Goal: Information Seeking & Learning: Compare options

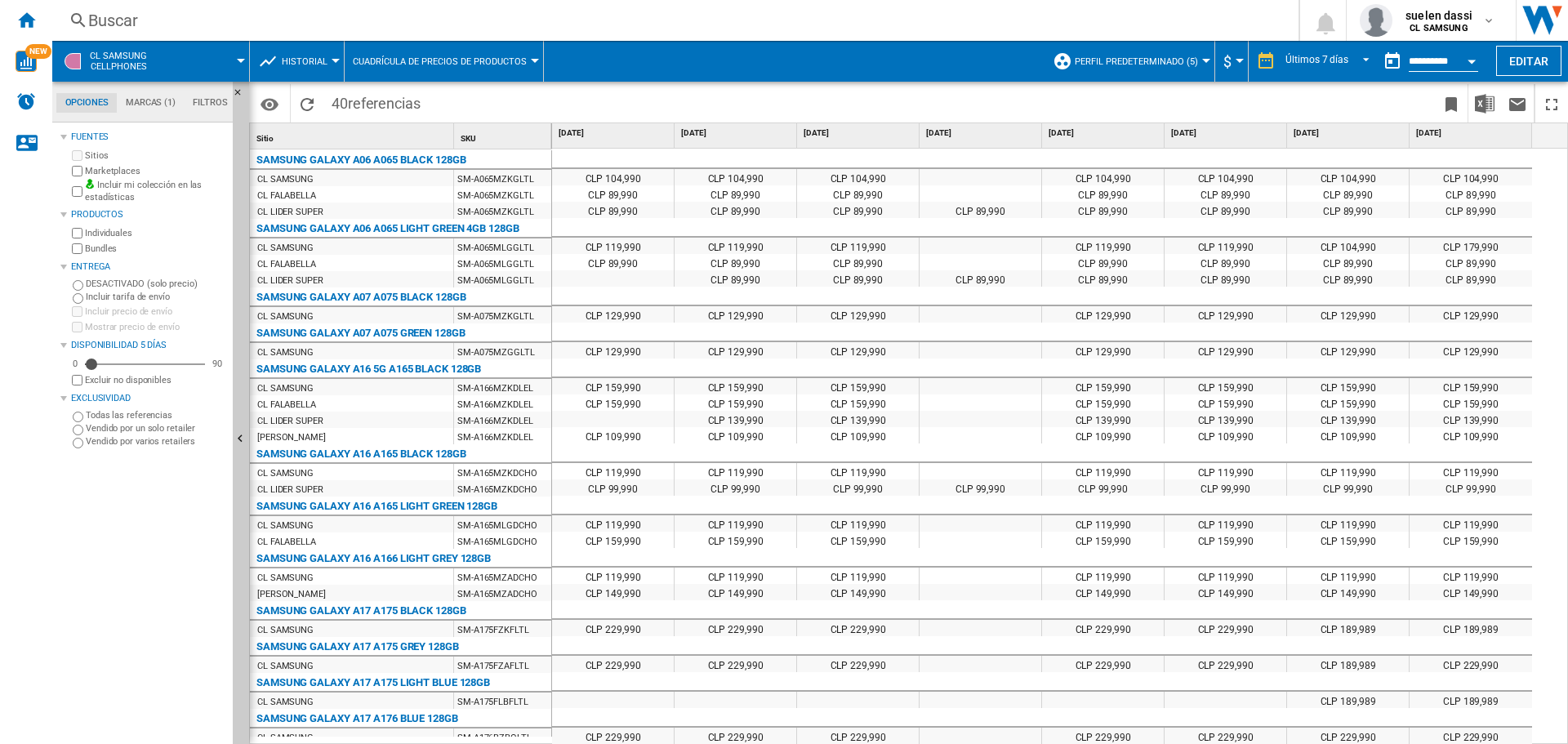
click at [317, 49] on button "Historial" at bounding box center [309, 60] width 54 height 40
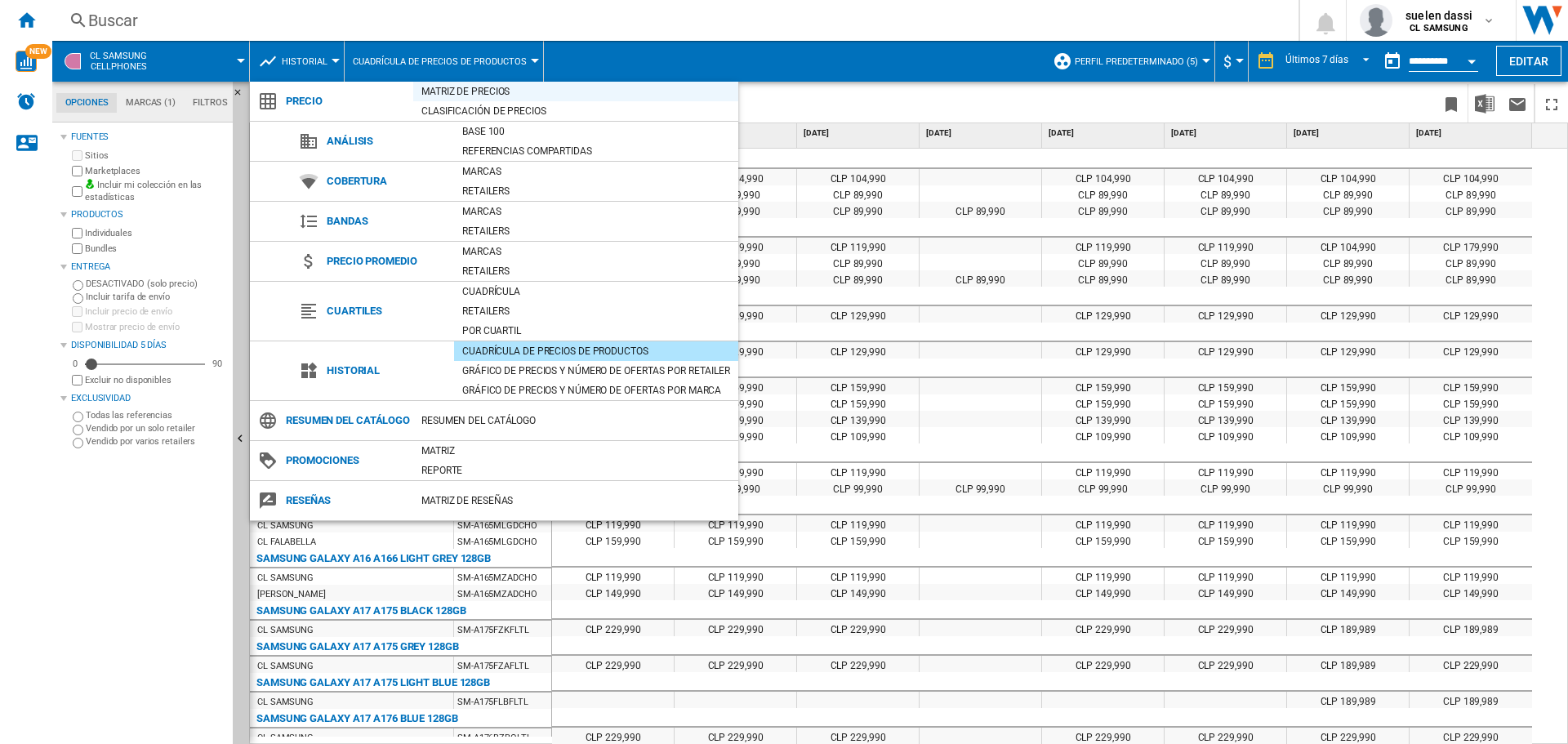
click at [502, 91] on div "Matriz de precios" at bounding box center [576, 92] width 325 height 16
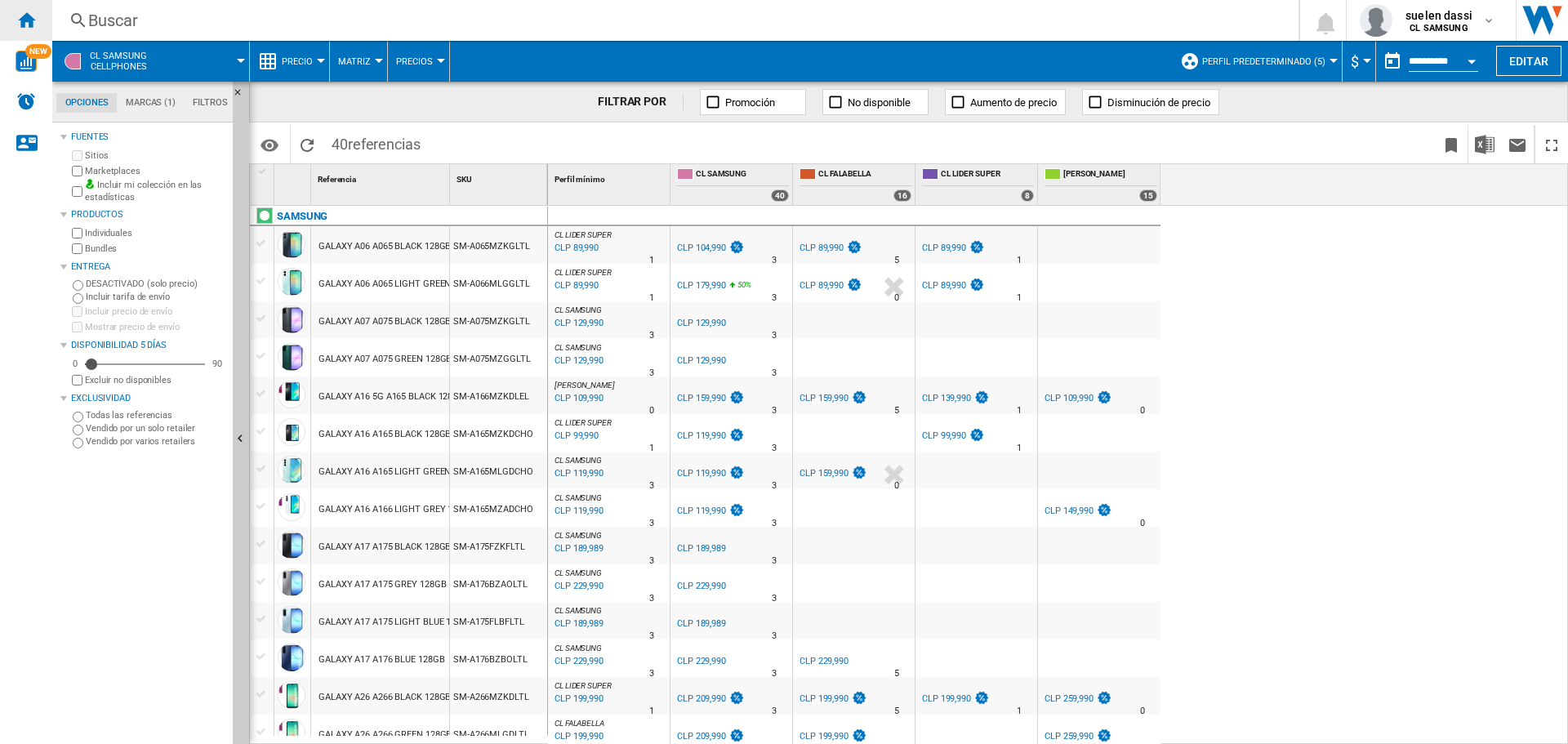
click at [31, 18] on ng-md-icon "Inicio" at bounding box center [26, 20] width 20 height 20
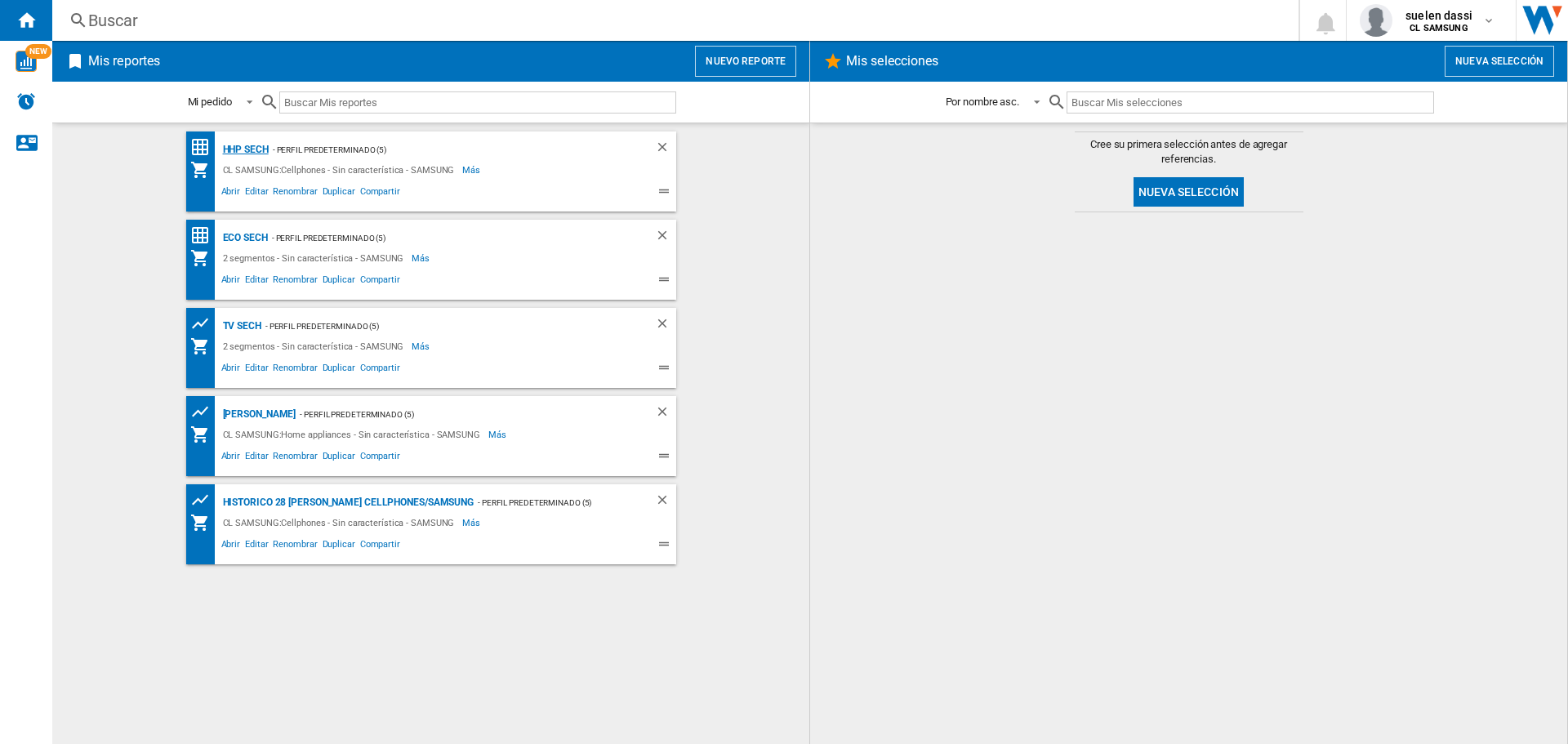
click at [236, 141] on div "HHP SECH" at bounding box center [243, 150] width 49 height 21
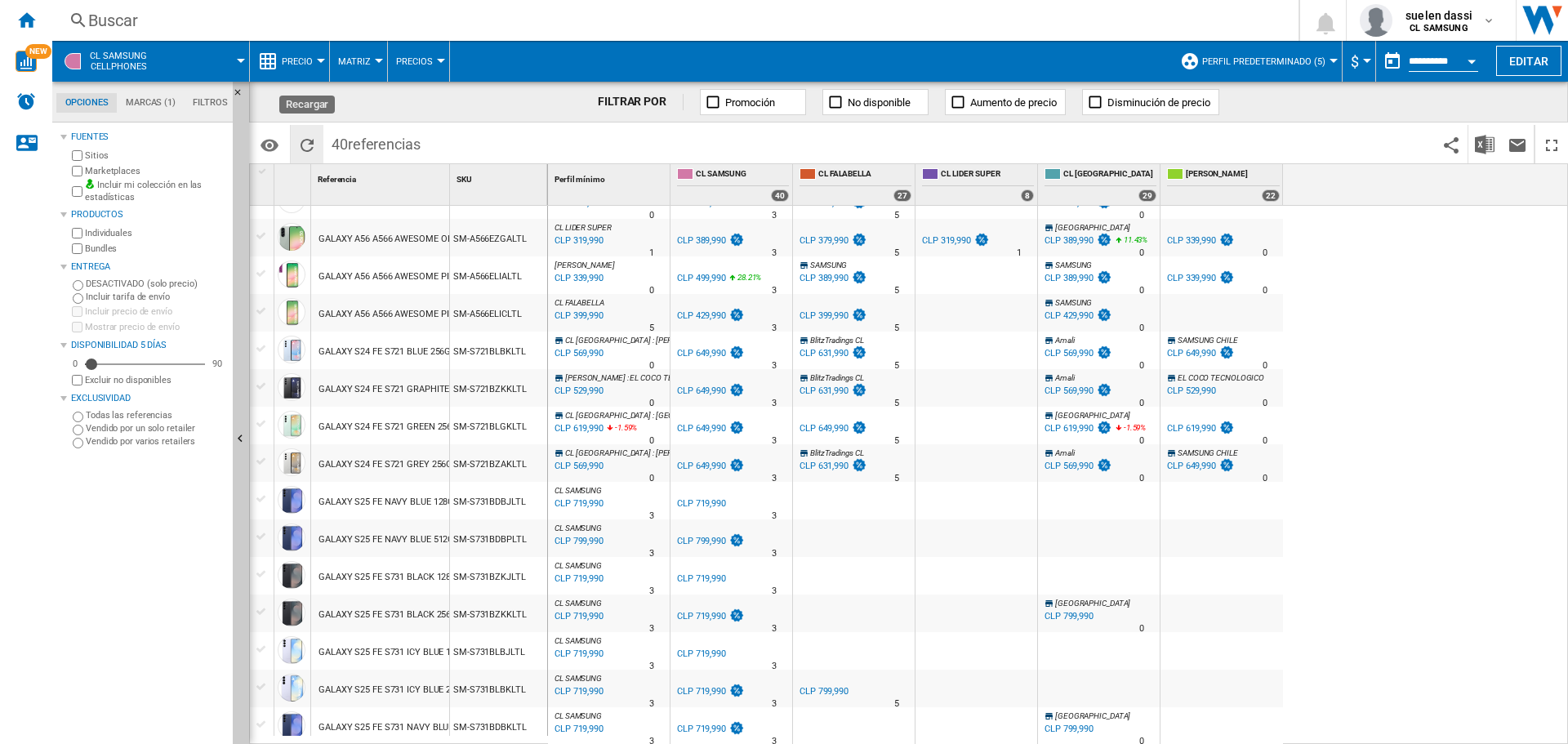
click at [309, 148] on ng-md-icon "Recargar" at bounding box center [307, 146] width 20 height 20
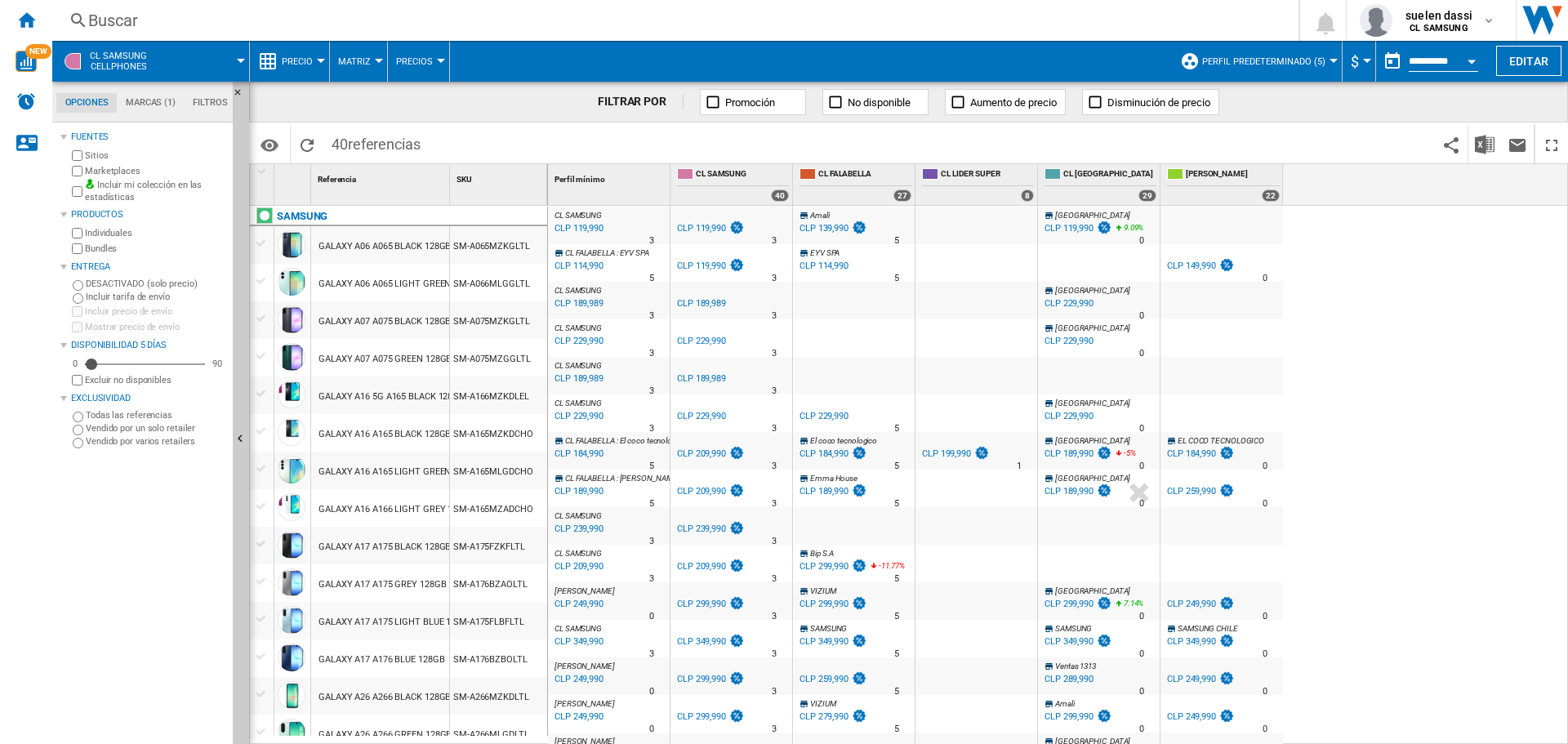
scroll to position [245, 0]
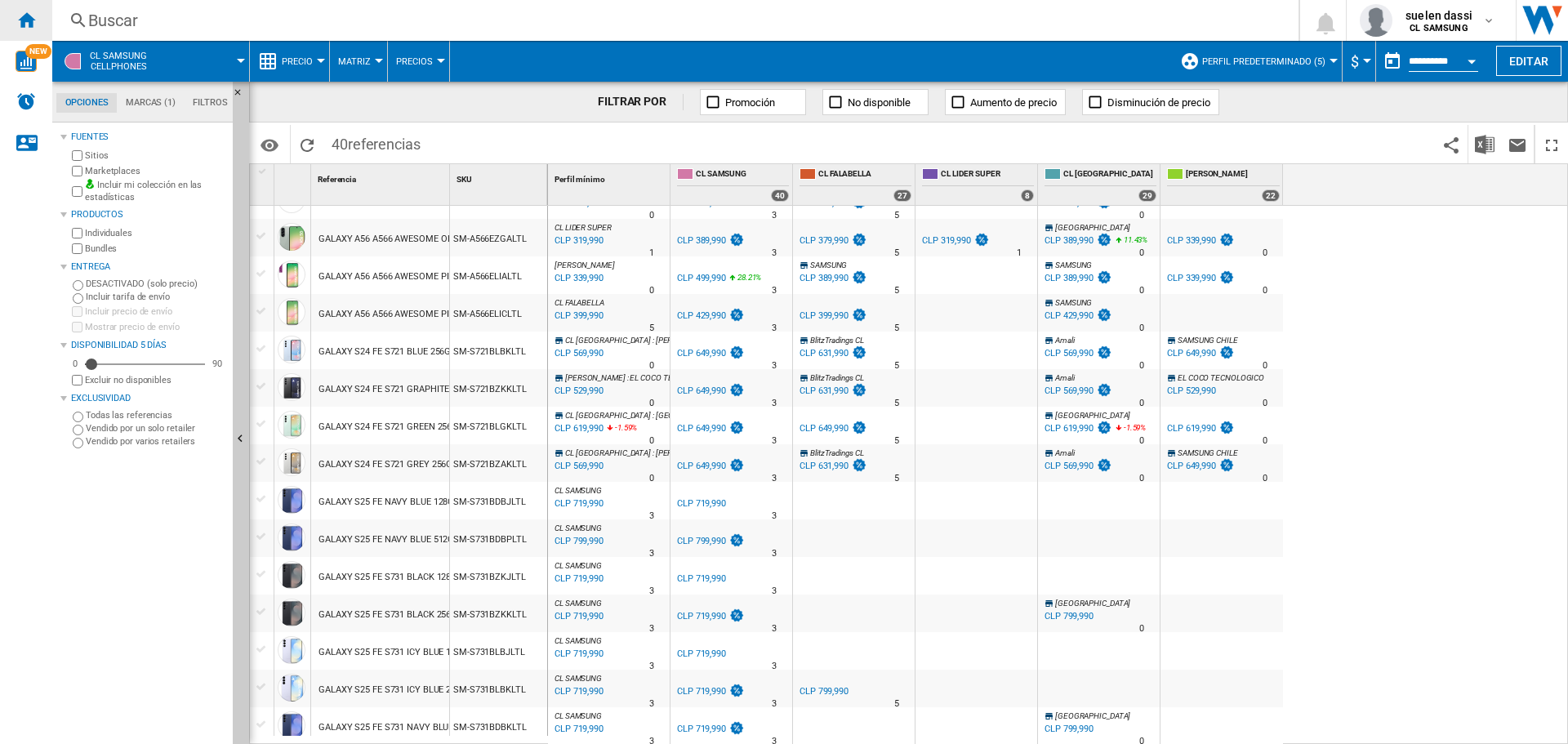
click at [14, 14] on div "Inicio" at bounding box center [26, 20] width 52 height 40
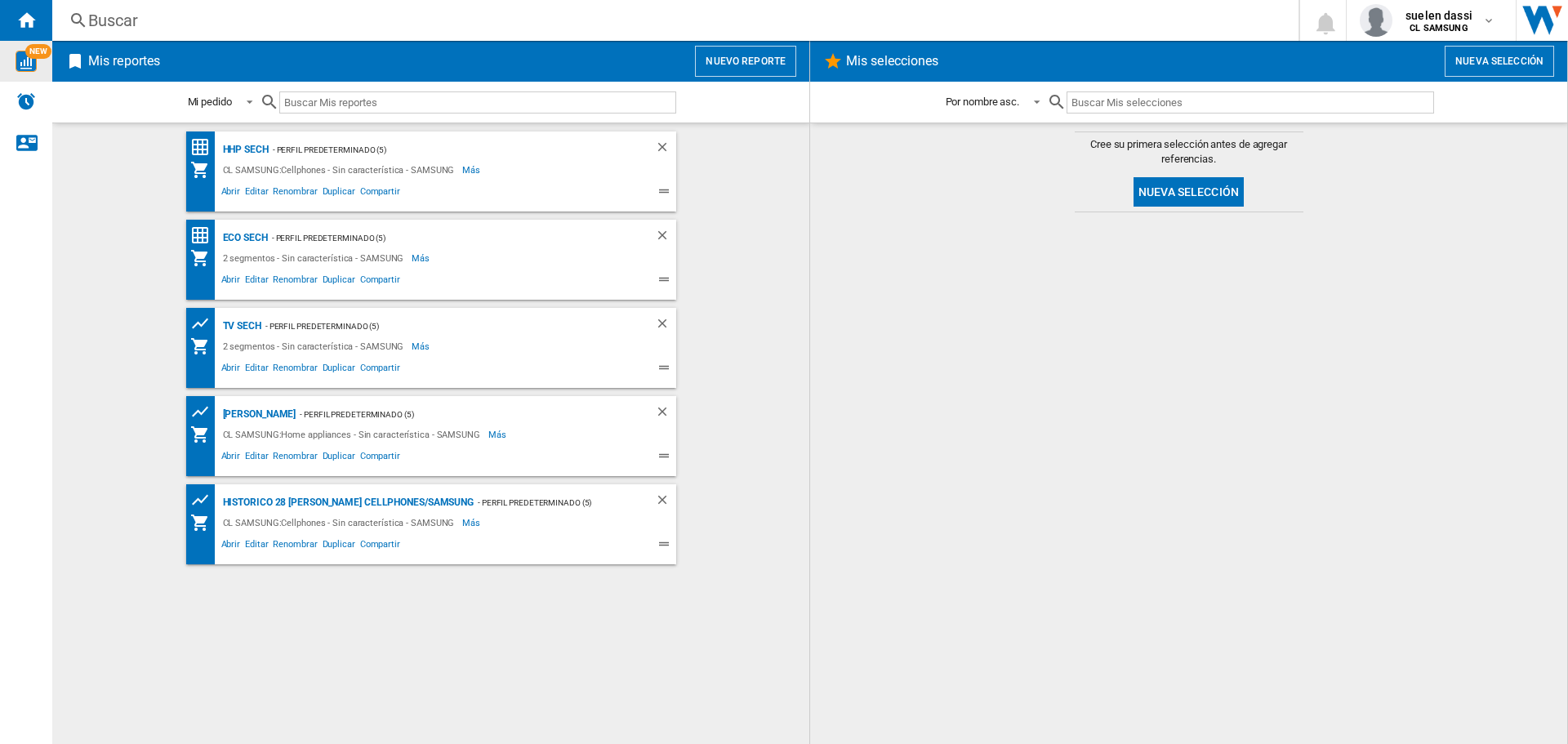
click at [28, 62] on img "WiseCard" at bounding box center [26, 61] width 22 height 22
click at [252, 146] on div "HHP SECH" at bounding box center [243, 150] width 49 height 21
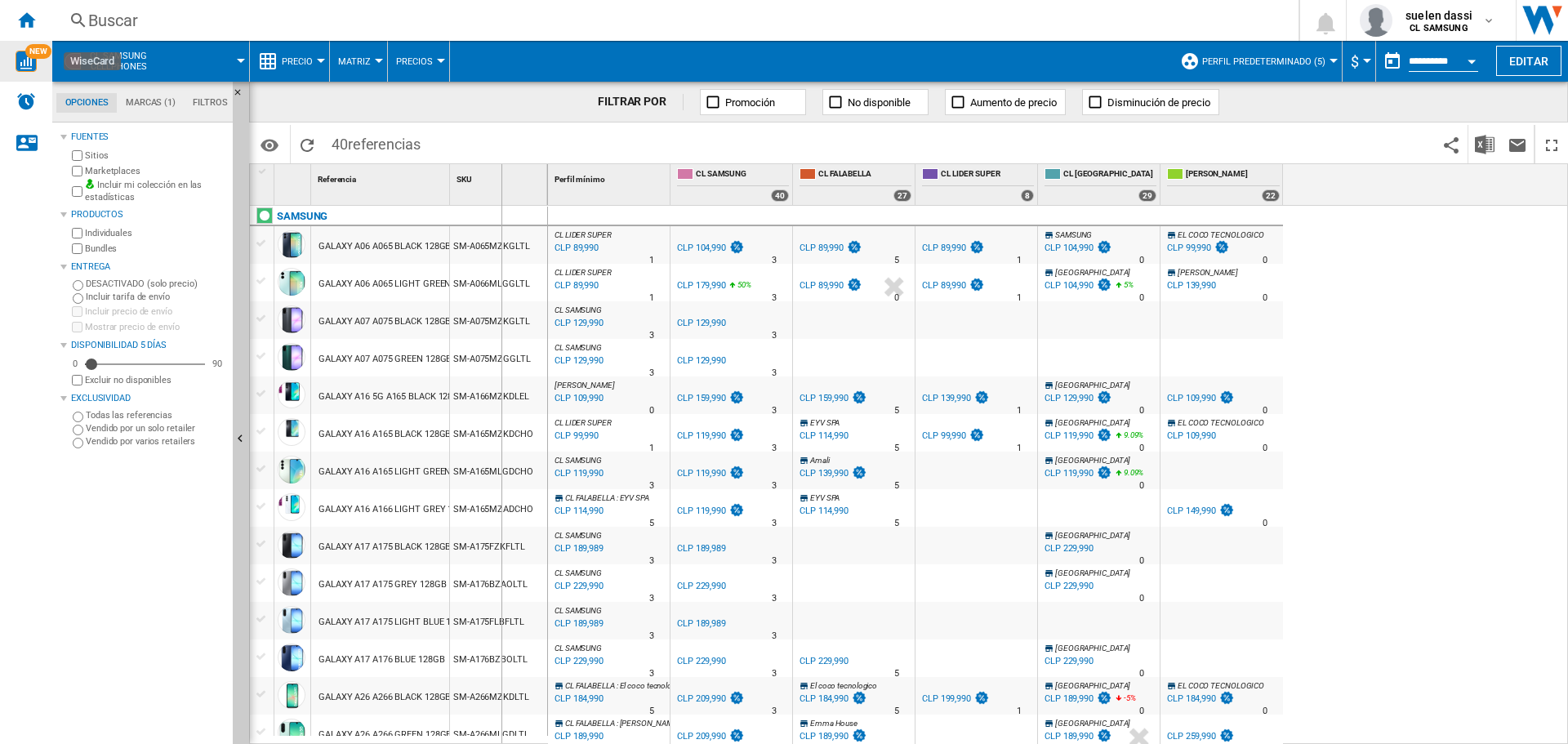
drag, startPoint x: 447, startPoint y: 187, endPoint x: 635, endPoint y: 190, distance: 188.0
click at [635, 190] on div "1 Referencia 1 SKU 1 SAMSUNG GALAXY A06 A065 BLACK 128GB SM-A065MZKGLTL GALAXY …" at bounding box center [908, 454] width 1317 height 580
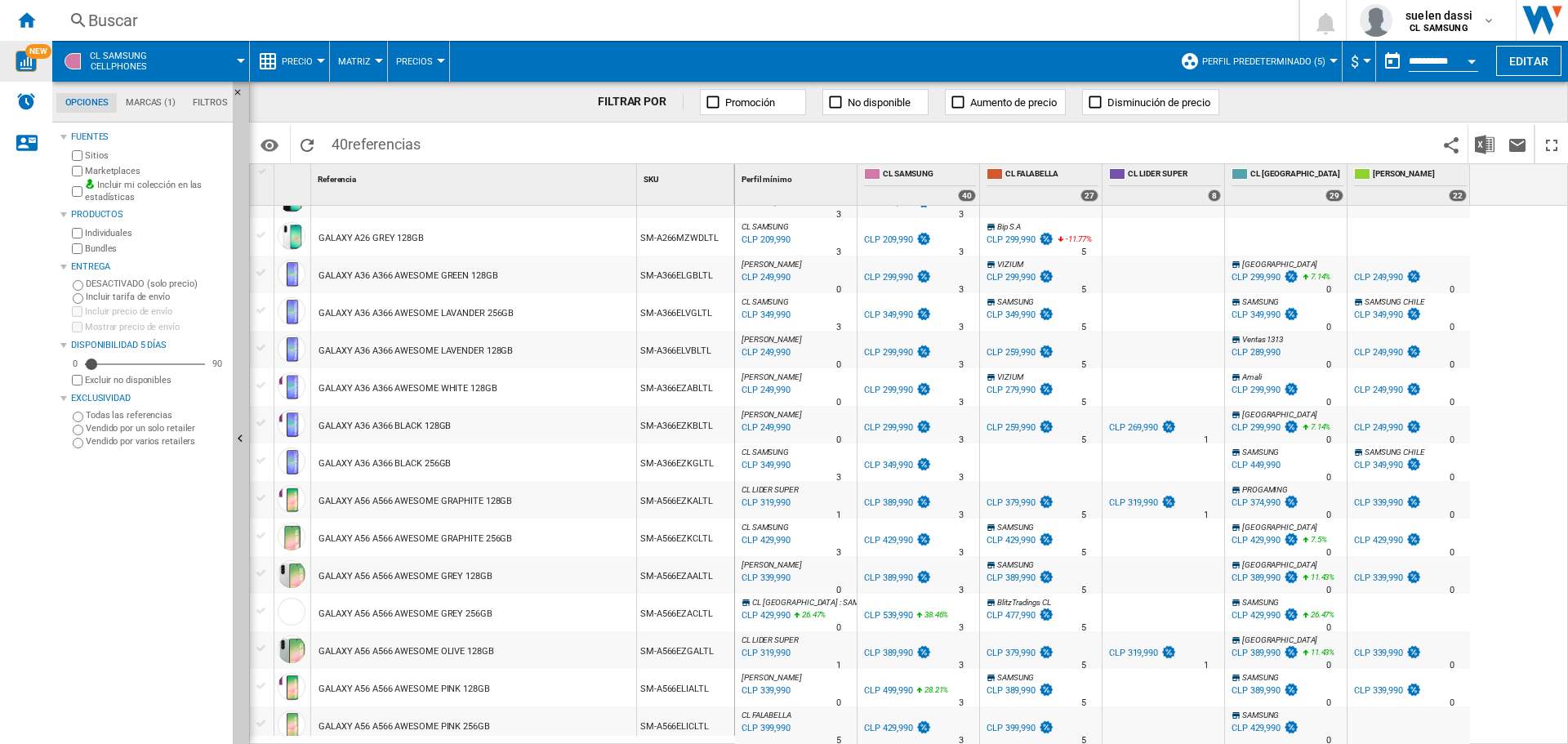
scroll to position [654, 0]
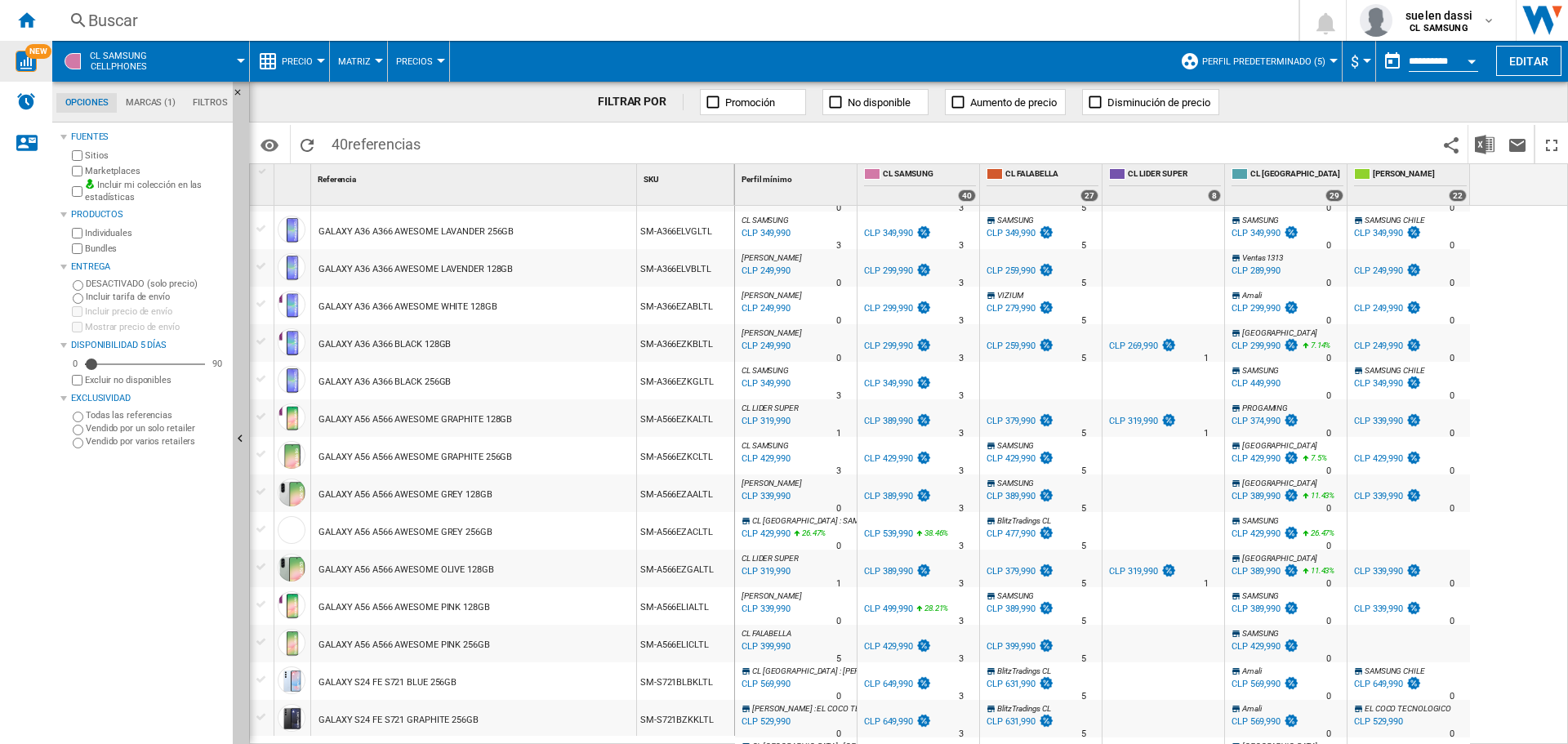
click at [498, 413] on div "GALAXY A56 A566 AWESOME GRAPHITE 128GB" at bounding box center [416, 421] width 194 height 38
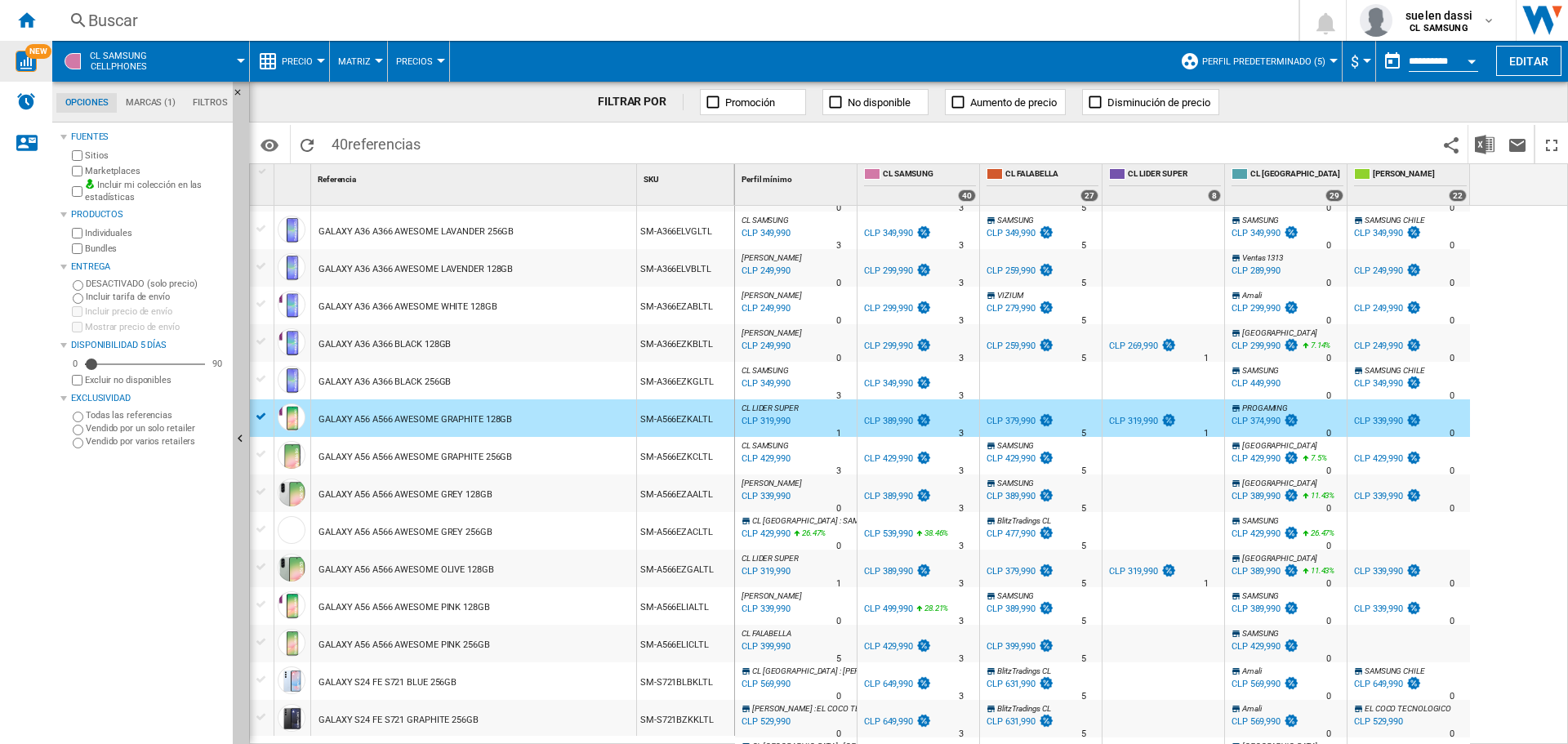
click at [771, 420] on div "CLP 319,990" at bounding box center [764, 421] width 51 height 16
click at [779, 570] on div "CLP 319,990" at bounding box center [764, 572] width 51 height 16
click at [763, 494] on div "CLP 339,990" at bounding box center [764, 497] width 51 height 16
click at [760, 494] on div "CLP 339,990" at bounding box center [764, 497] width 51 height 16
click at [764, 608] on div "CLP 339,990" at bounding box center [764, 609] width 51 height 16
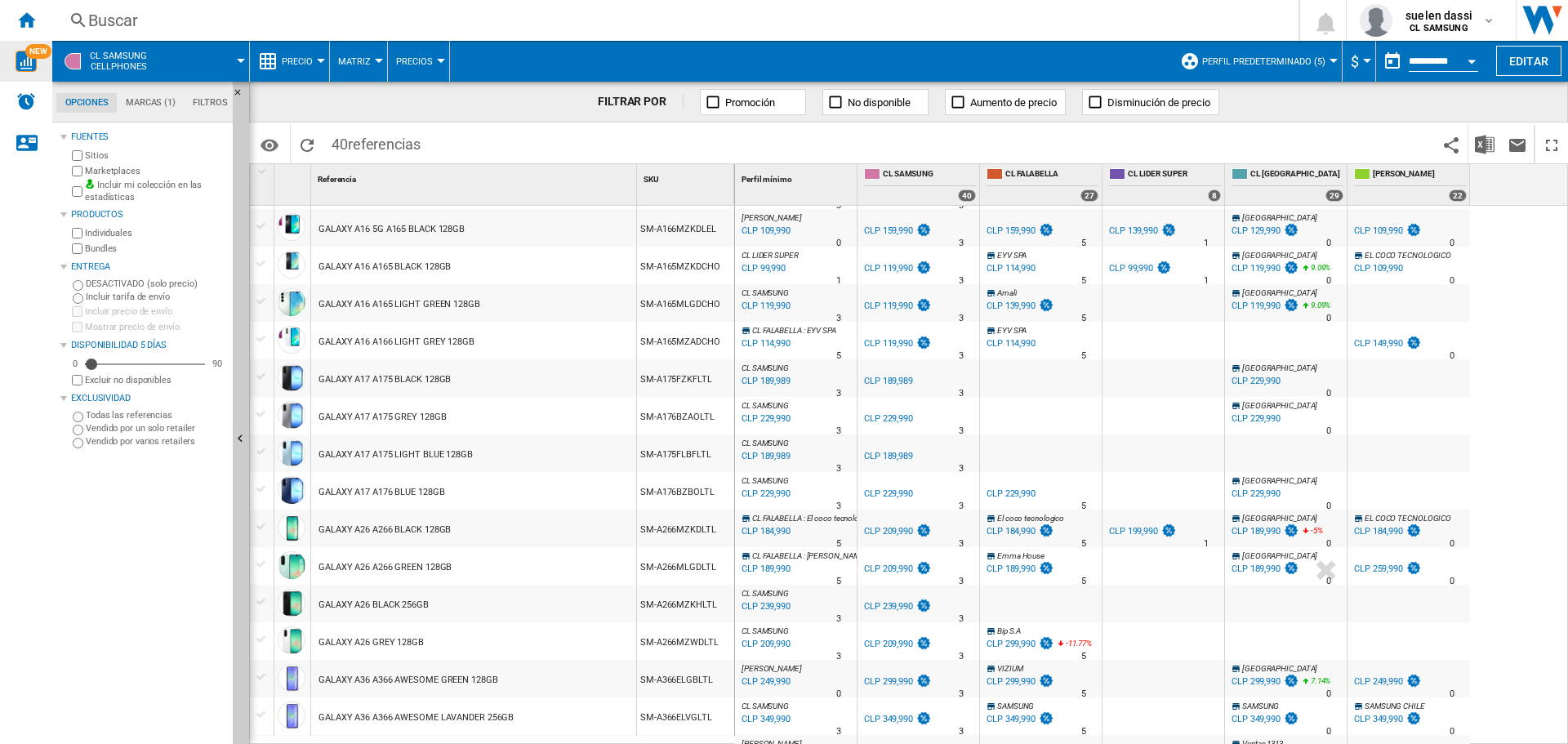
scroll to position [0, 0]
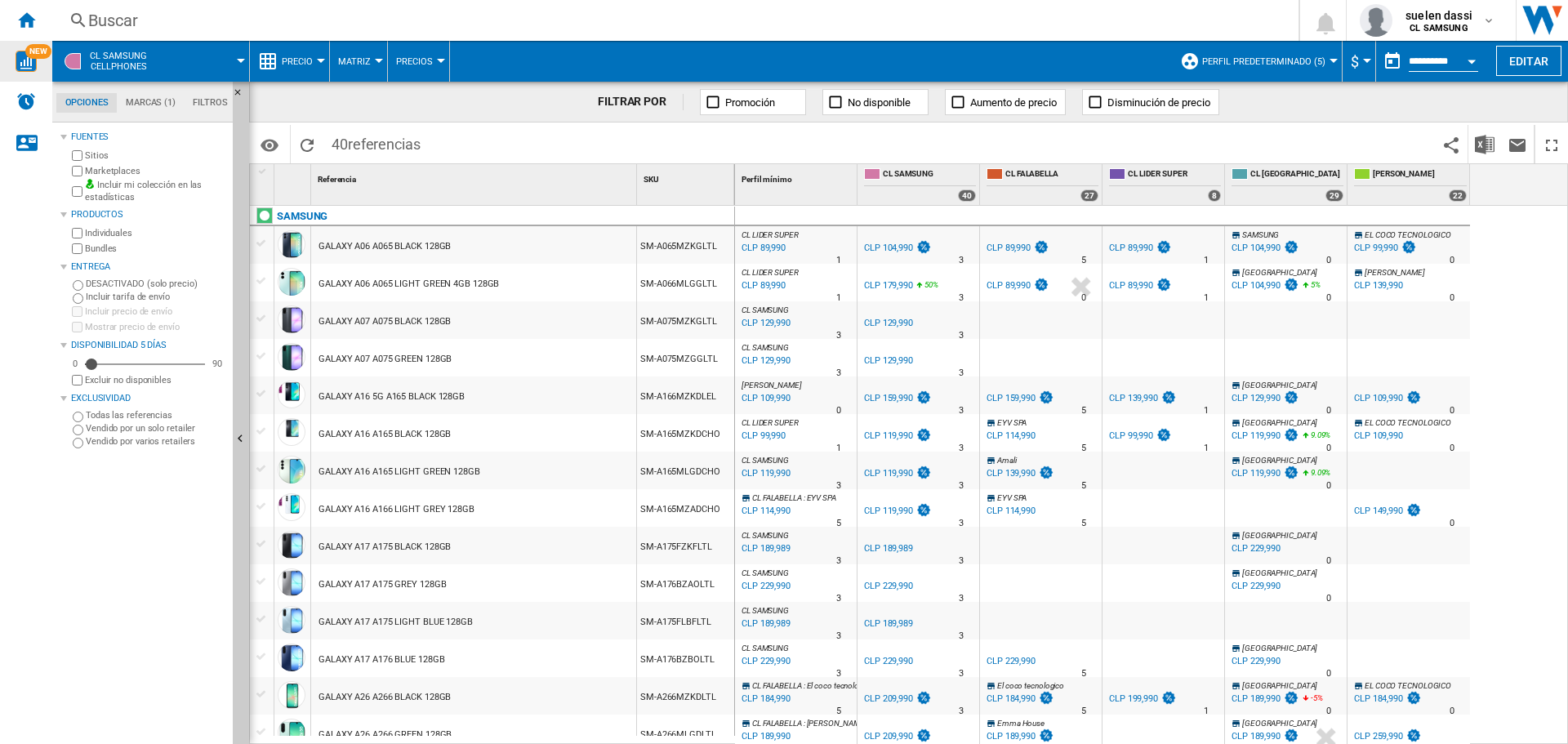
click at [292, 55] on button "Precio" at bounding box center [302, 60] width 40 height 40
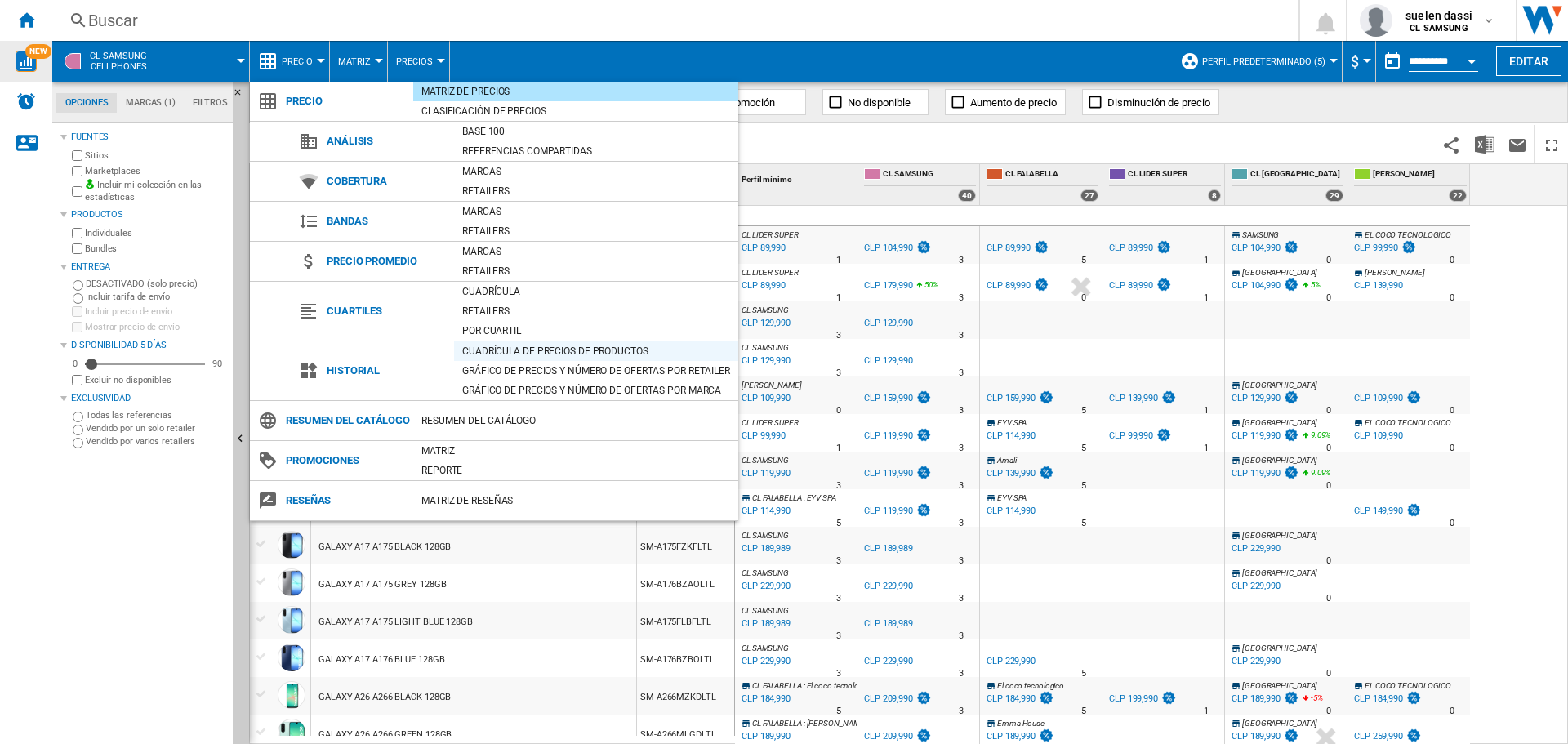
click at [537, 346] on div "Cuadrícula de precios de productos" at bounding box center [596, 351] width 284 height 16
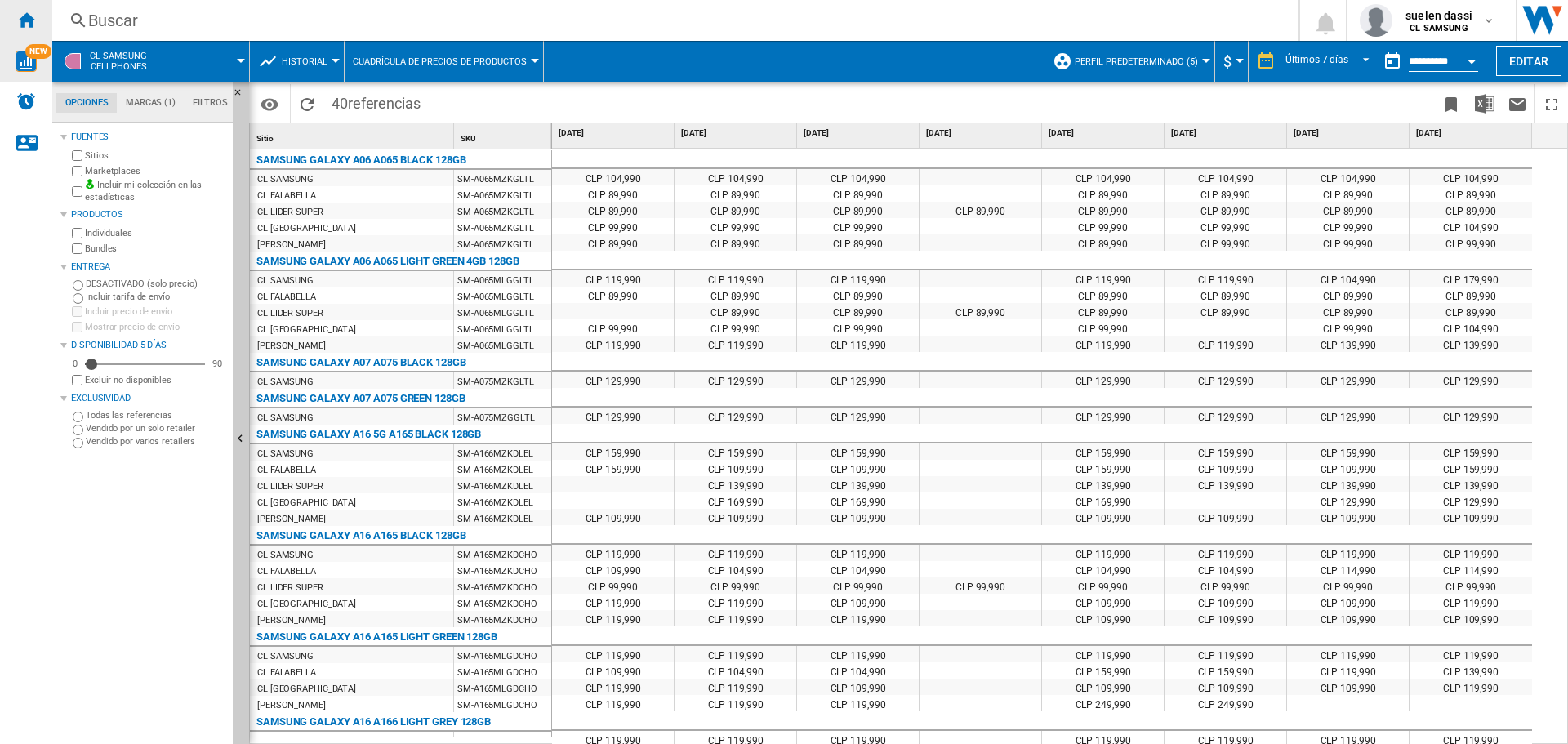
click at [27, 18] on ng-md-icon "Inicio" at bounding box center [26, 20] width 20 height 20
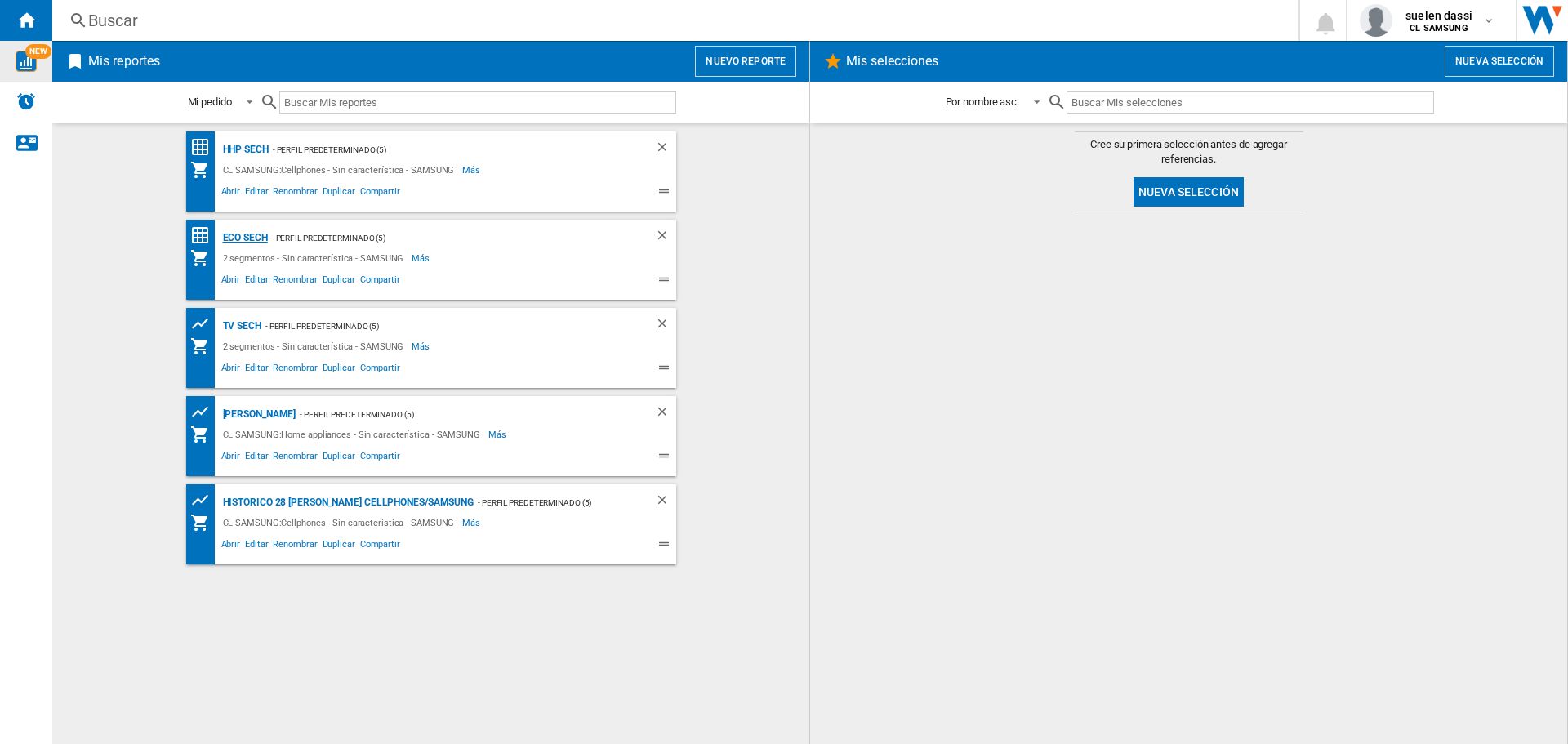
click at [248, 232] on div "ECO SECH" at bounding box center [243, 238] width 49 height 21
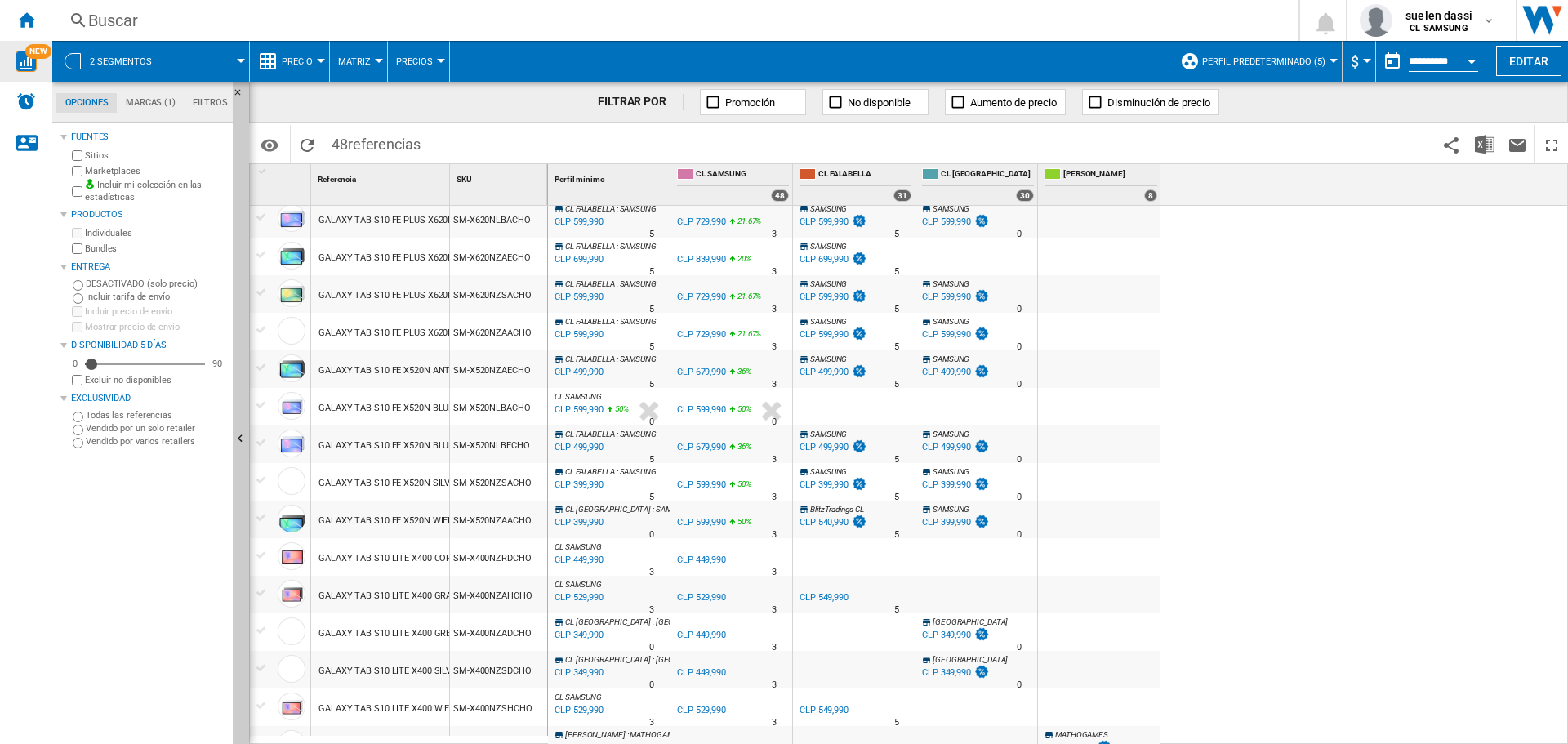
scroll to position [409, 0]
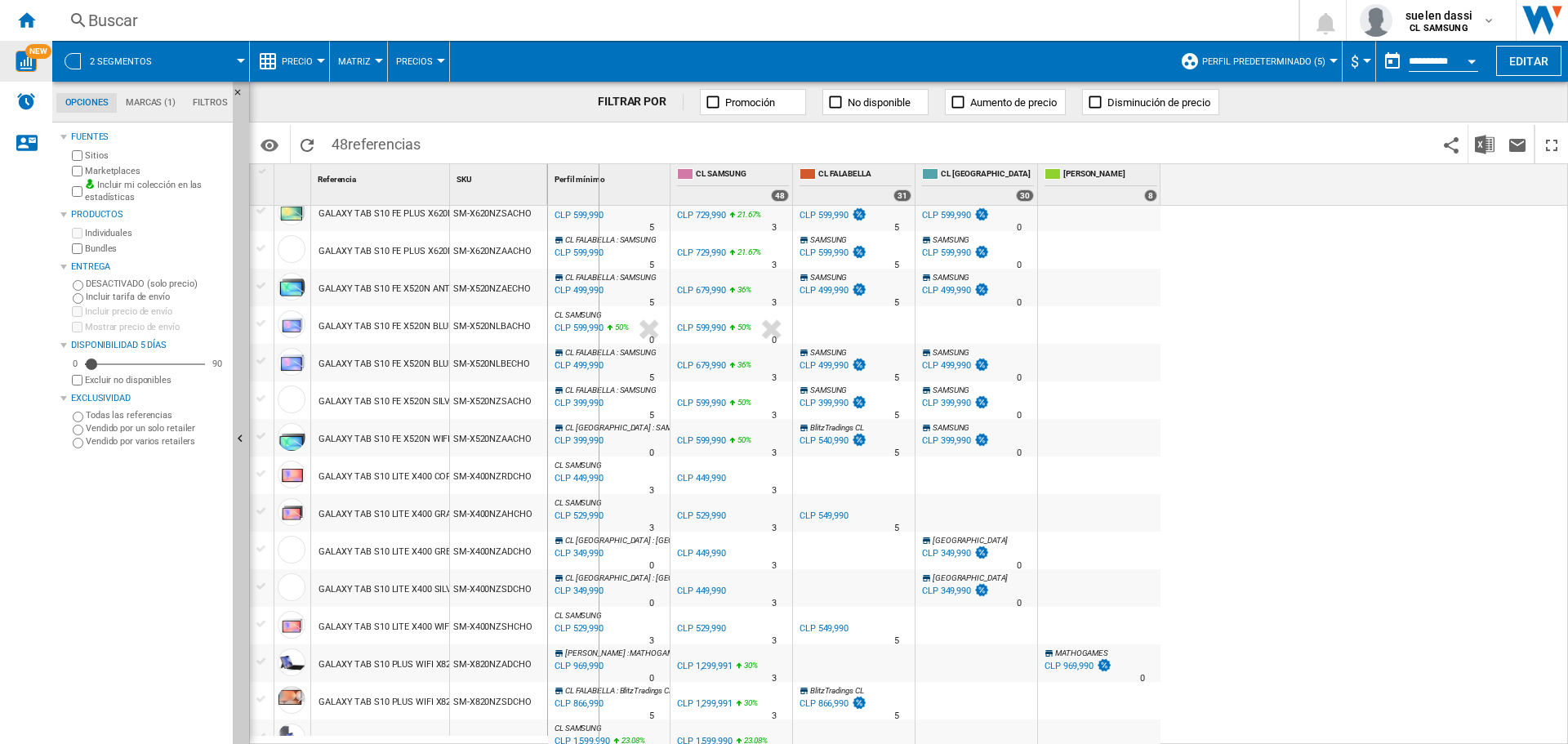
drag, startPoint x: 450, startPoint y: 174, endPoint x: 598, endPoint y: 186, distance: 148.5
click at [598, 186] on div "1 Referencia 1 SKU 1 SAMSUNG GALAXY BOOK4 NP750XGJKS6 SILVER INTEL 1335U 8GB SS…" at bounding box center [908, 454] width 1317 height 580
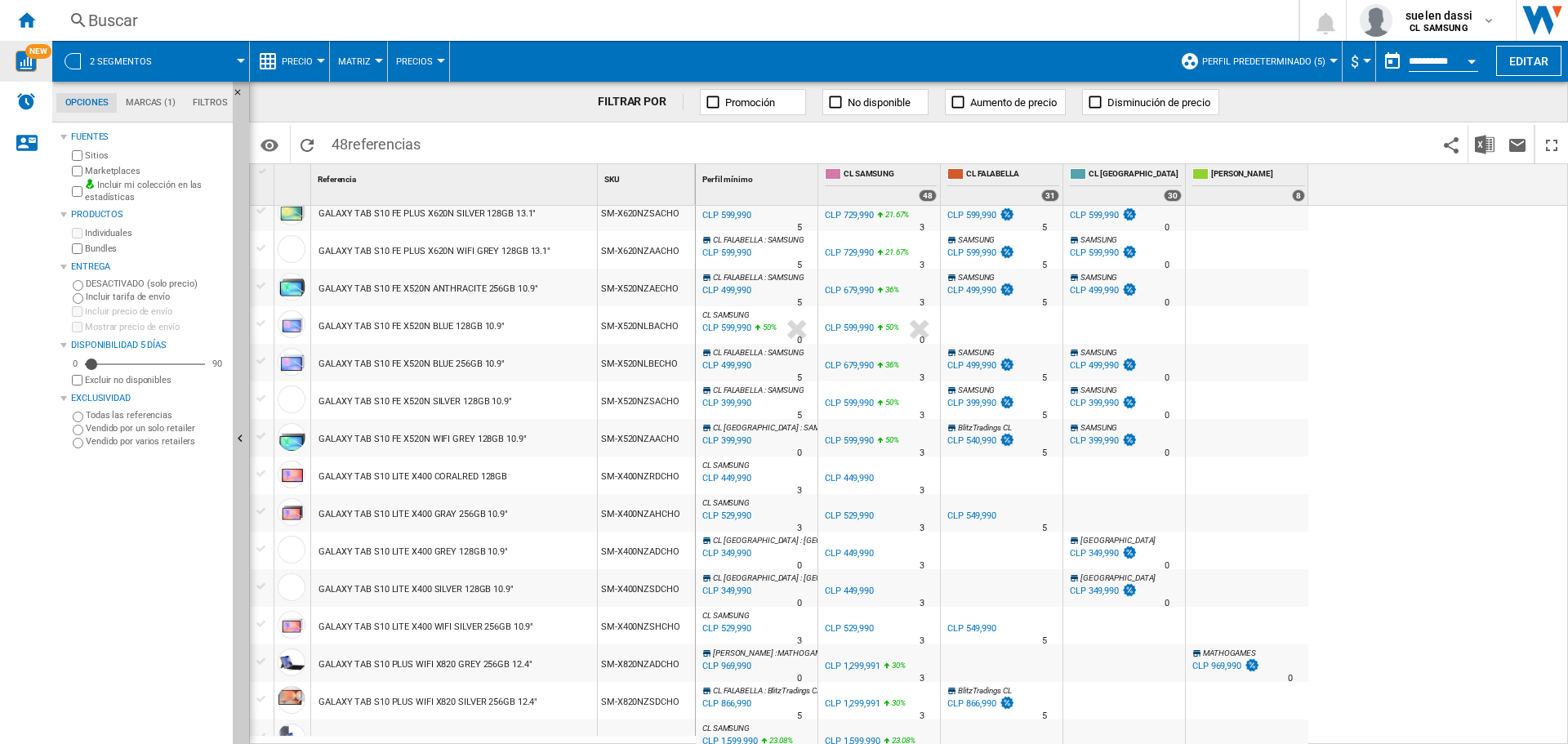
click at [736, 551] on div "CLP 349,990" at bounding box center [725, 554] width 51 height 16
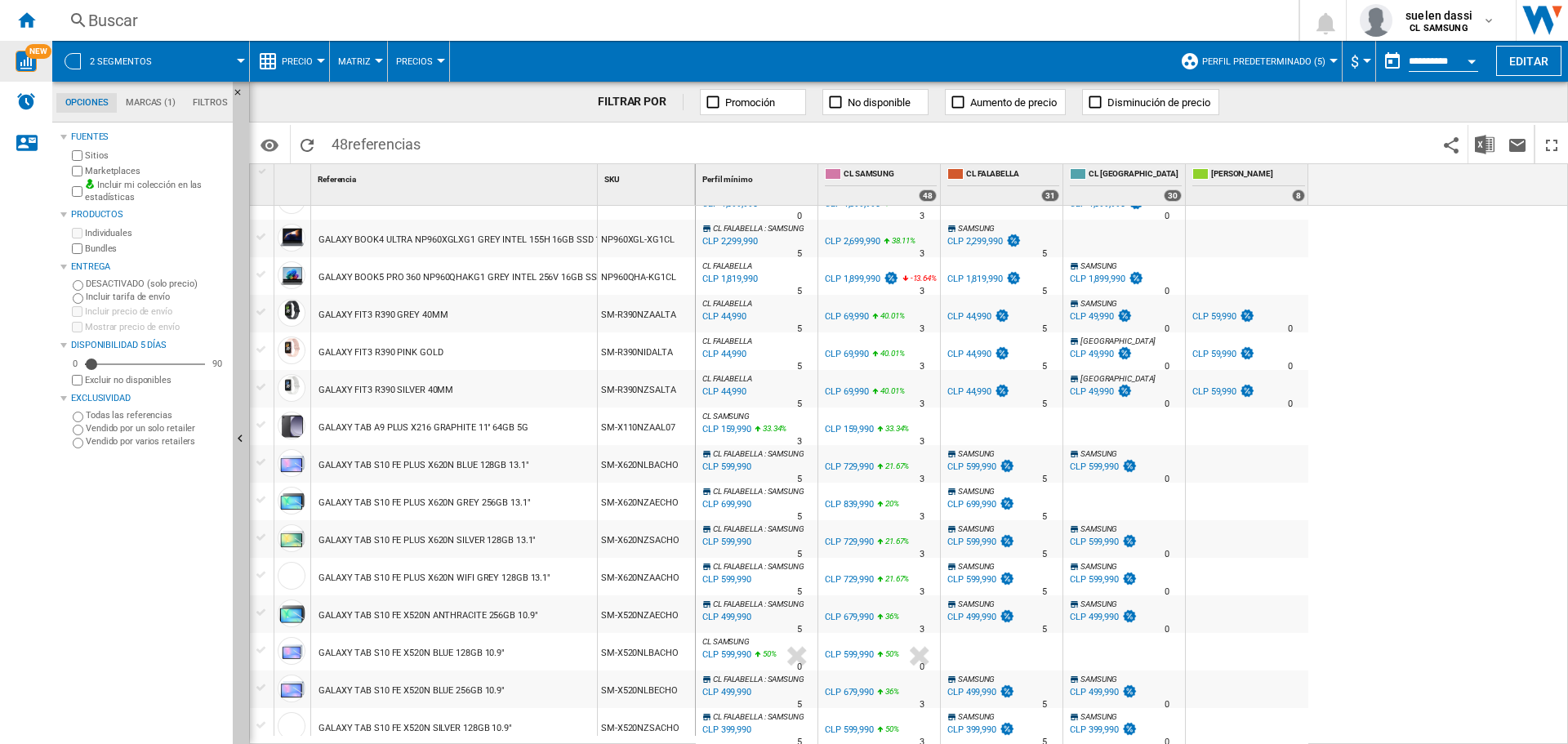
scroll to position [0, 0]
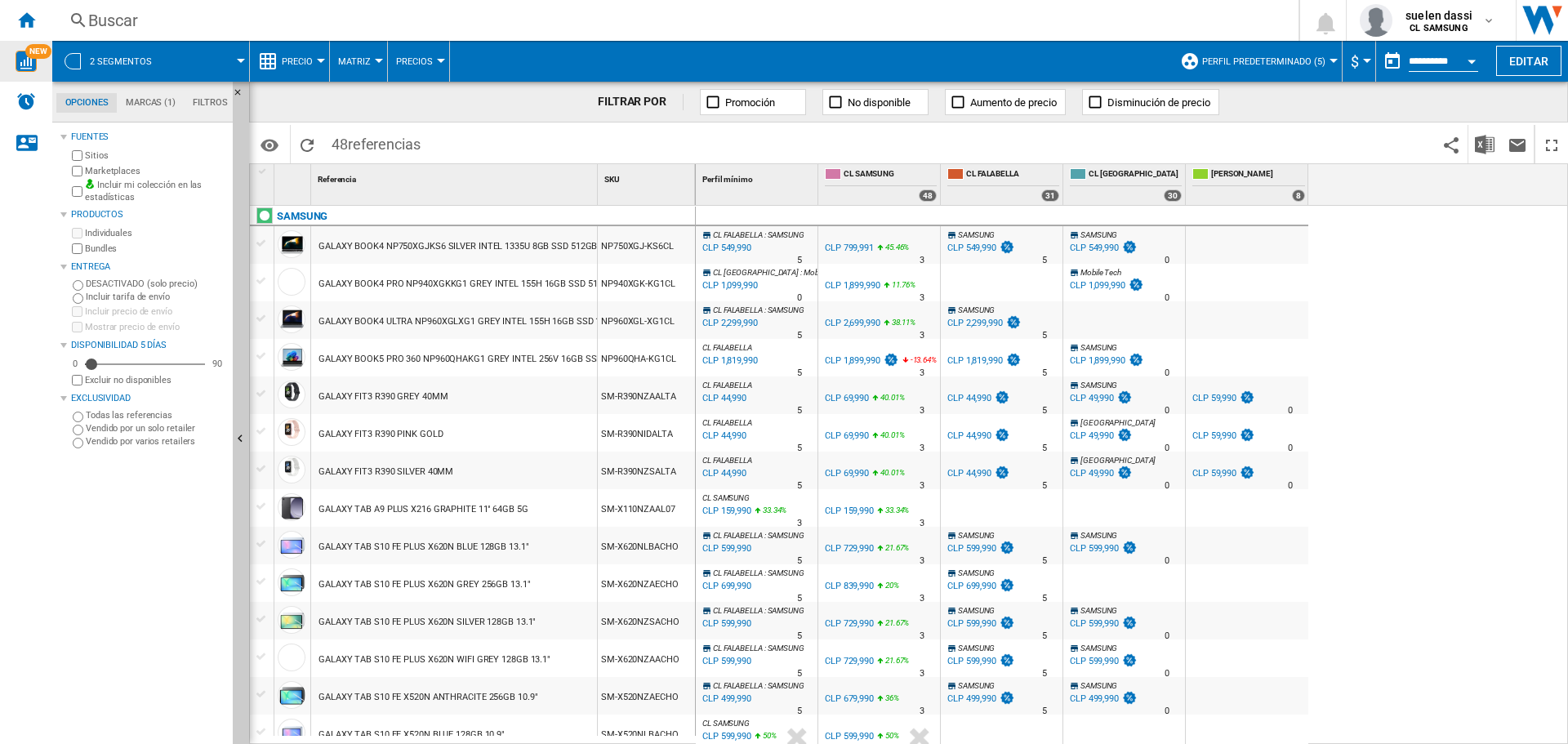
click at [1457, 352] on div "[PERSON_NAME] : SAMSUNG -31.3 % CLP 549,990 % N/A 5 [PERSON_NAME] : SAMSUNG CL …" at bounding box center [1132, 475] width 873 height 539
click at [1377, 306] on div "[PERSON_NAME] : SAMSUNG -31.3 % CLP 549,990 % N/A 5 [PERSON_NAME] : SAMSUNG CL …" at bounding box center [1132, 475] width 873 height 539
click at [1357, 332] on div "[PERSON_NAME] : SAMSUNG -31.3 % CLP 549,990 % N/A 5 [PERSON_NAME] : SAMSUNG CL …" at bounding box center [1132, 475] width 873 height 539
drag, startPoint x: 595, startPoint y: 190, endPoint x: 656, endPoint y: 186, distance: 61.1
click at [656, 186] on div "1 Referencia 1 SKU 1" at bounding box center [472, 184] width 446 height 40
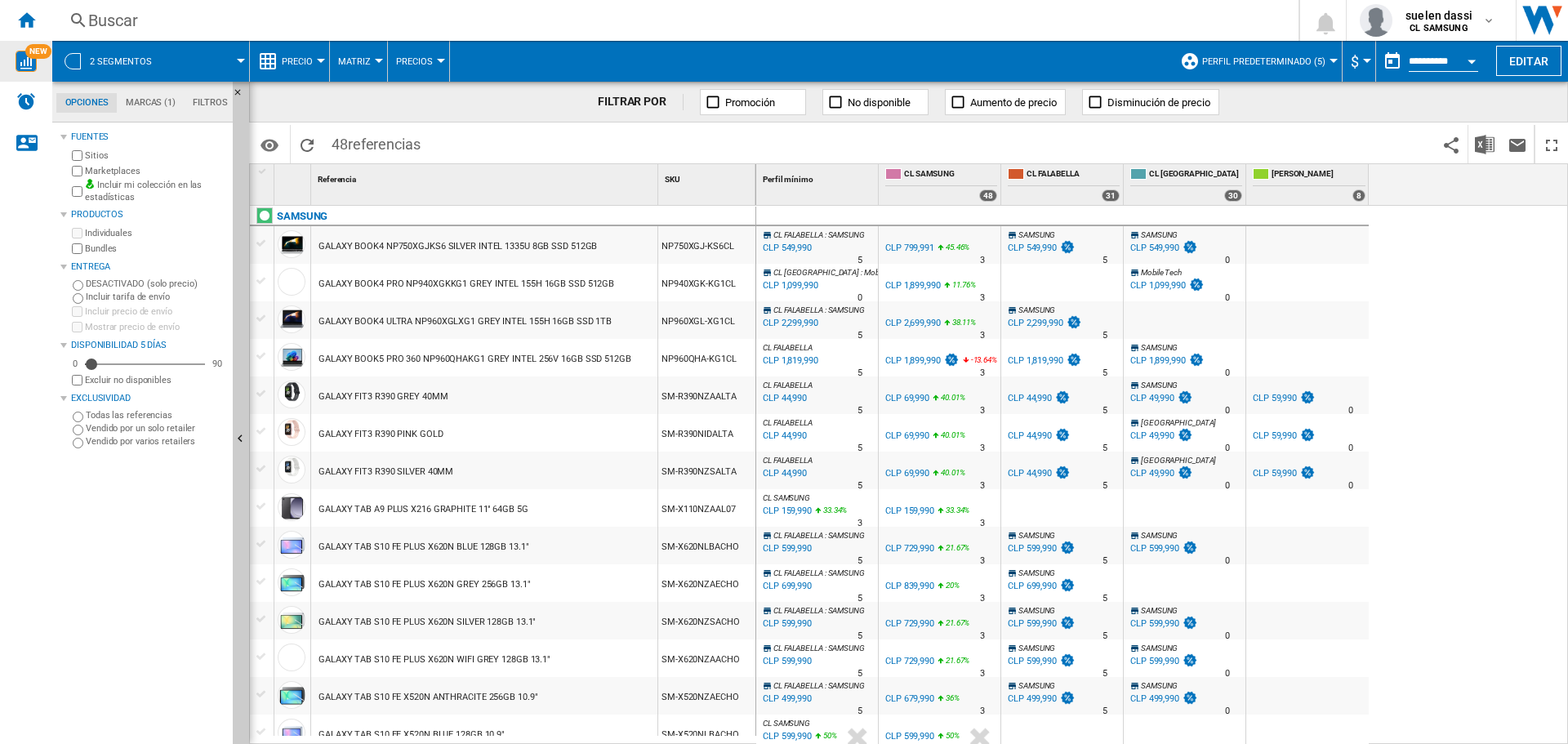
click at [785, 241] on div "CLP 549,990" at bounding box center [786, 248] width 51 height 16
click at [26, 4] on div "Inicio" at bounding box center [26, 20] width 52 height 40
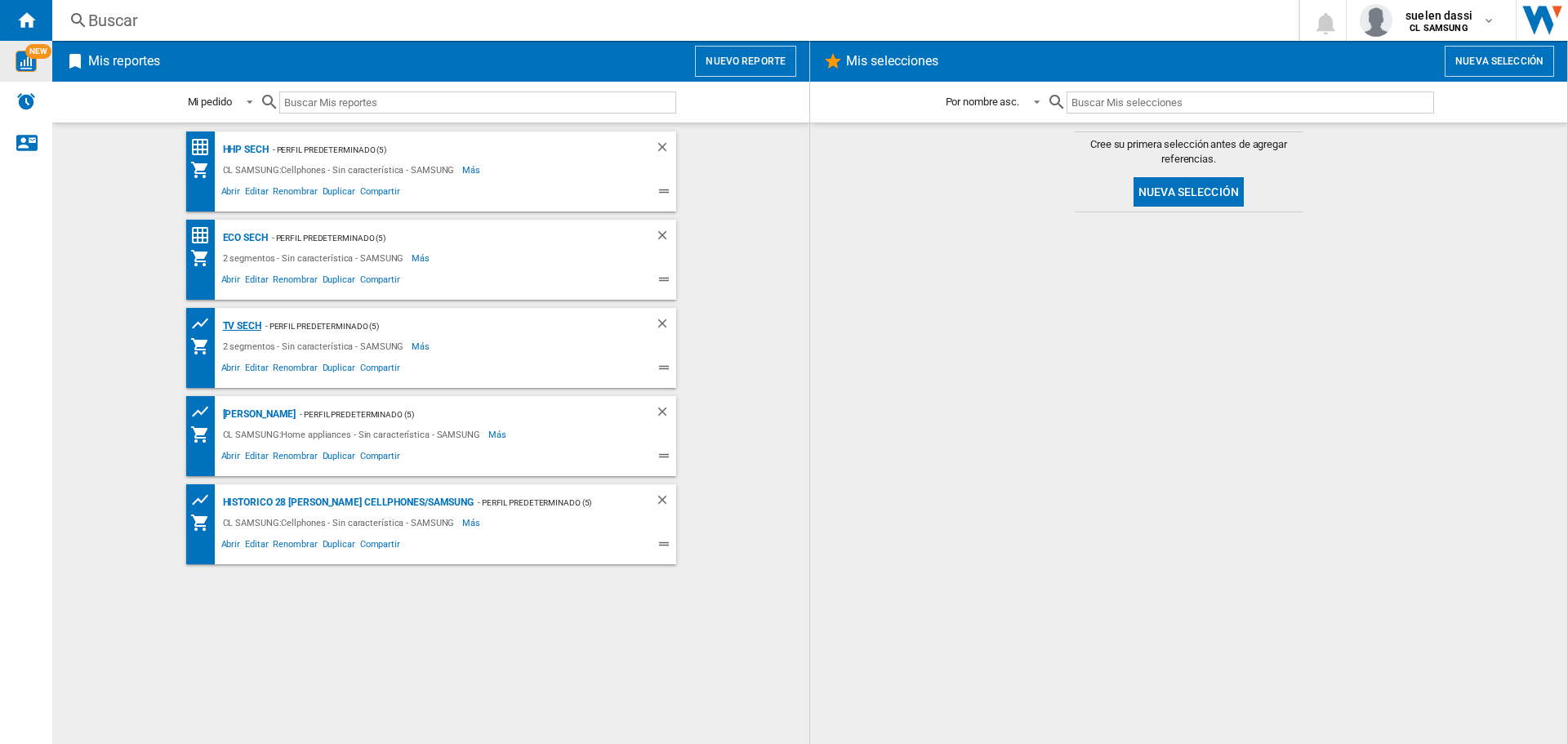
click at [248, 329] on div "TV SECH" at bounding box center [240, 326] width 42 height 21
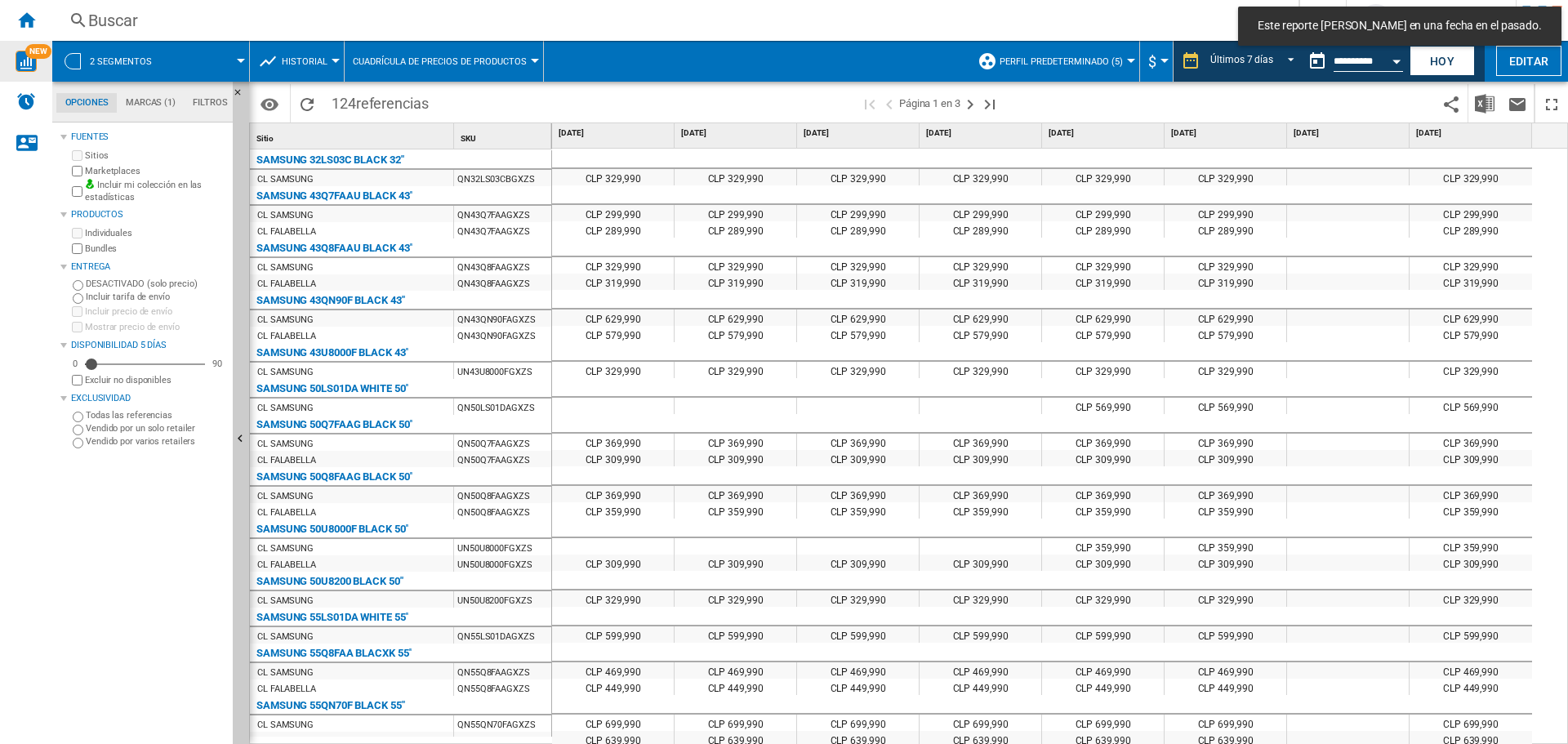
click at [287, 61] on span "Historial" at bounding box center [304, 62] width 46 height 11
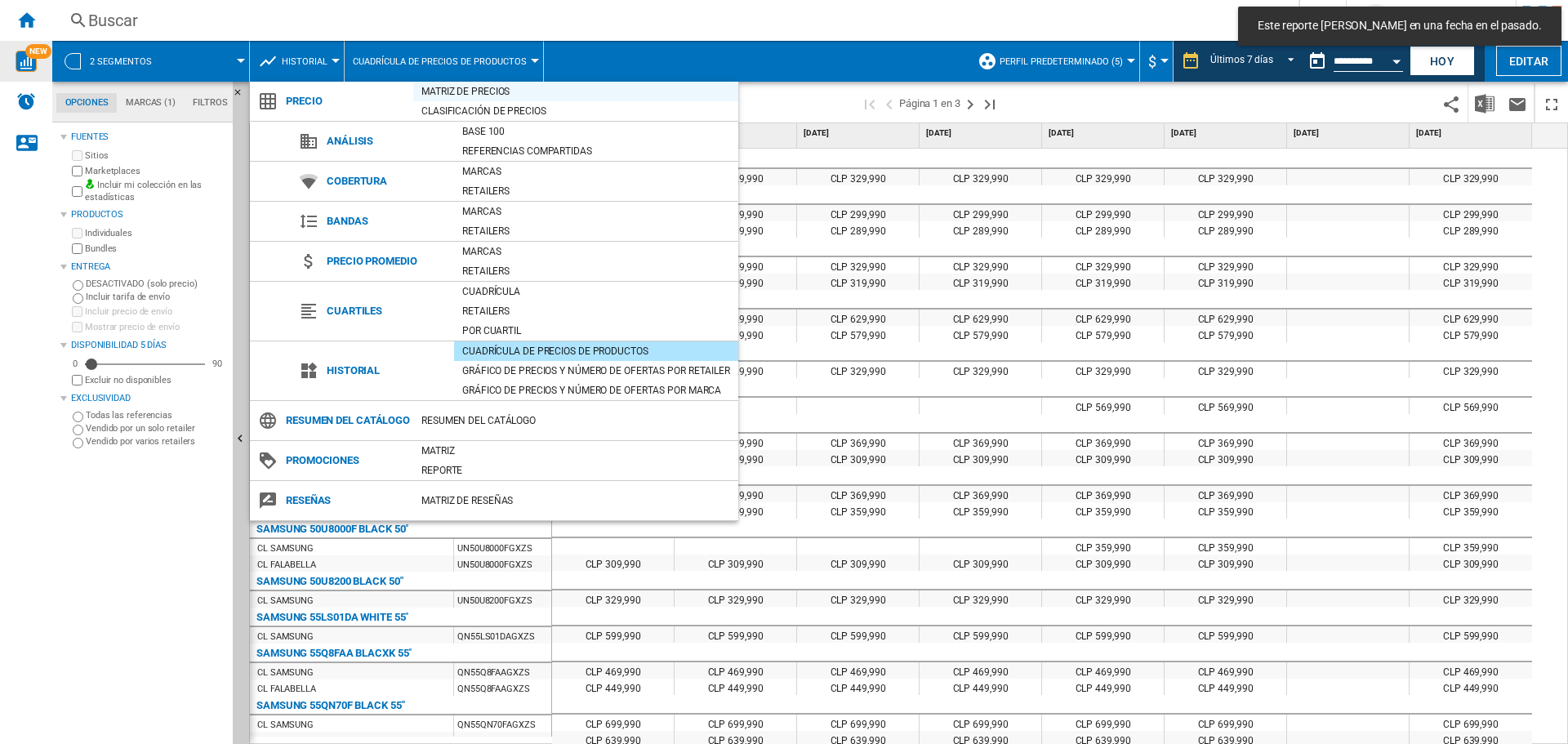
click at [464, 94] on div "Matriz de precios" at bounding box center [576, 92] width 325 height 16
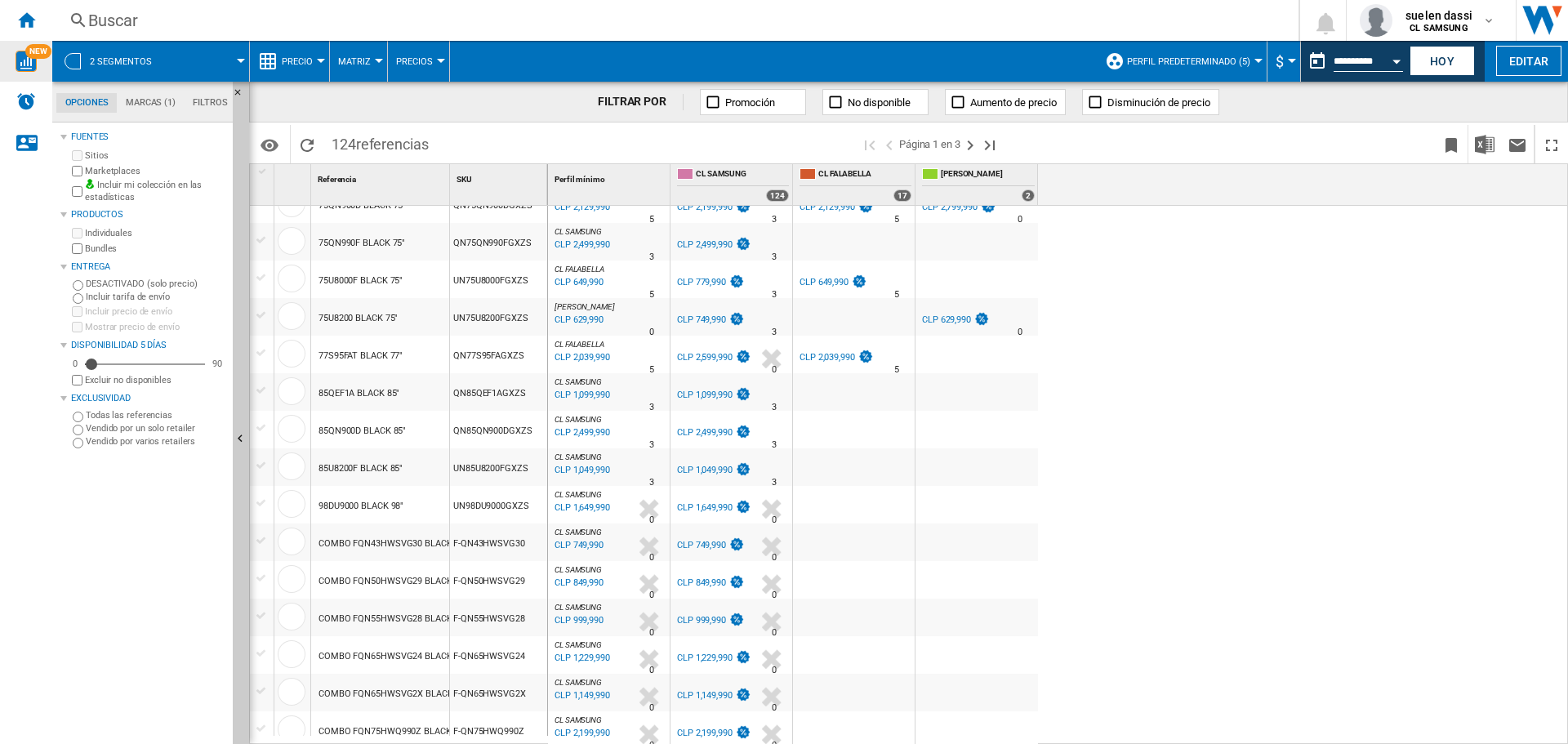
scroll to position [1360, 0]
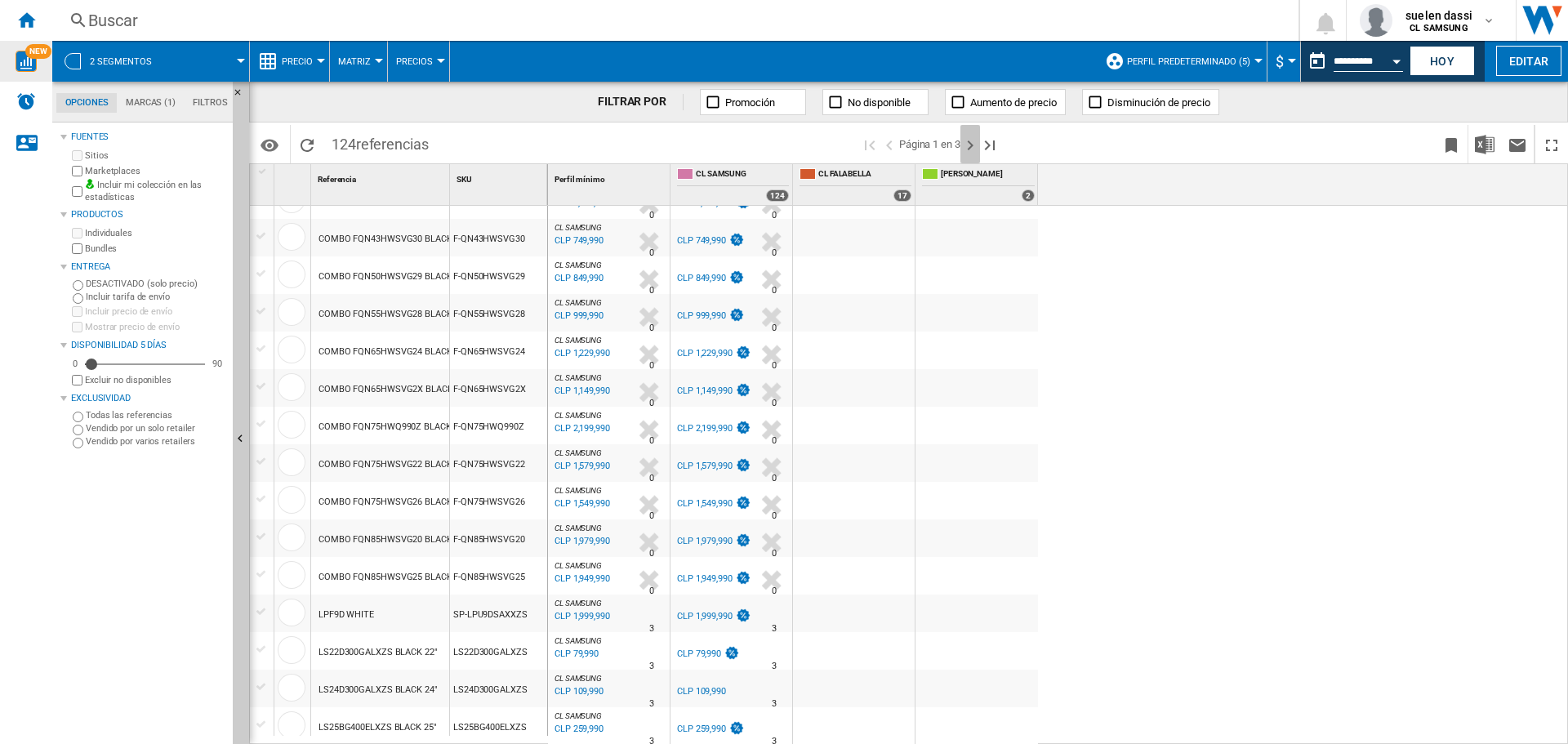
click at [974, 149] on ng-md-icon "Página siguiente" at bounding box center [971, 146] width 20 height 20
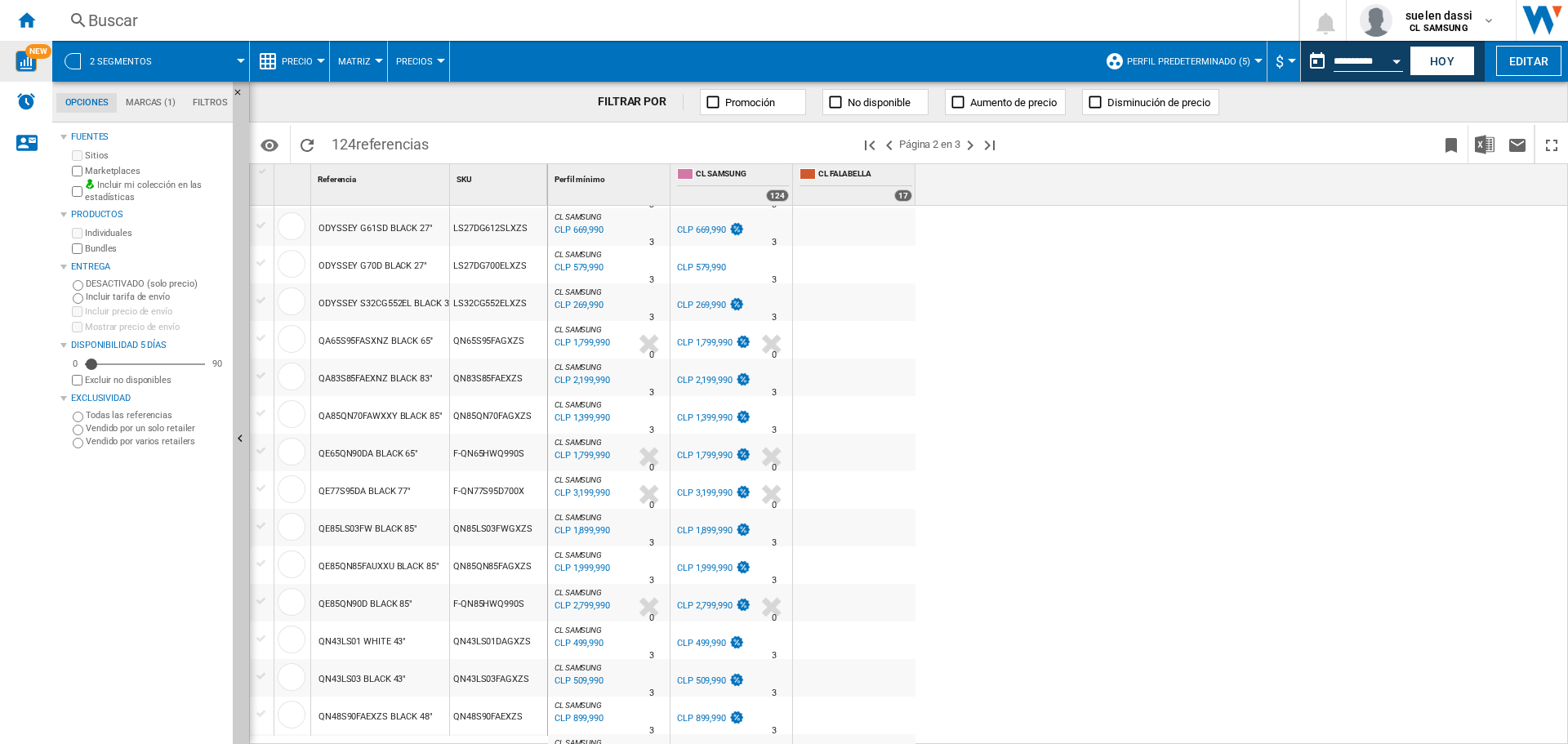
scroll to position [1360, 0]
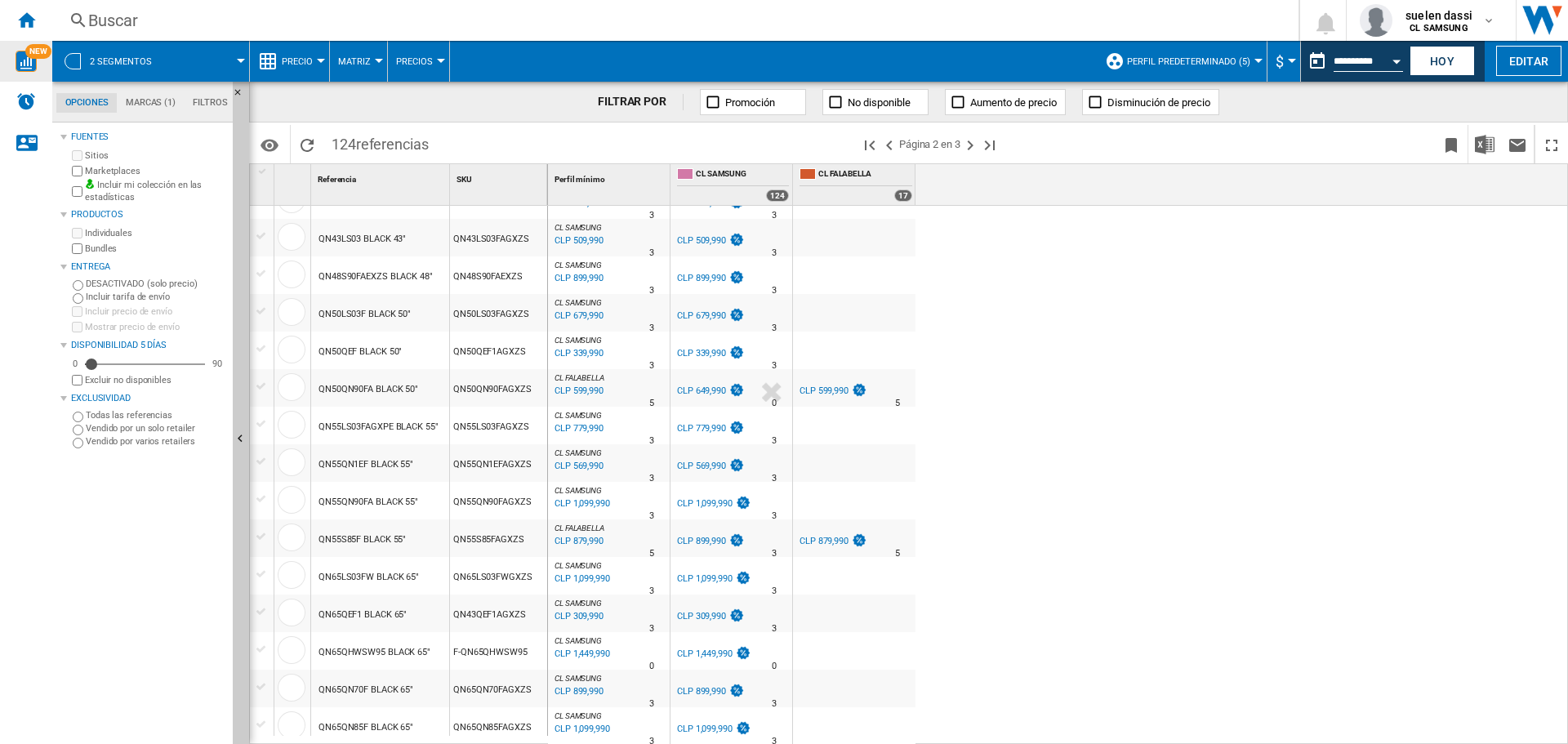
click at [586, 465] on div "CLP 569,990" at bounding box center [577, 466] width 51 height 16
click at [573, 467] on div "CLP 569,990" at bounding box center [577, 466] width 51 height 16
click at [592, 429] on div "CLP 779,990" at bounding box center [577, 429] width 51 height 16
click at [591, 465] on div "CLP 569,990" at bounding box center [577, 466] width 51 height 16
click at [695, 465] on div "CLP 569,990" at bounding box center [701, 466] width 49 height 11
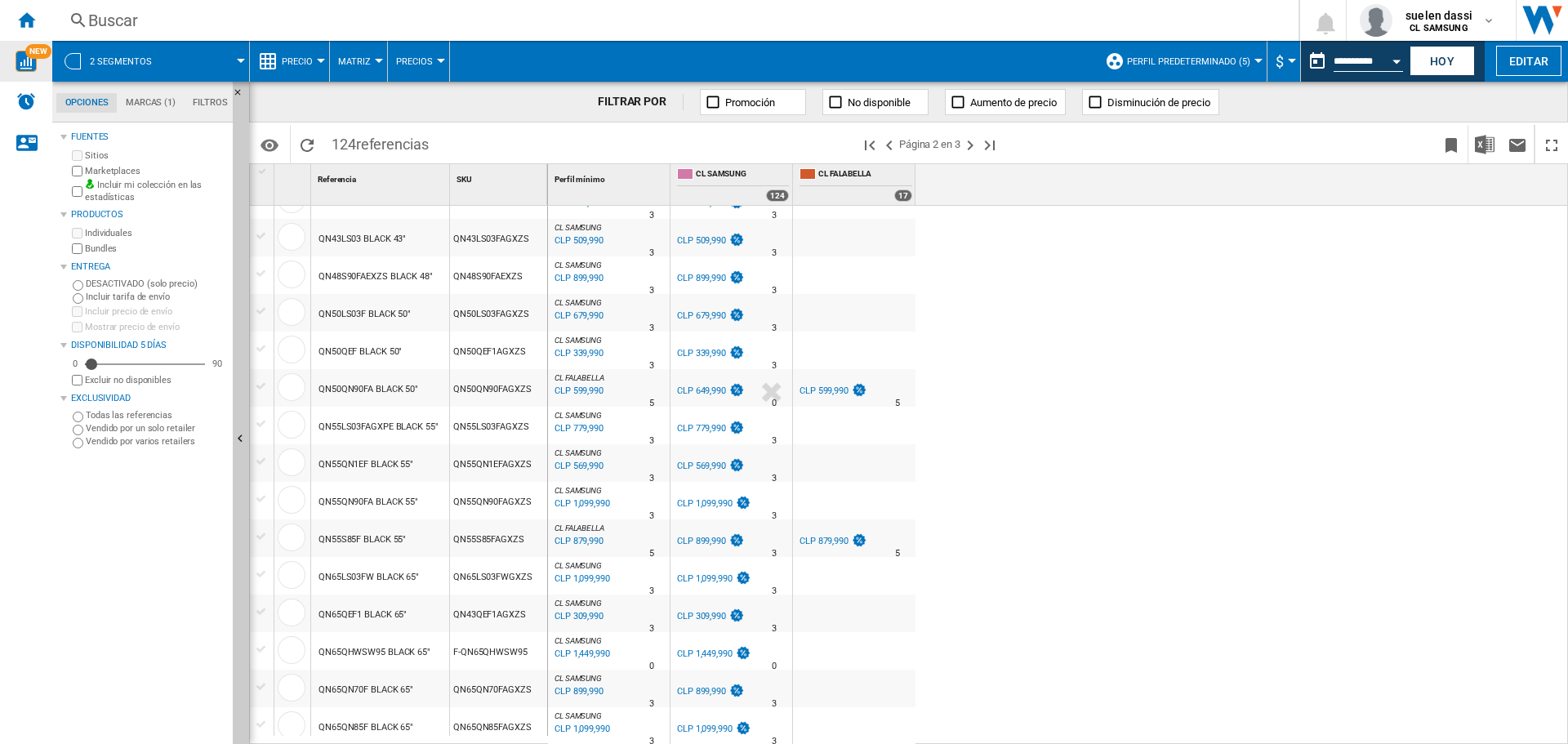
click at [695, 465] on div "CLP 569,990" at bounding box center [701, 466] width 49 height 11
click at [701, 467] on div "CLP 569,990" at bounding box center [701, 466] width 49 height 11
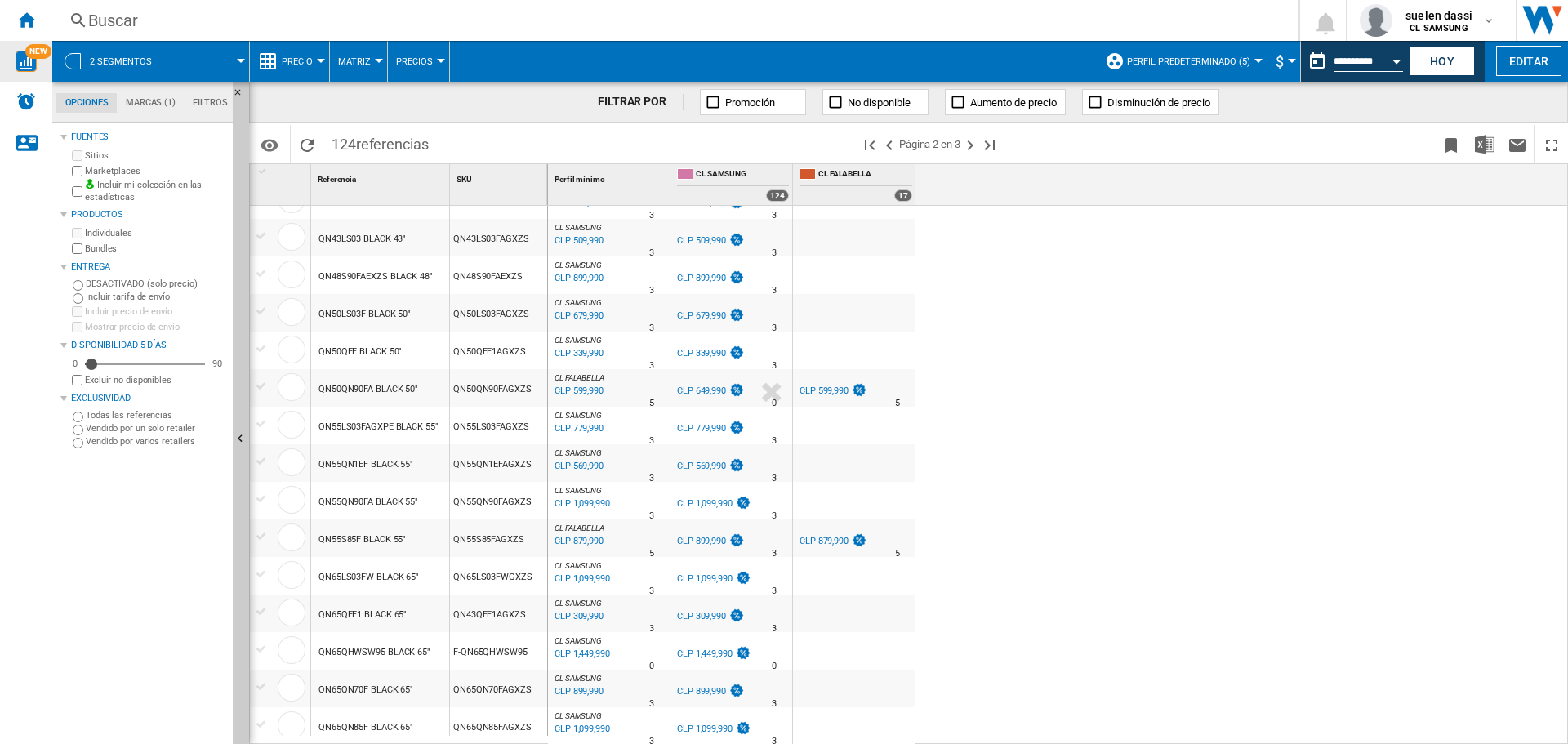
click at [701, 467] on div "CLP 569,990" at bounding box center [701, 466] width 49 height 11
click at [700, 467] on div "CLP 569,990" at bounding box center [701, 466] width 49 height 11
click at [699, 467] on div "CLP 569,990" at bounding box center [701, 466] width 49 height 11
click at [645, 450] on div "CL SAMSUNG :" at bounding box center [609, 453] width 115 height 10
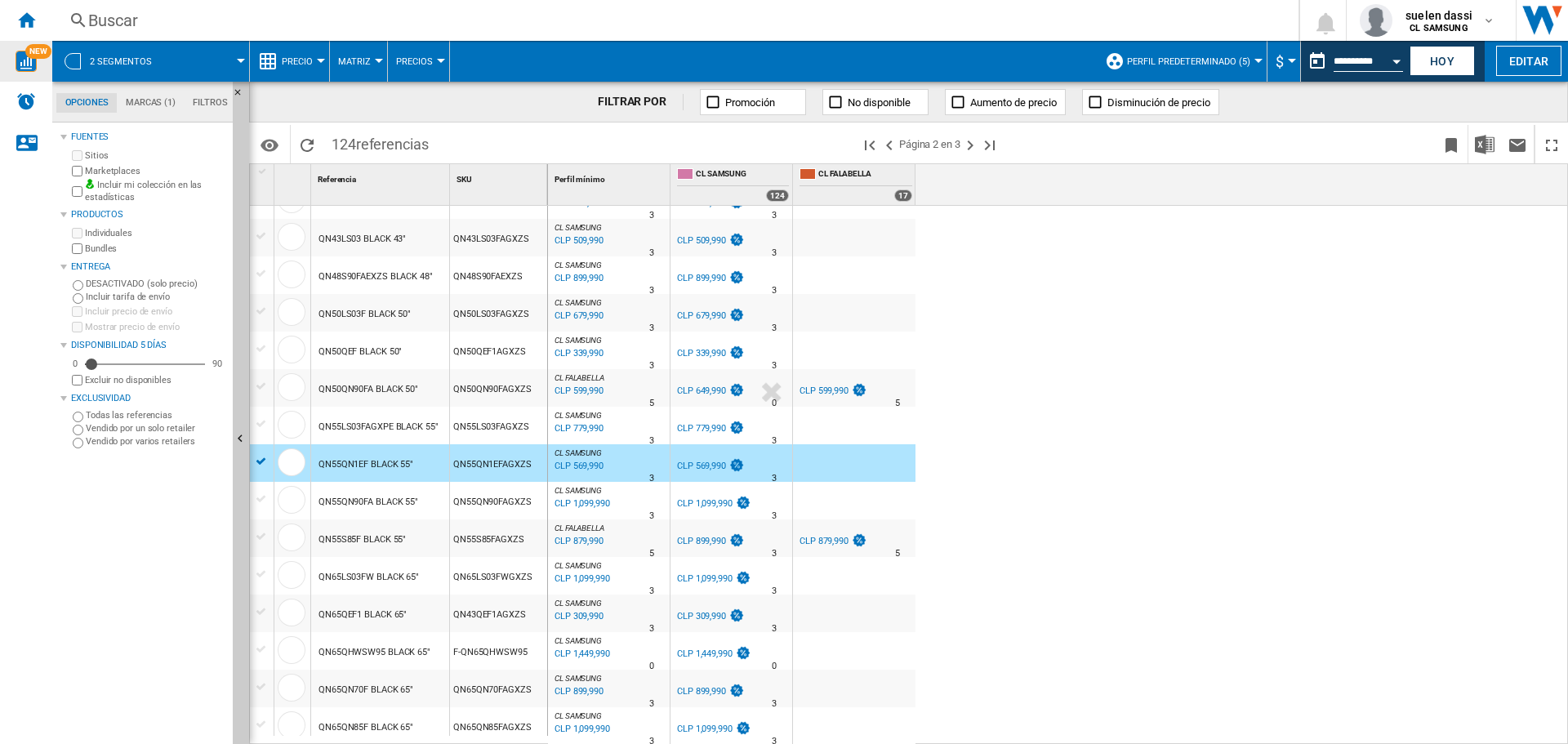
drag, startPoint x: 553, startPoint y: 454, endPoint x: 413, endPoint y: 474, distance: 141.4
click at [550, 454] on div "CL SAMSUNG : 0.0 % CLP 569,990 % N/A 3 CL SAMSUNG :" at bounding box center [609, 464] width 122 height 38
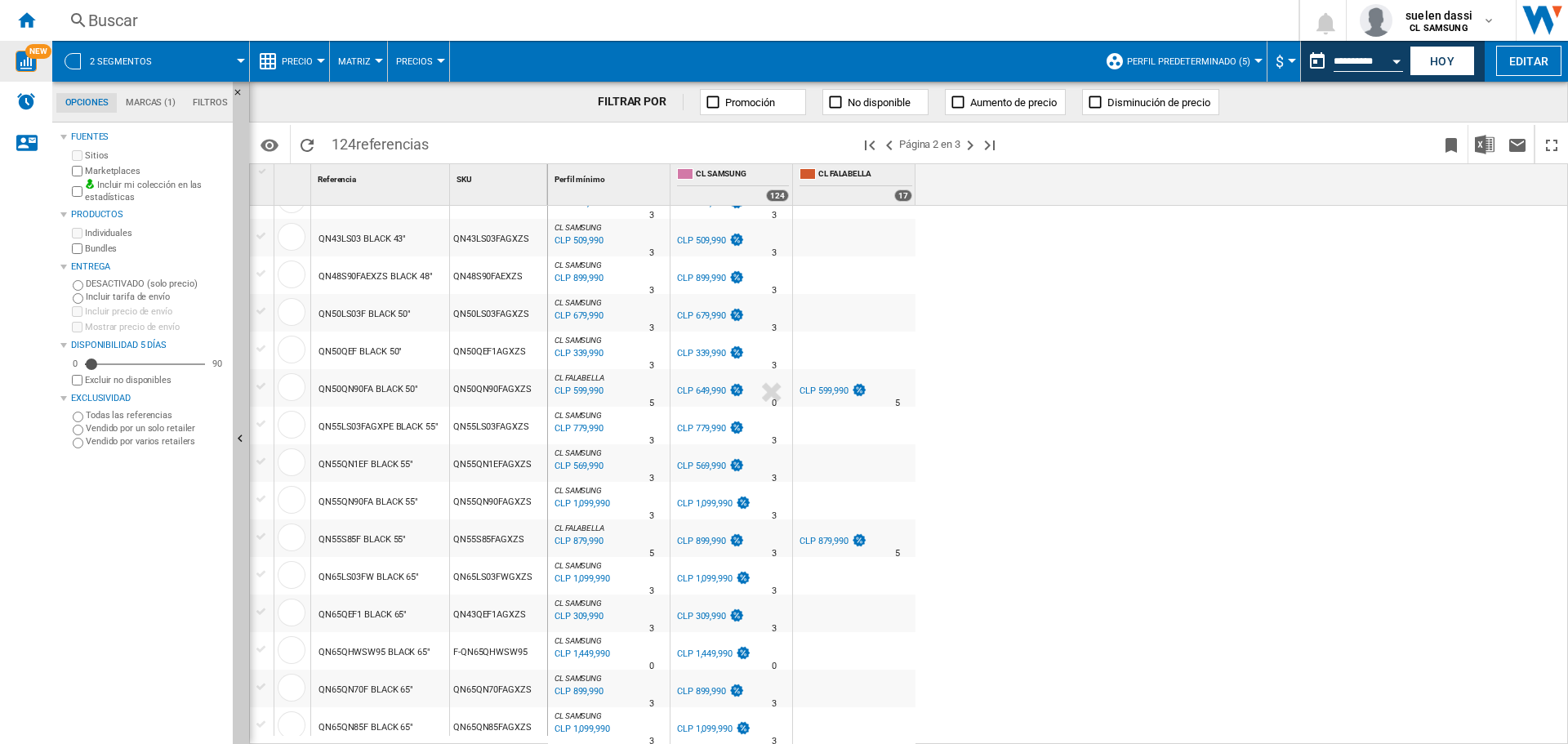
click at [413, 474] on div "QN55QN1EF BLACK 55"" at bounding box center [380, 464] width 138 height 38
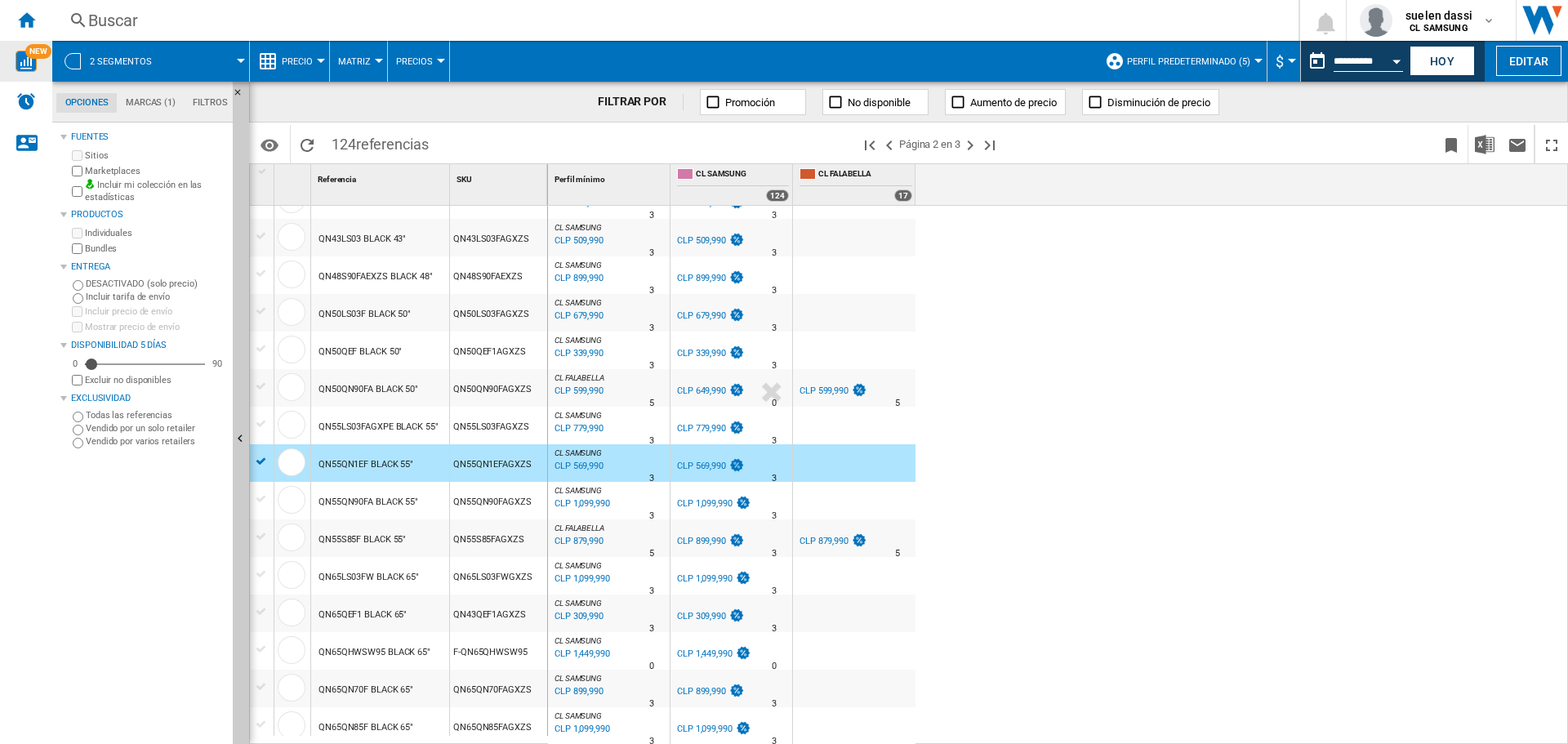
click at [382, 465] on div "QN55QN1EF BLACK 55"" at bounding box center [366, 465] width 94 height 38
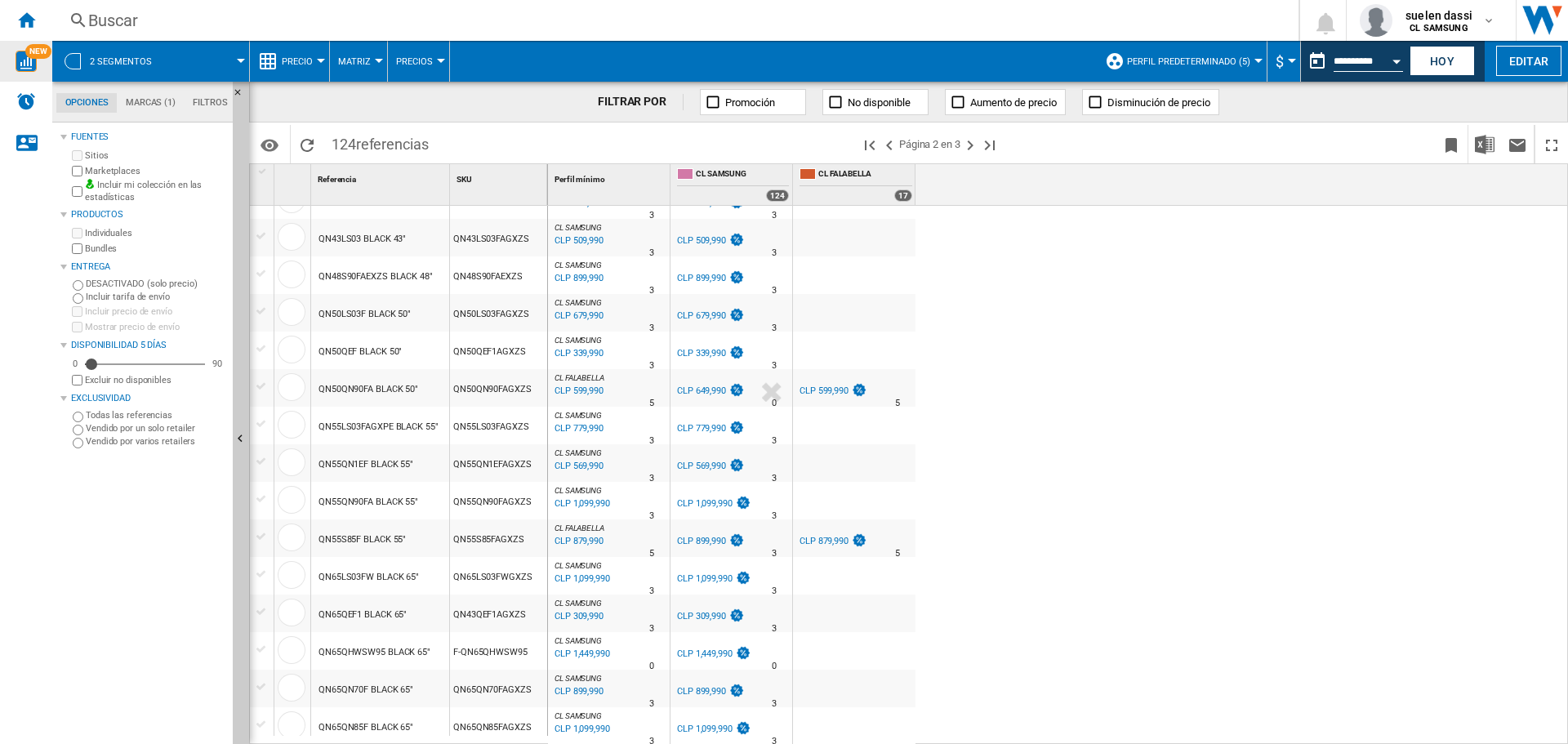
click at [733, 393] on img at bounding box center [736, 390] width 16 height 13
click at [714, 354] on div "CLP 339,990" at bounding box center [701, 353] width 49 height 11
click at [713, 347] on div "CLP 339,990" at bounding box center [709, 354] width 70 height 16
click at [388, 531] on div "QN55S85F BLACK 55"" at bounding box center [362, 540] width 87 height 38
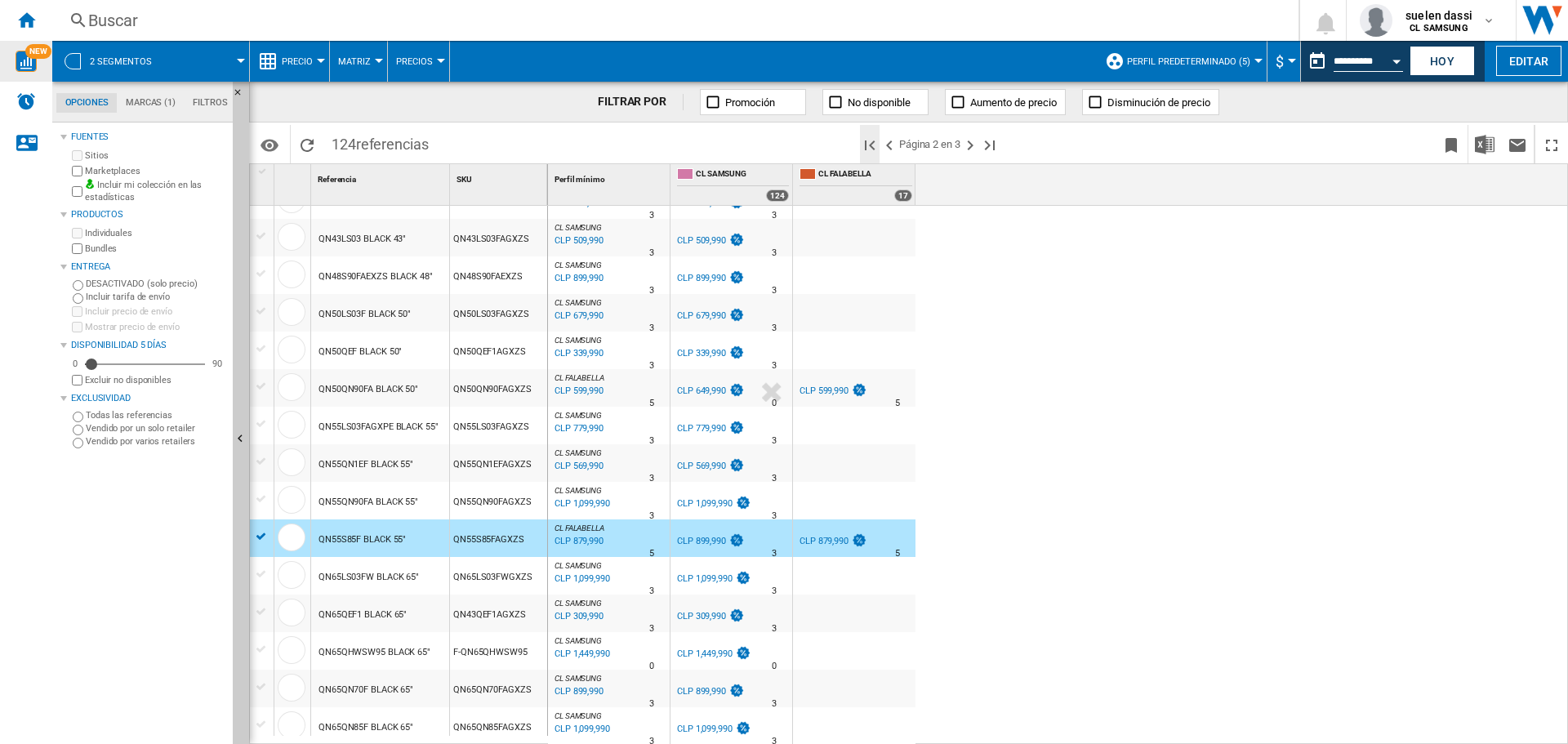
click at [867, 146] on ng-md-icon "Primera página" at bounding box center [870, 146] width 20 height 20
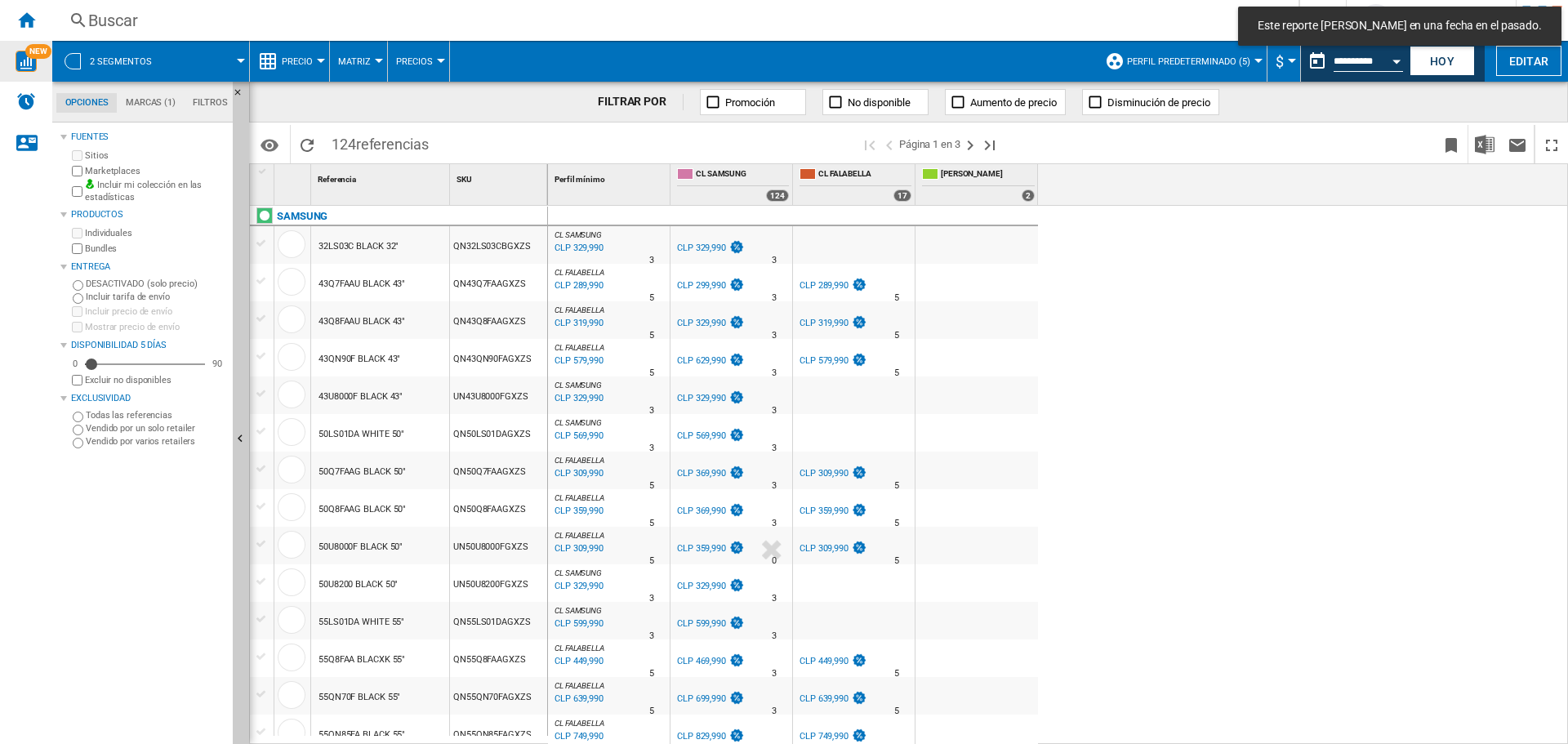
click at [573, 396] on div "CLP 329,990" at bounding box center [577, 399] width 51 height 16
click at [711, 399] on div "CLP 329,990" at bounding box center [701, 398] width 49 height 11
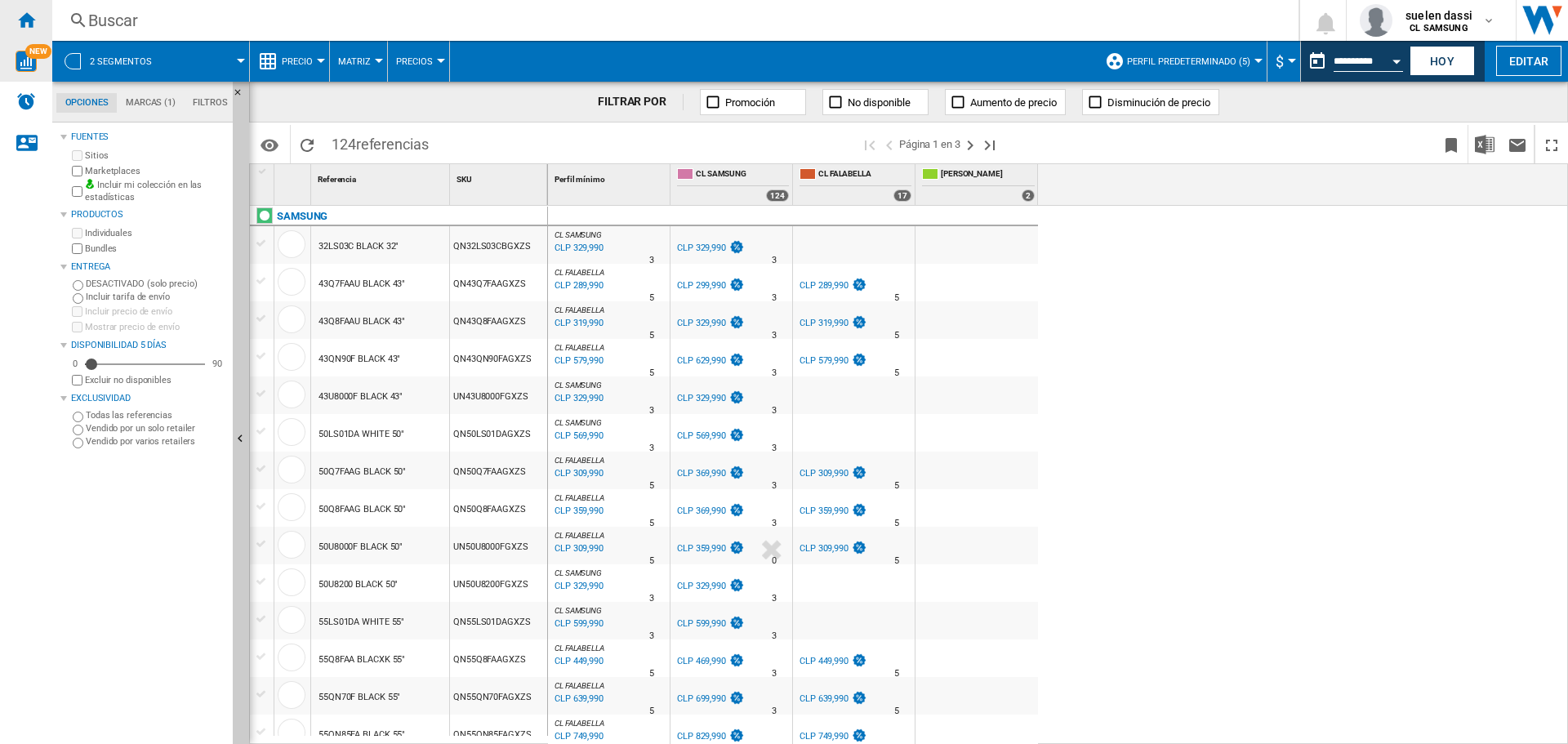
click at [25, 20] on ng-md-icon "Inicio" at bounding box center [26, 20] width 20 height 20
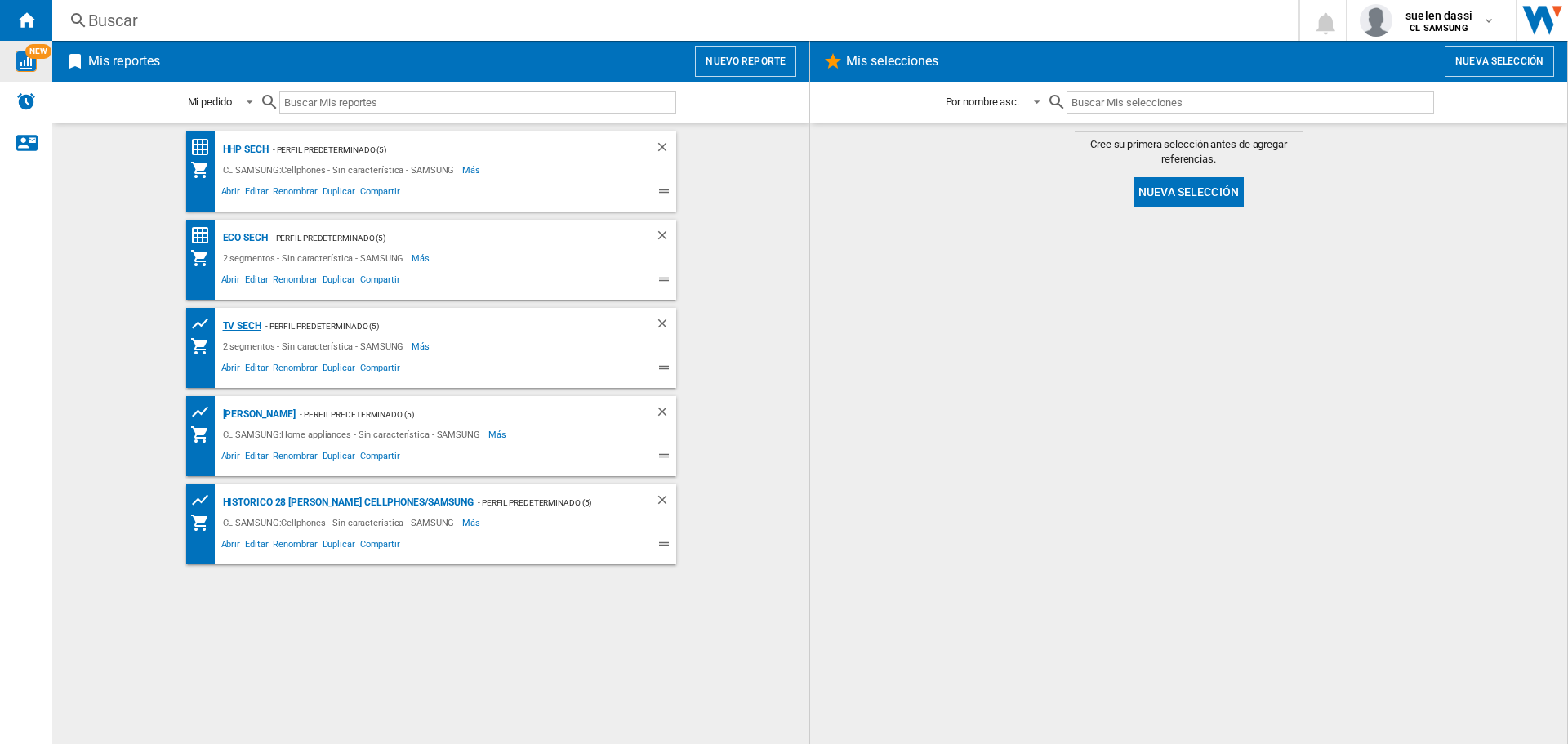
click at [248, 329] on div "TV SECH" at bounding box center [240, 326] width 42 height 21
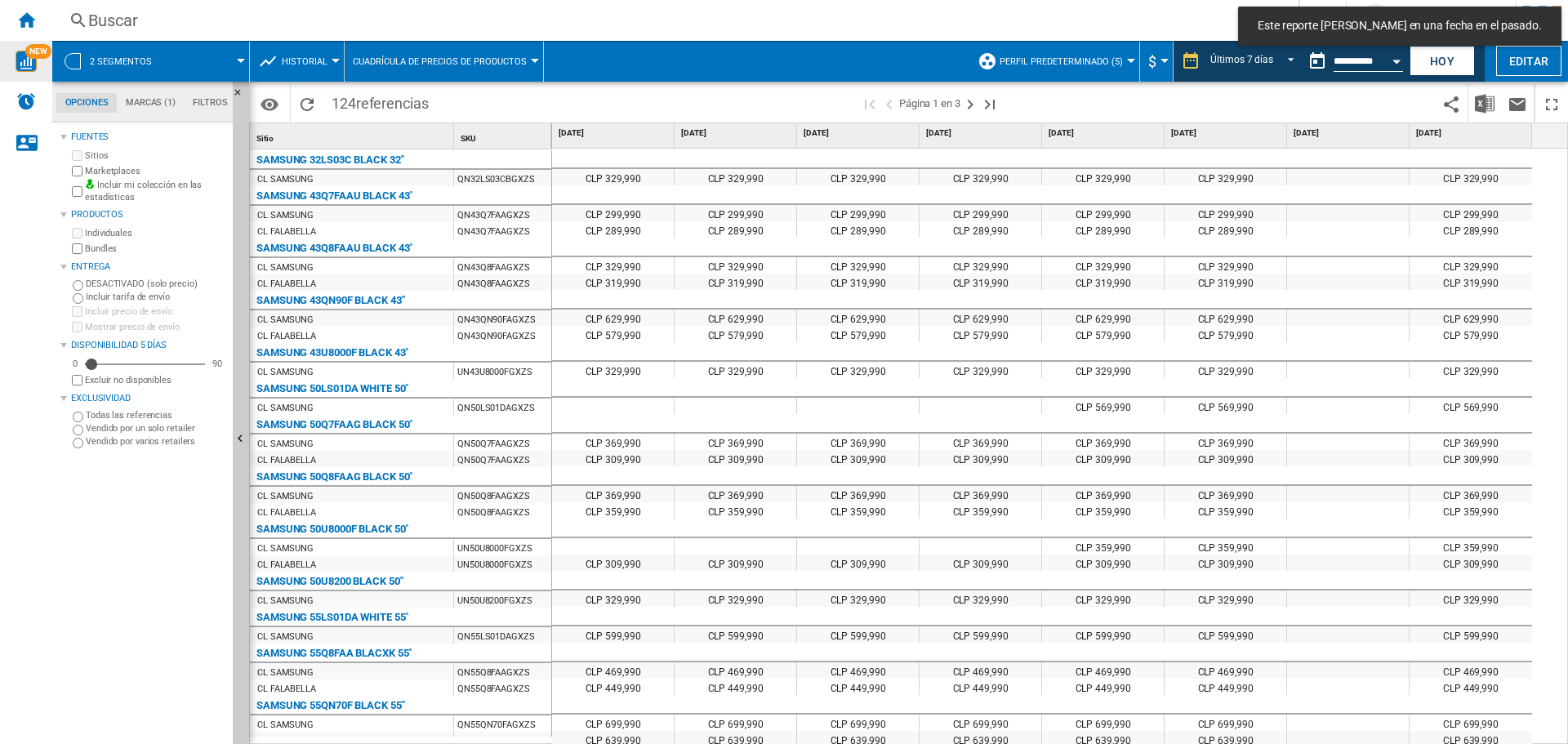
click at [319, 52] on button "Historial" at bounding box center [309, 60] width 54 height 40
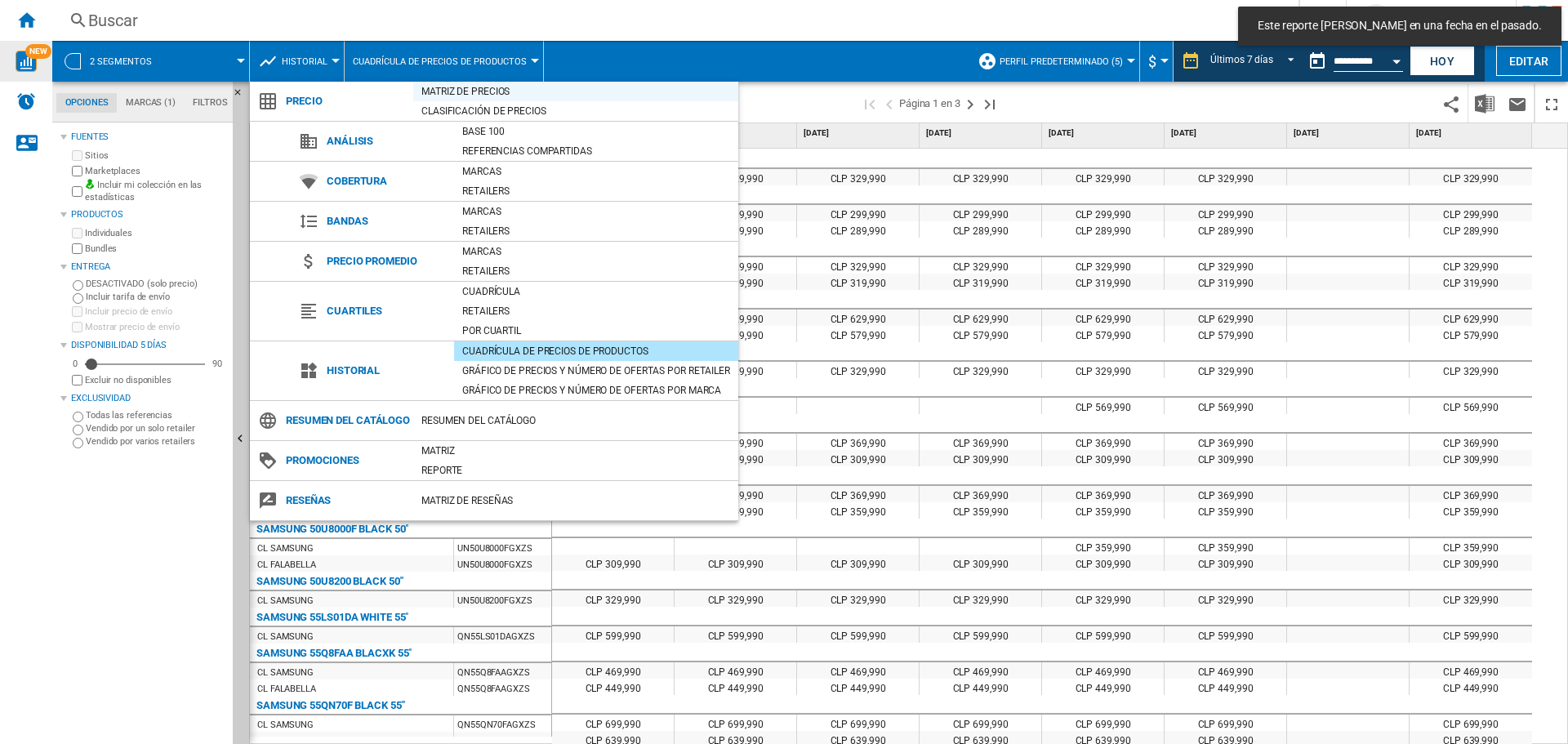
click at [446, 94] on div "Matriz de precios" at bounding box center [576, 92] width 325 height 16
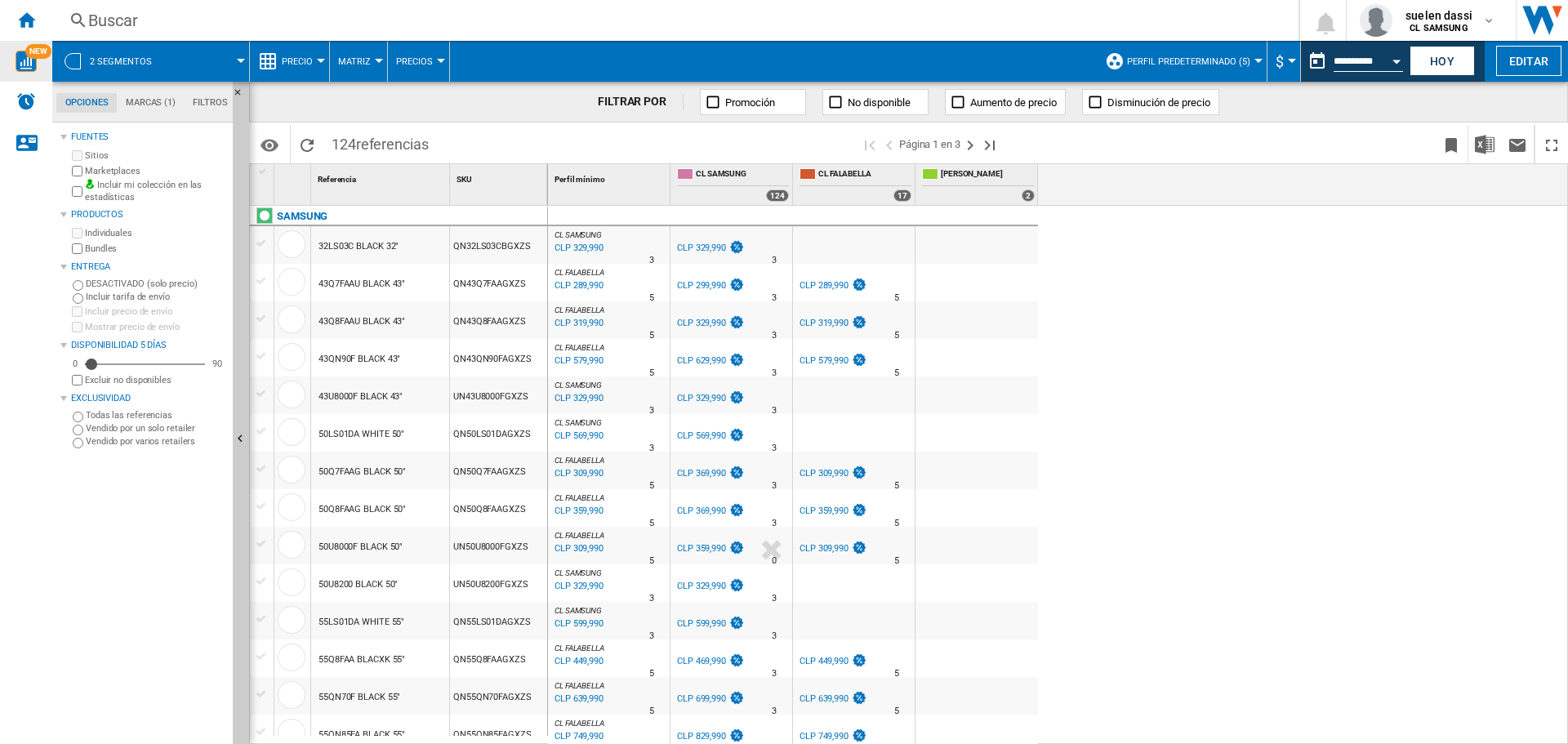
click at [697, 400] on div "CLP 329,990" at bounding box center [701, 398] width 49 height 11
click at [583, 321] on div "CLP 319,990" at bounding box center [577, 323] width 51 height 16
click at [583, 323] on div "CLP 319,990" at bounding box center [577, 323] width 51 height 16
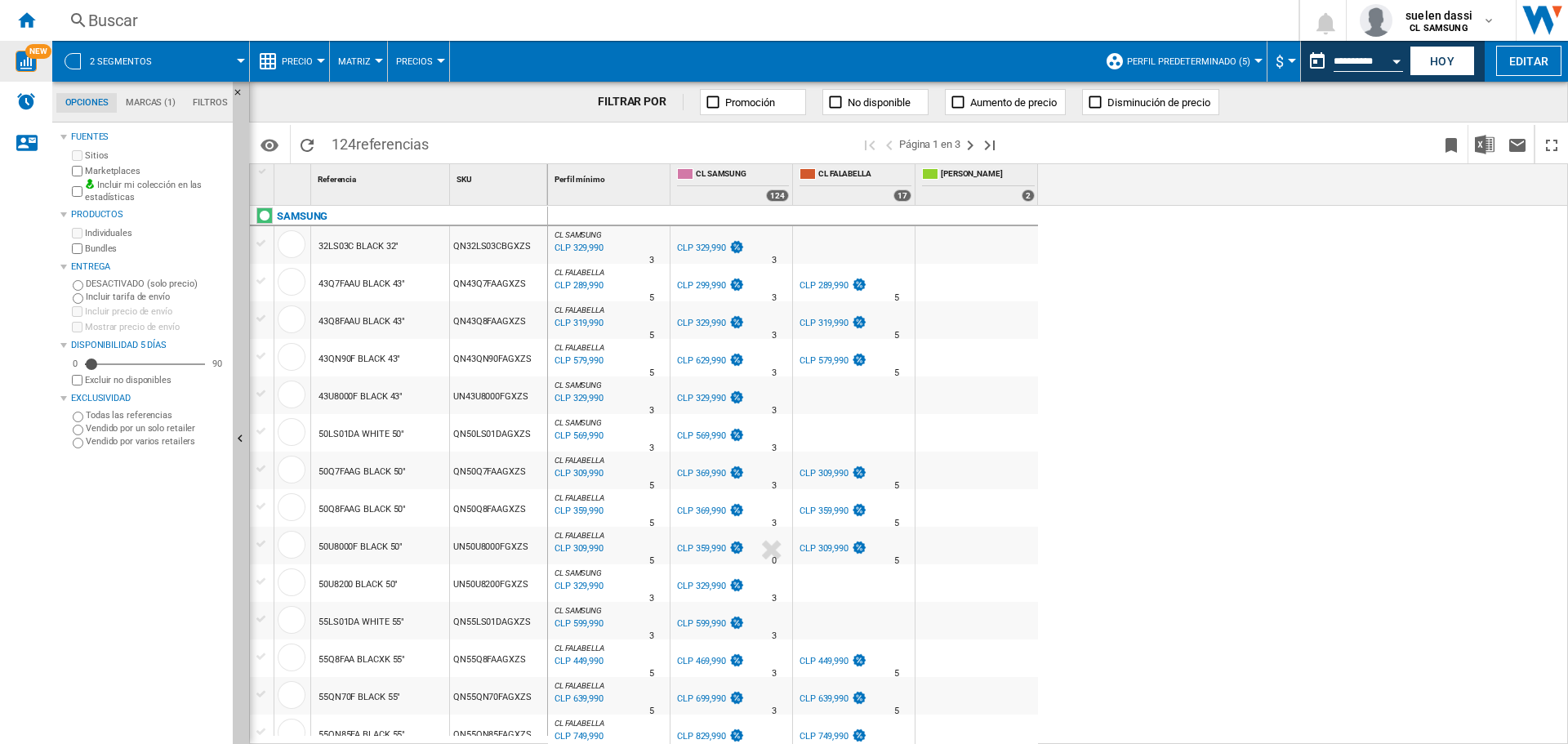
drag, startPoint x: 583, startPoint y: 323, endPoint x: 327, endPoint y: 344, distance: 256.9
click at [582, 323] on div "CLP 319,990" at bounding box center [577, 323] width 51 height 16
click at [296, 339] on div at bounding box center [293, 323] width 36 height 38
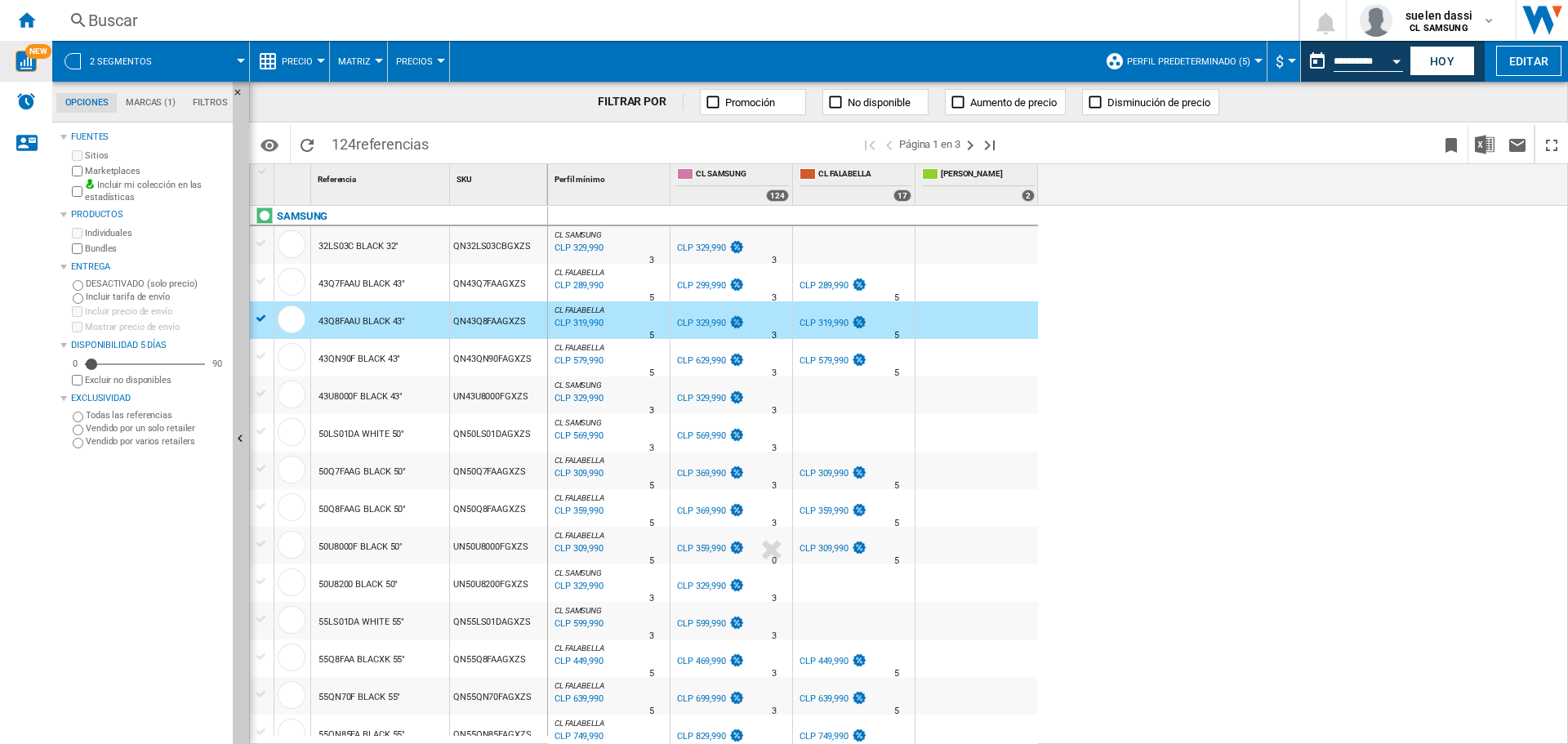
click at [353, 331] on div "43Q8FAAU BLACK 43"" at bounding box center [362, 322] width 86 height 38
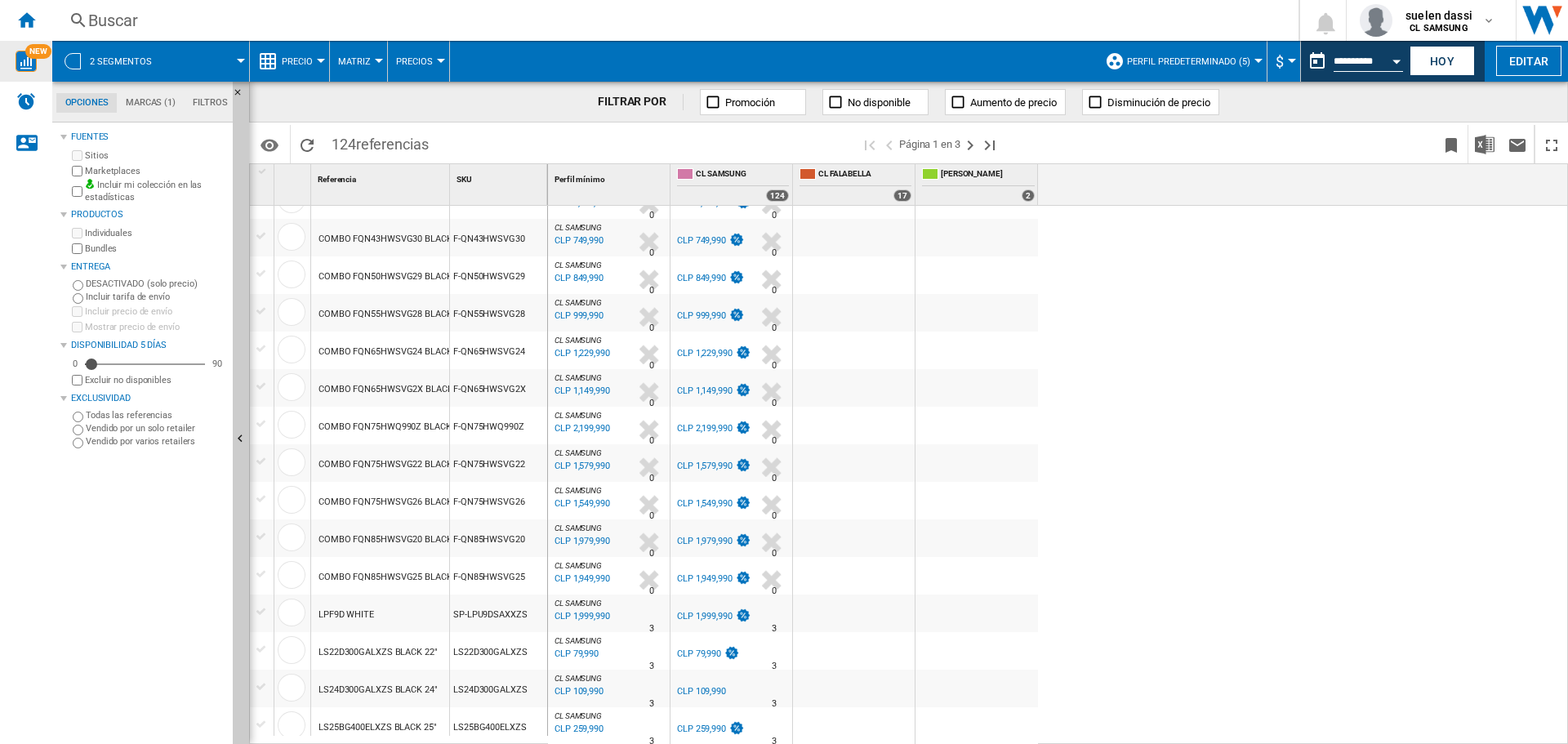
scroll to position [1279, 0]
click at [15, 20] on div "Inicio" at bounding box center [26, 20] width 52 height 40
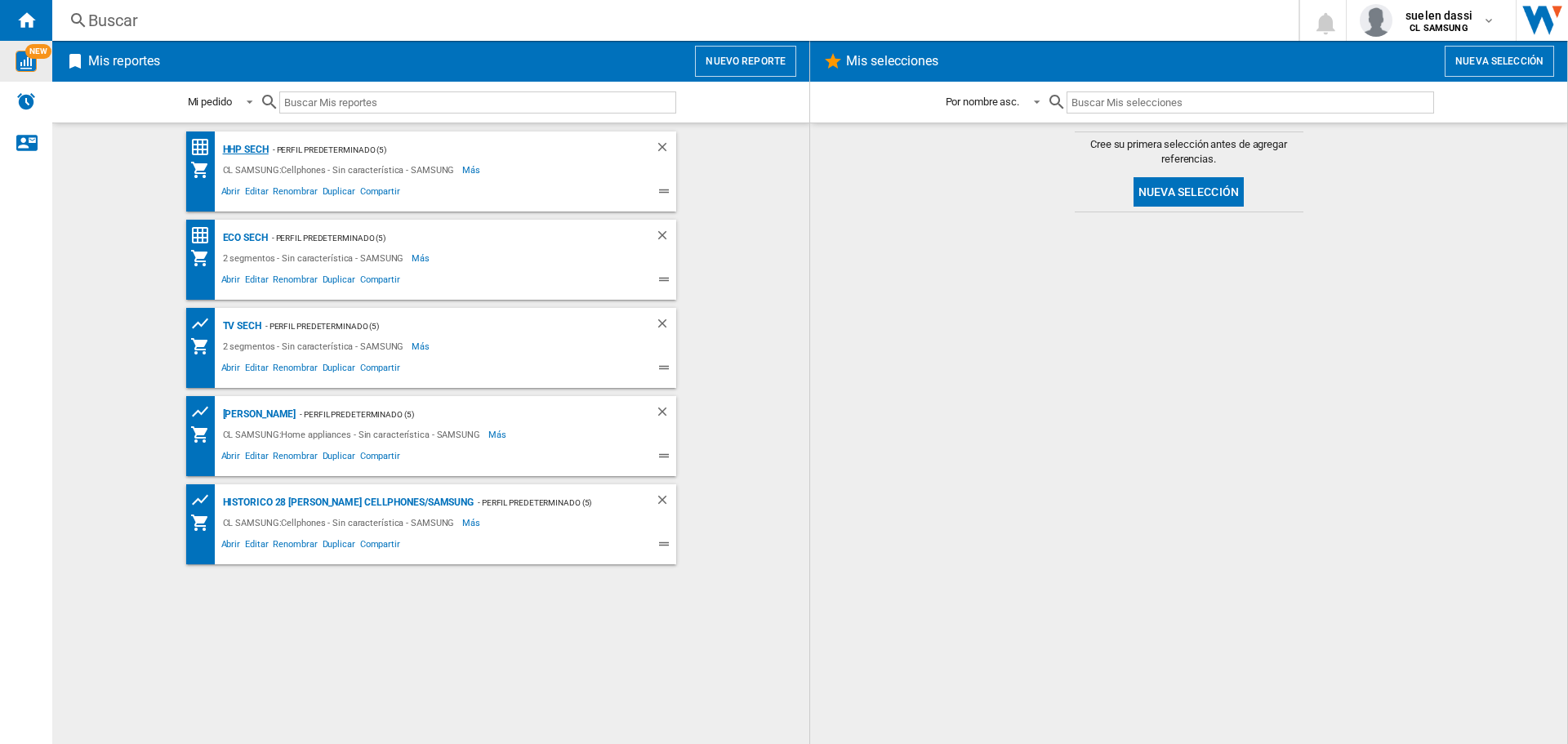
click at [249, 151] on div "HHP SECH" at bounding box center [243, 150] width 49 height 21
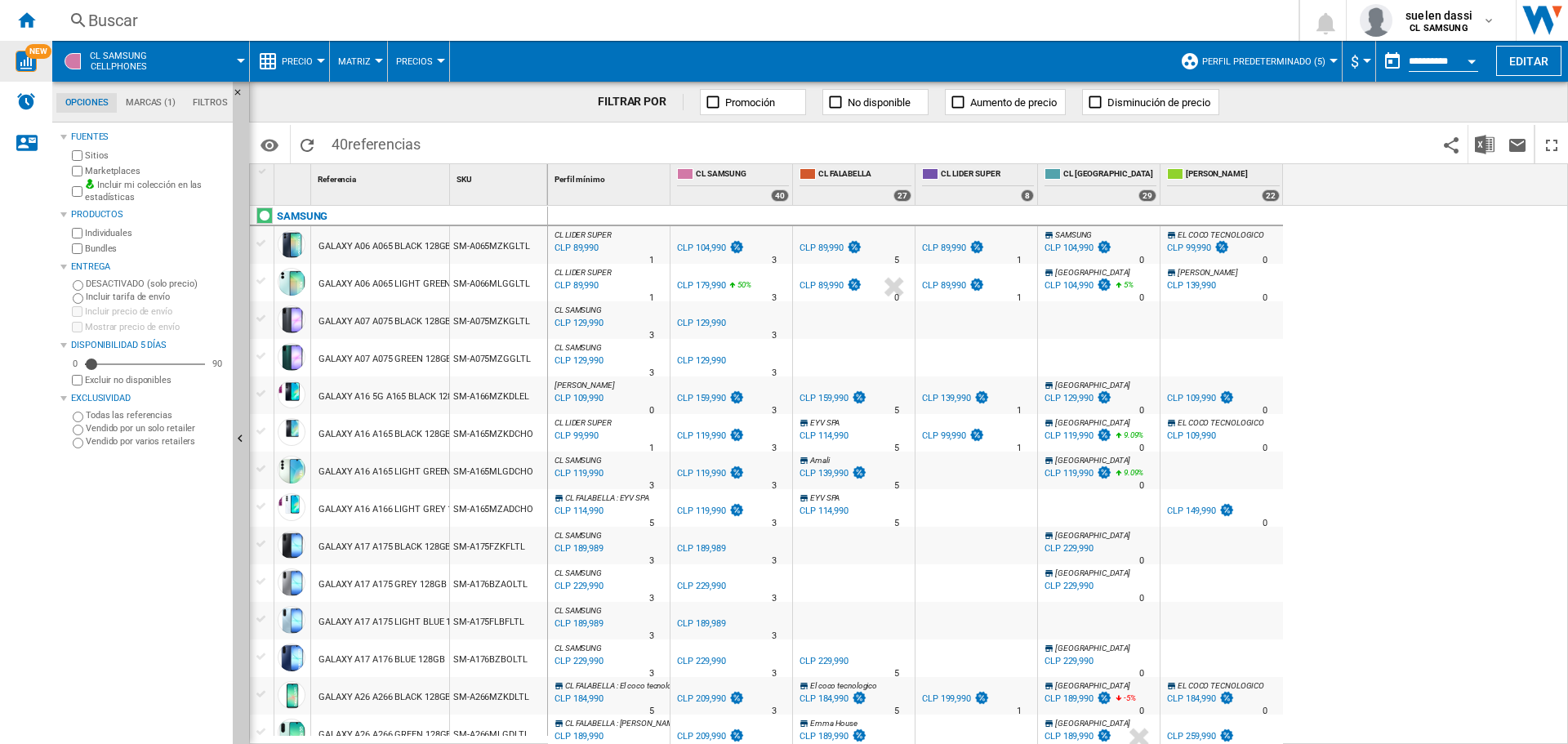
click at [585, 357] on div "CLP 129,990" at bounding box center [577, 361] width 51 height 16
click at [30, 31] on div "Inicio" at bounding box center [26, 20] width 52 height 40
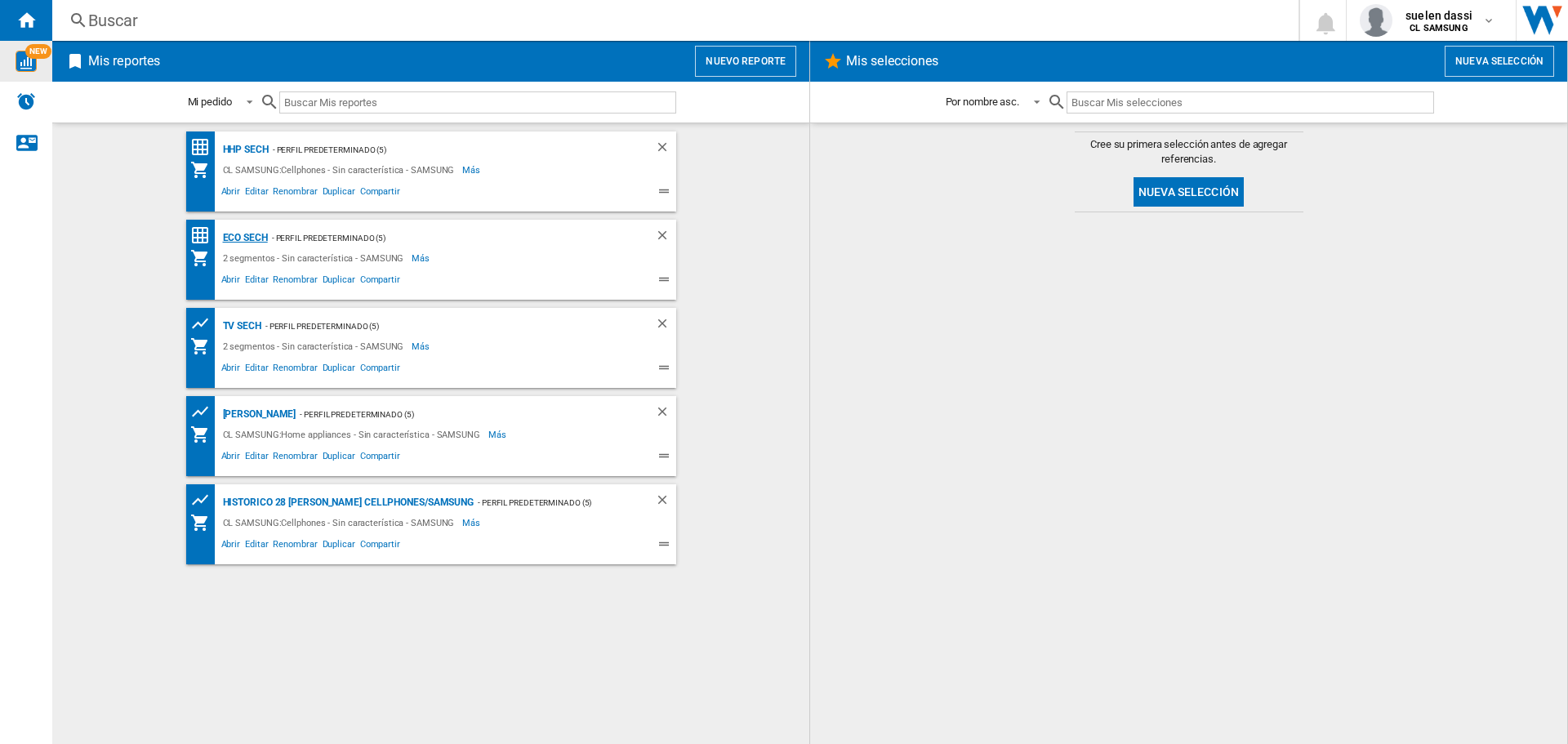
click at [248, 236] on div "ECO SECH" at bounding box center [243, 238] width 49 height 21
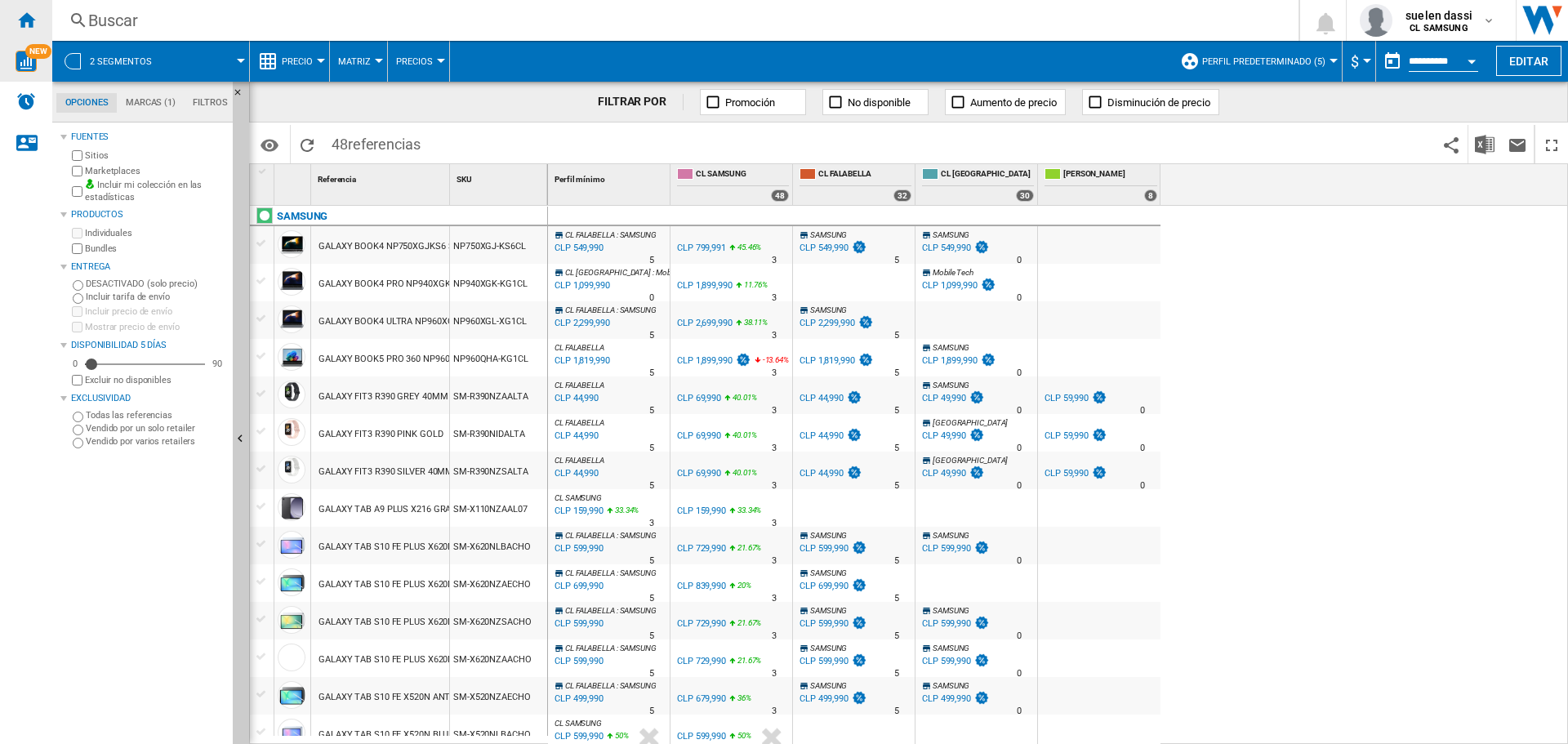
click at [31, 13] on ng-md-icon "Inicio" at bounding box center [26, 20] width 20 height 20
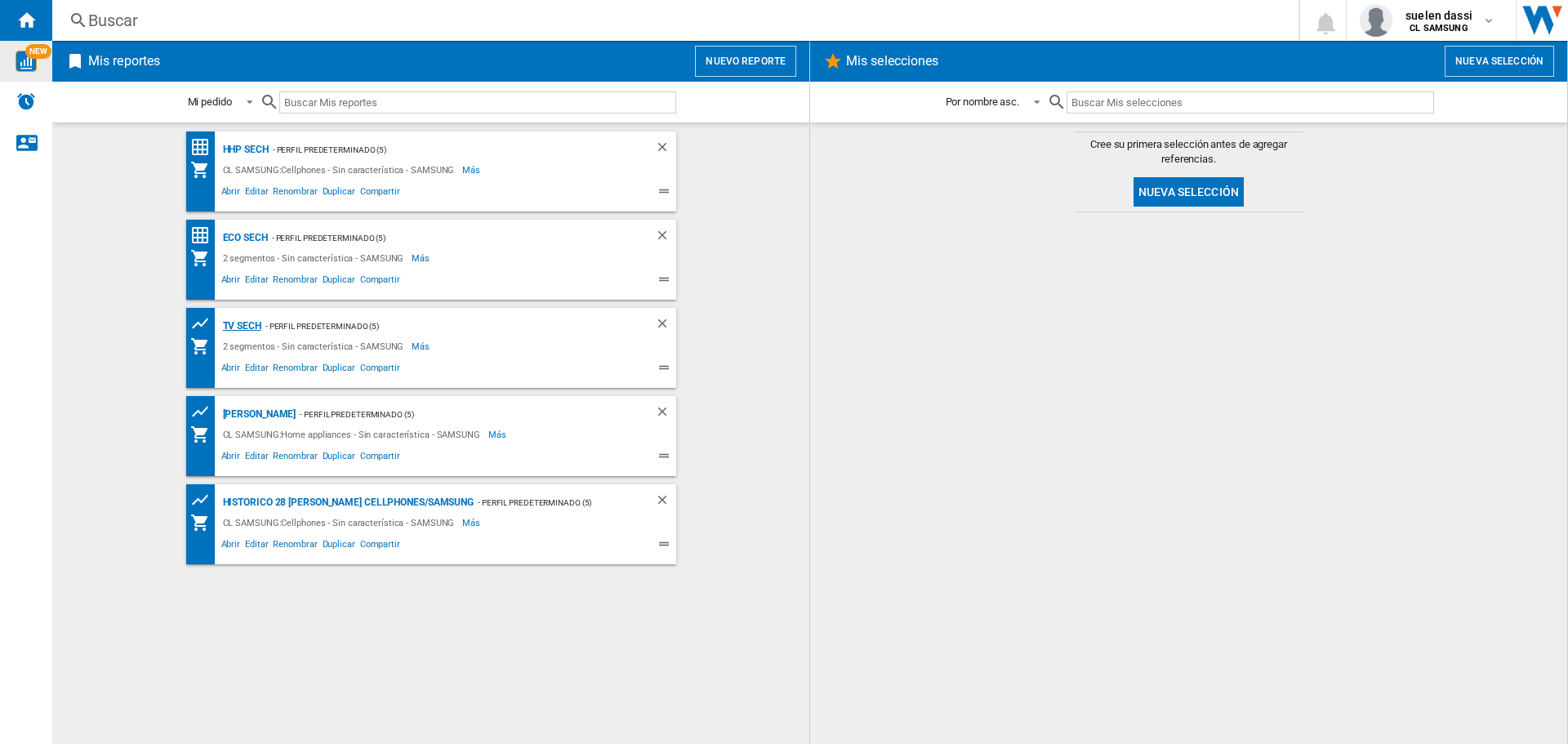
click at [247, 326] on div "TV SECH" at bounding box center [240, 326] width 42 height 21
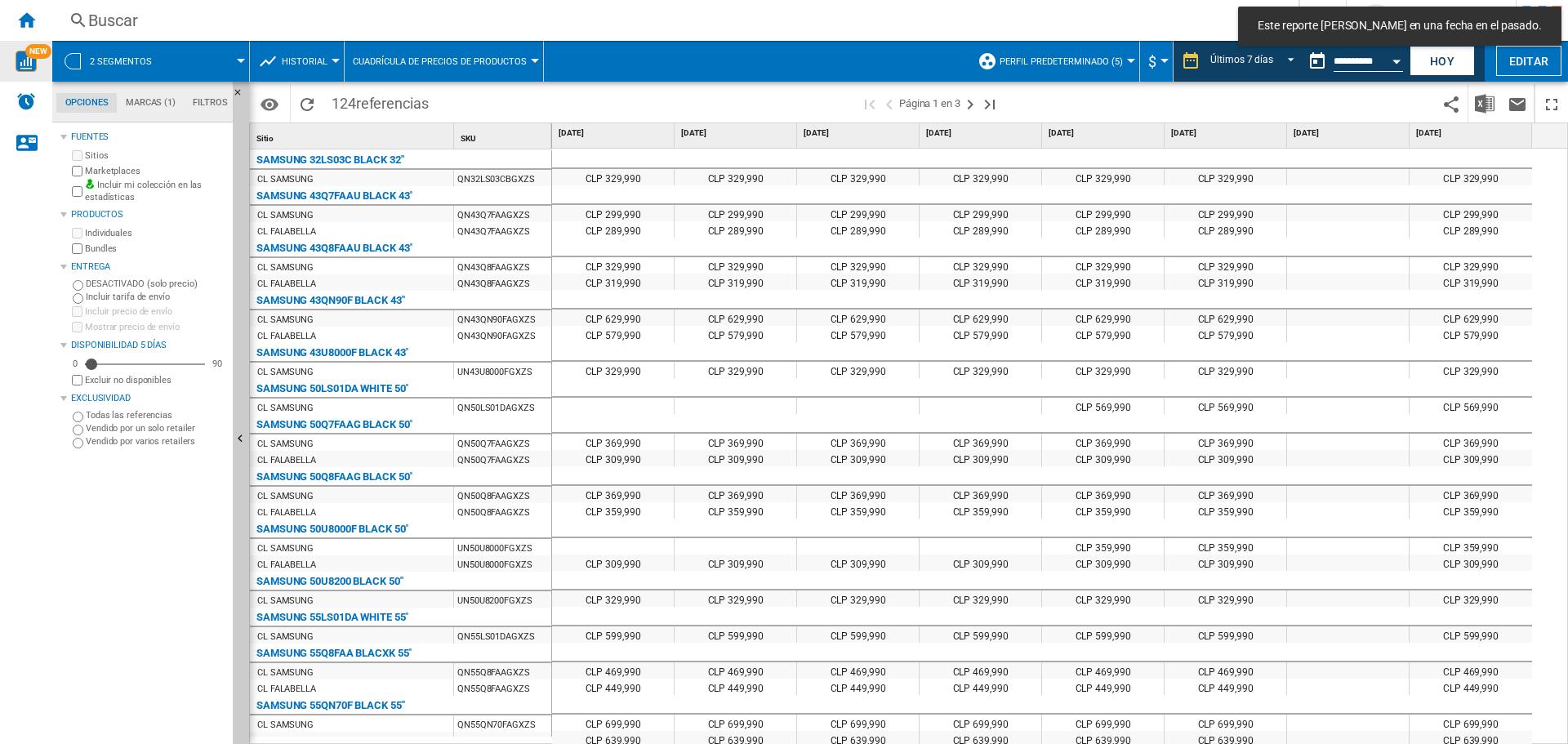
click at [299, 76] on button "Historial" at bounding box center [309, 60] width 54 height 40
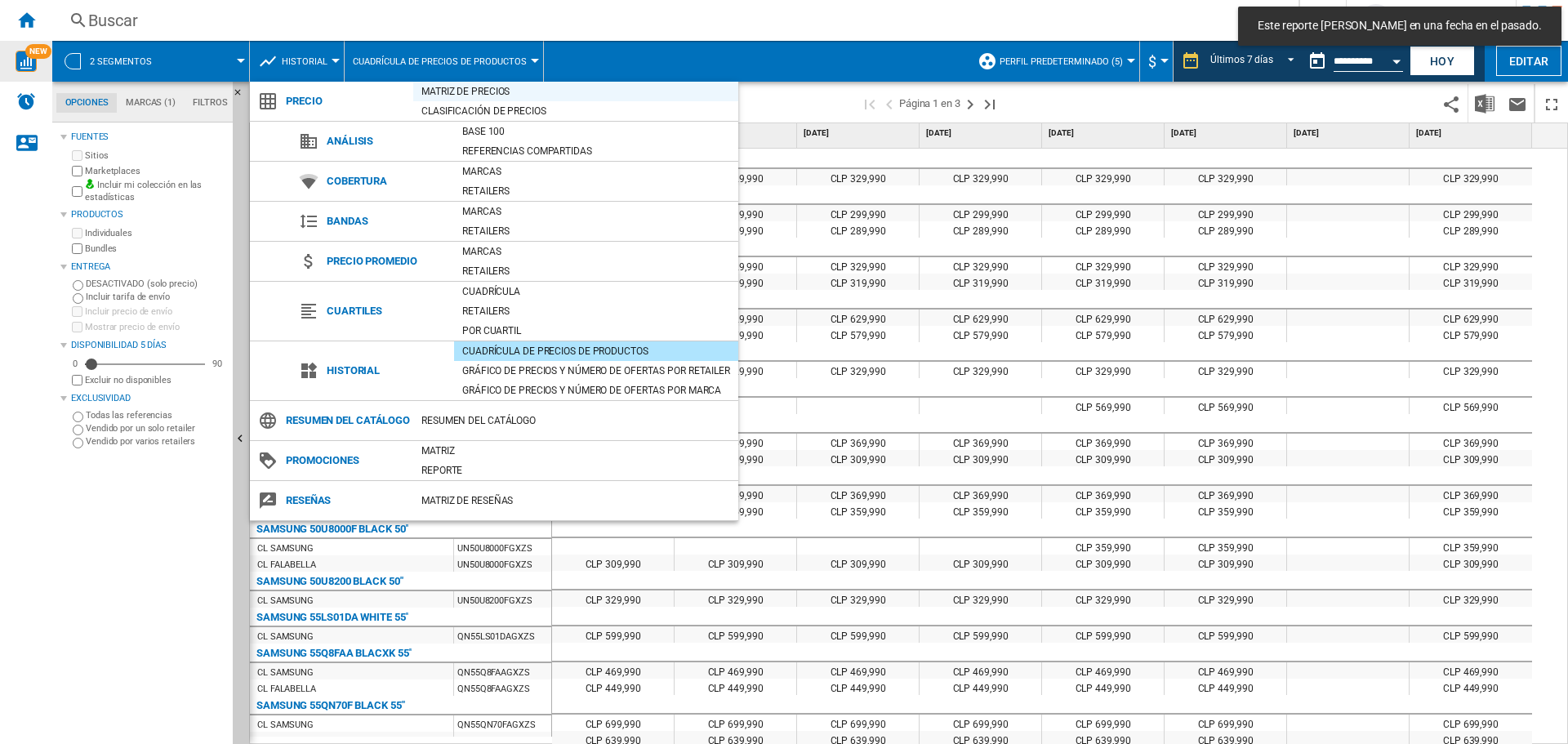
click at [461, 93] on div "Matriz de precios" at bounding box center [576, 92] width 325 height 16
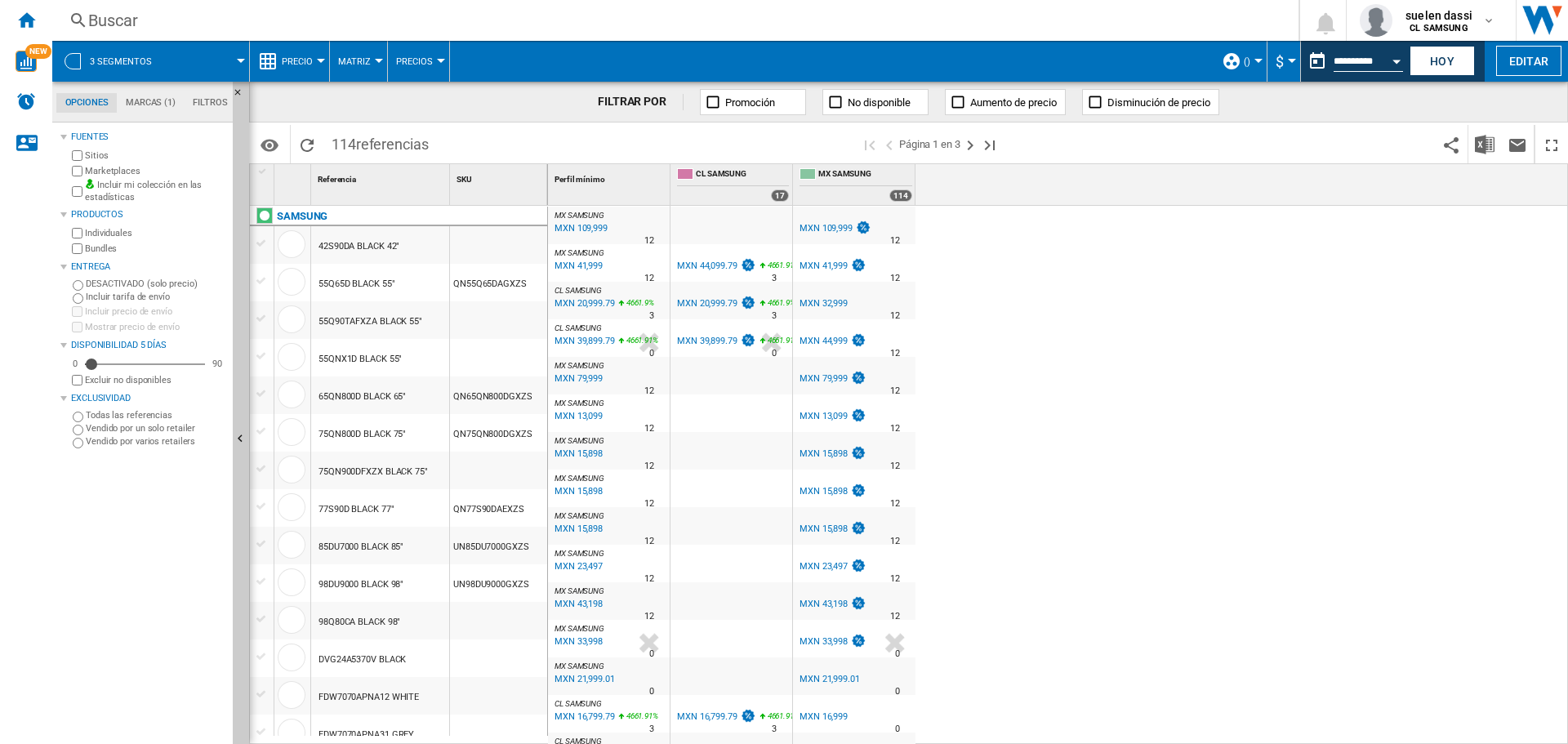
scroll to position [245, 0]
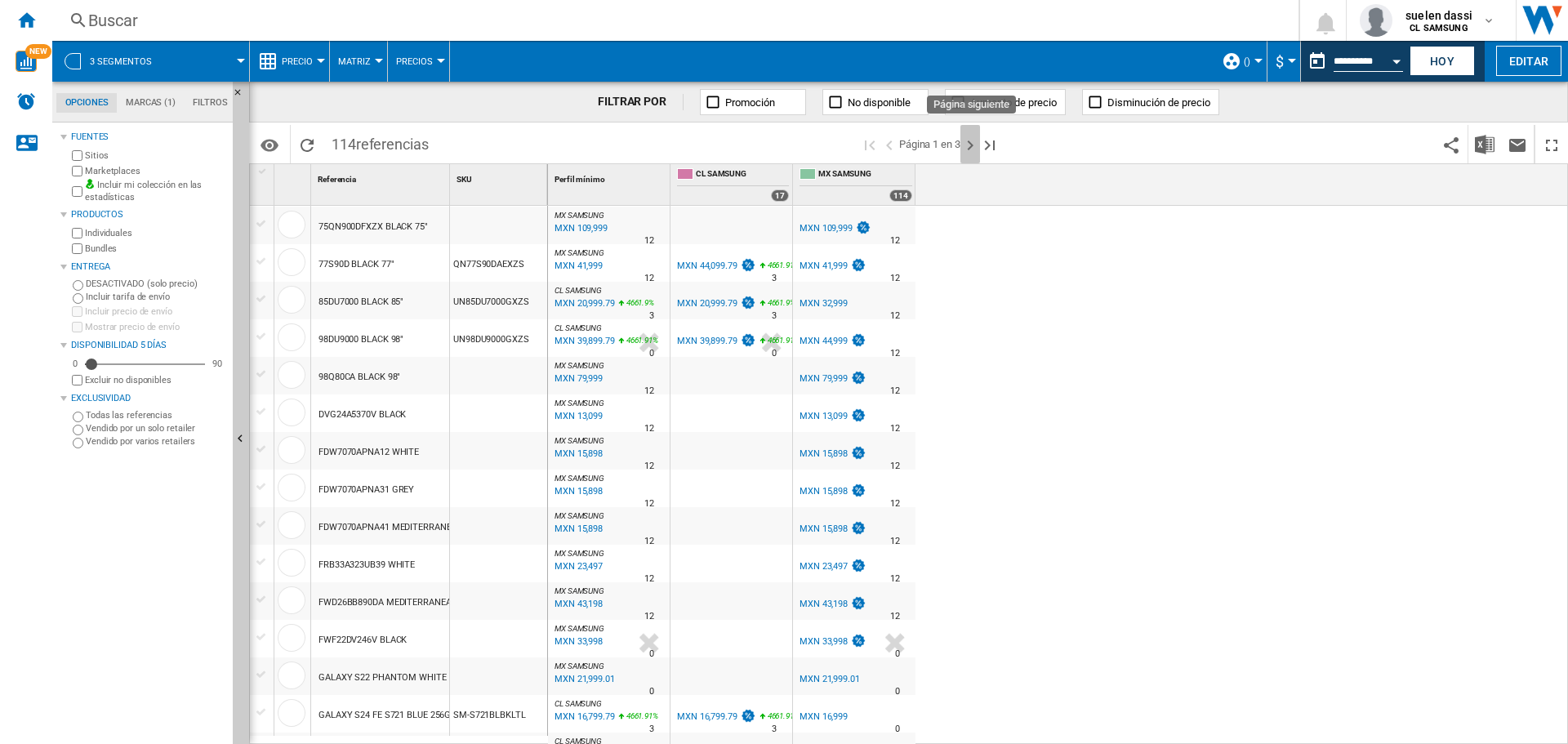
click at [972, 147] on ng-md-icon "Página siguiente" at bounding box center [971, 146] width 20 height 20
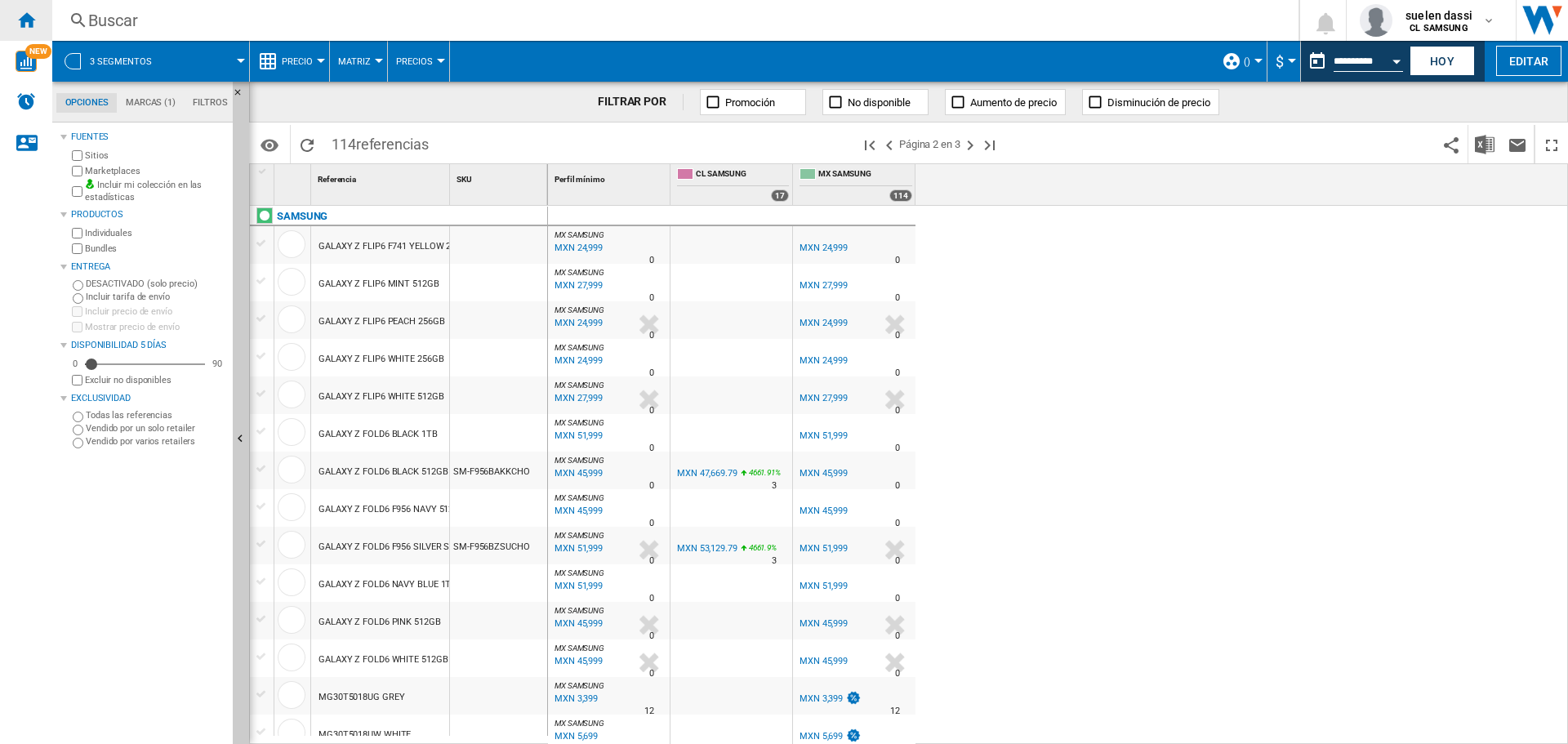
click at [28, 21] on ng-md-icon "Inicio" at bounding box center [26, 20] width 20 height 20
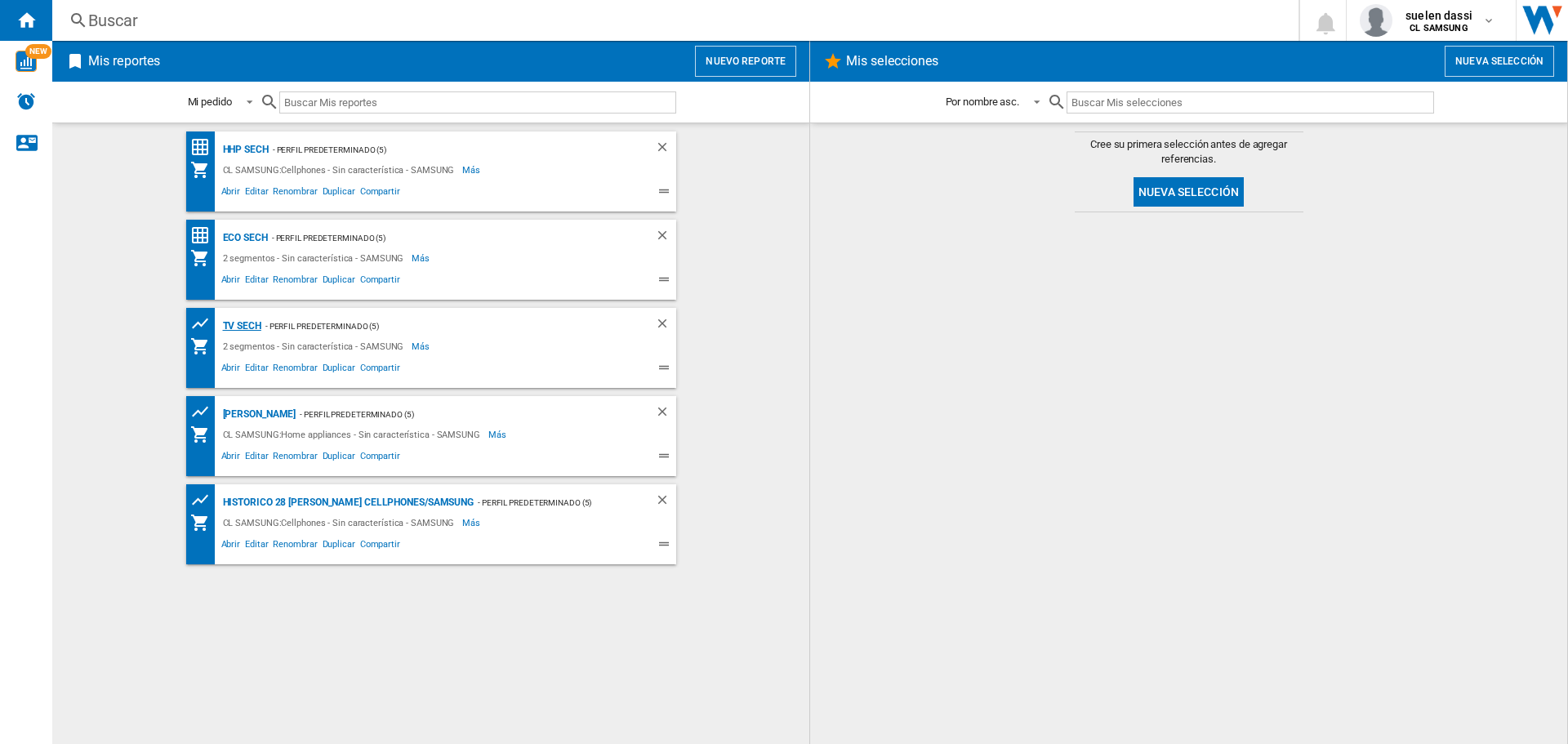
click at [242, 330] on div "TV SECH" at bounding box center [240, 326] width 42 height 21
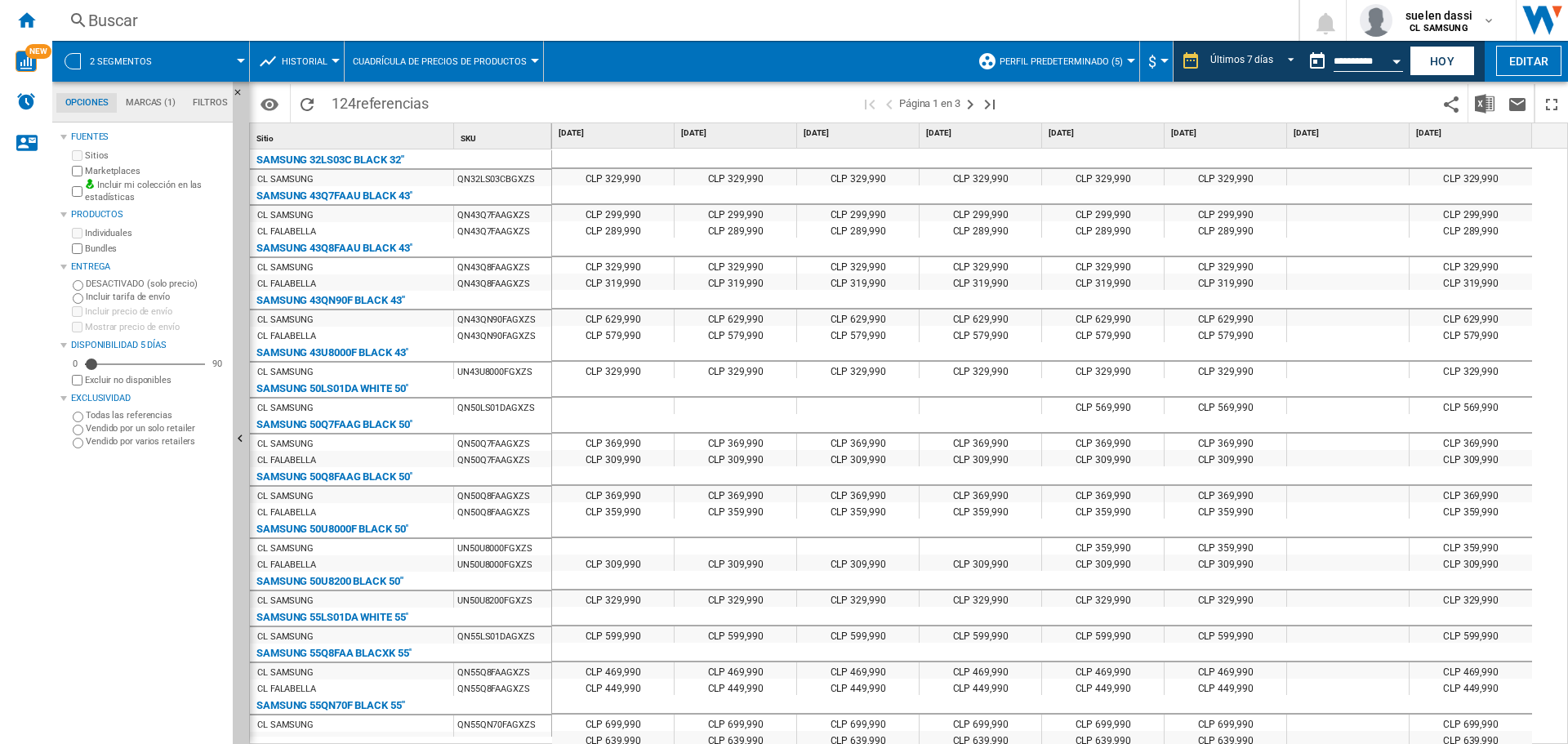
click at [314, 66] on span "Historial" at bounding box center [304, 62] width 46 height 11
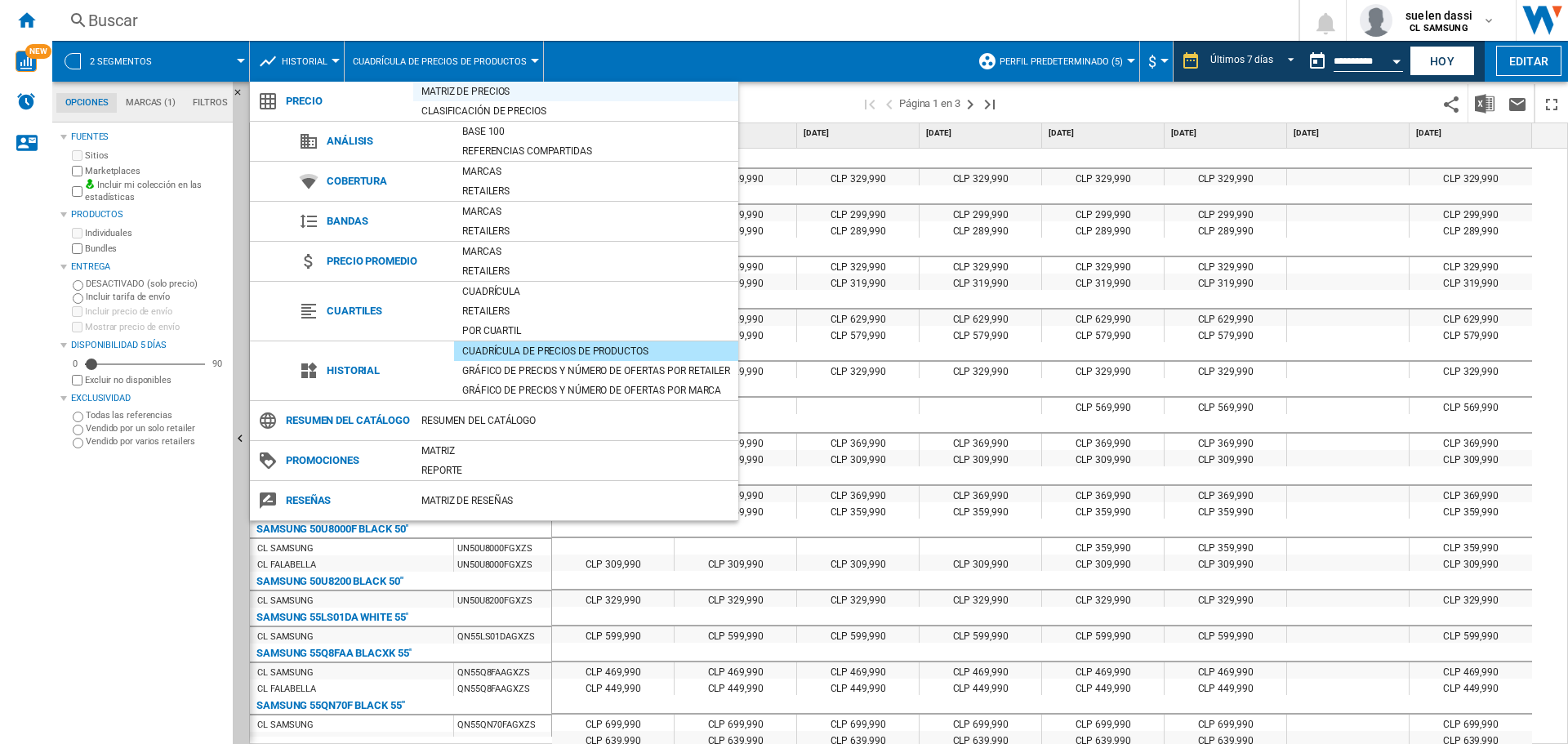
click at [482, 94] on div "Matriz de precios" at bounding box center [576, 92] width 325 height 16
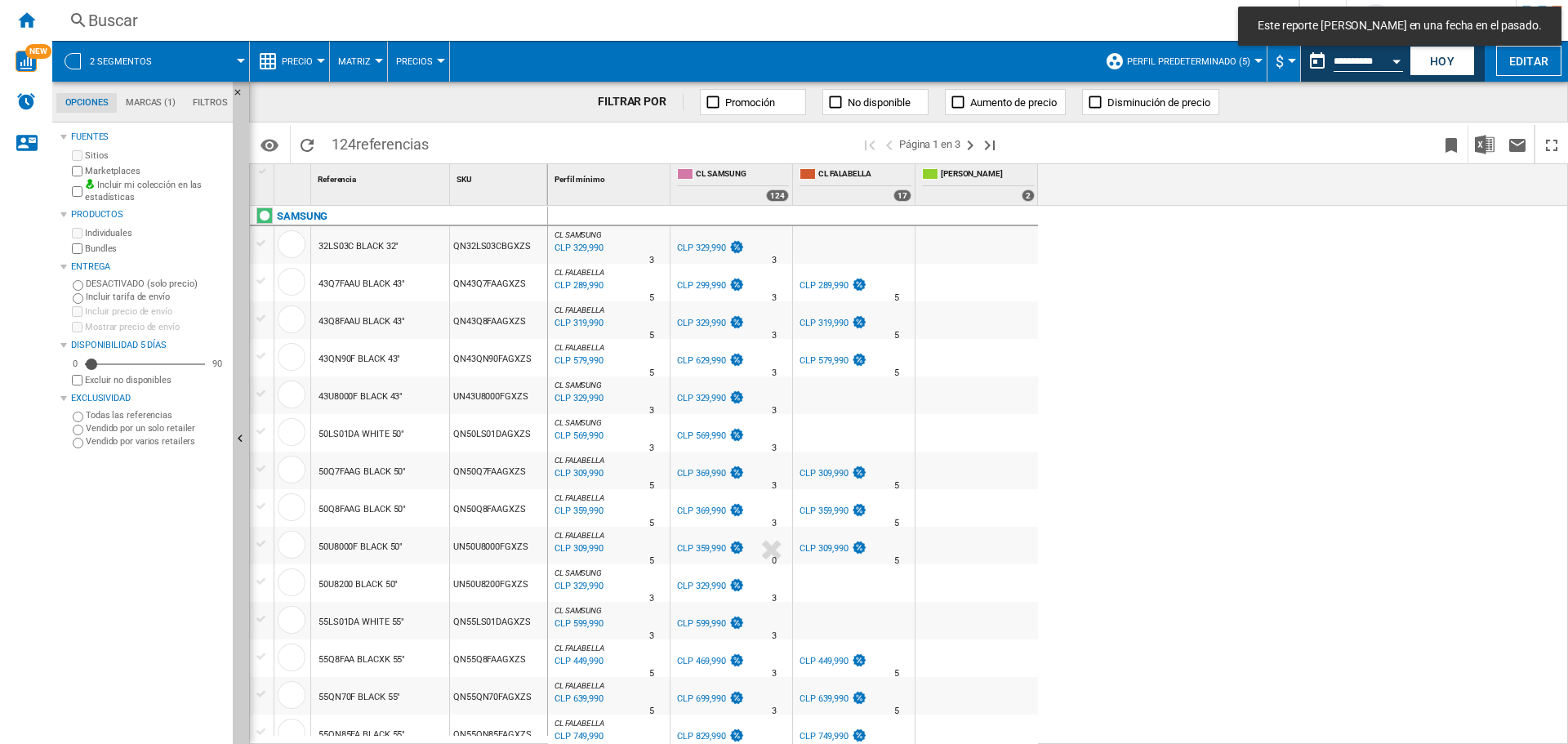
click at [586, 288] on div "CLP 289,990" at bounding box center [577, 286] width 51 height 16
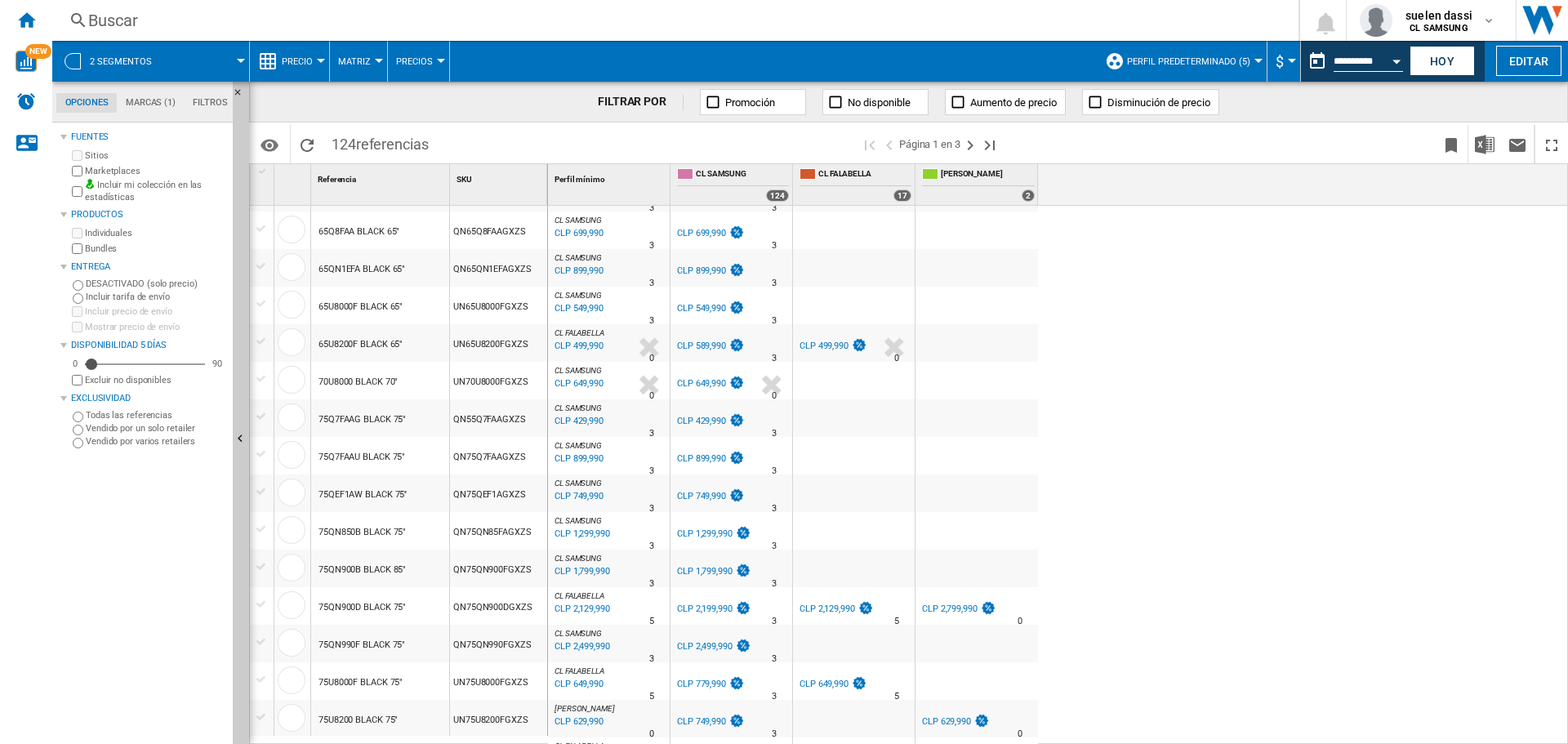
scroll to position [817, 0]
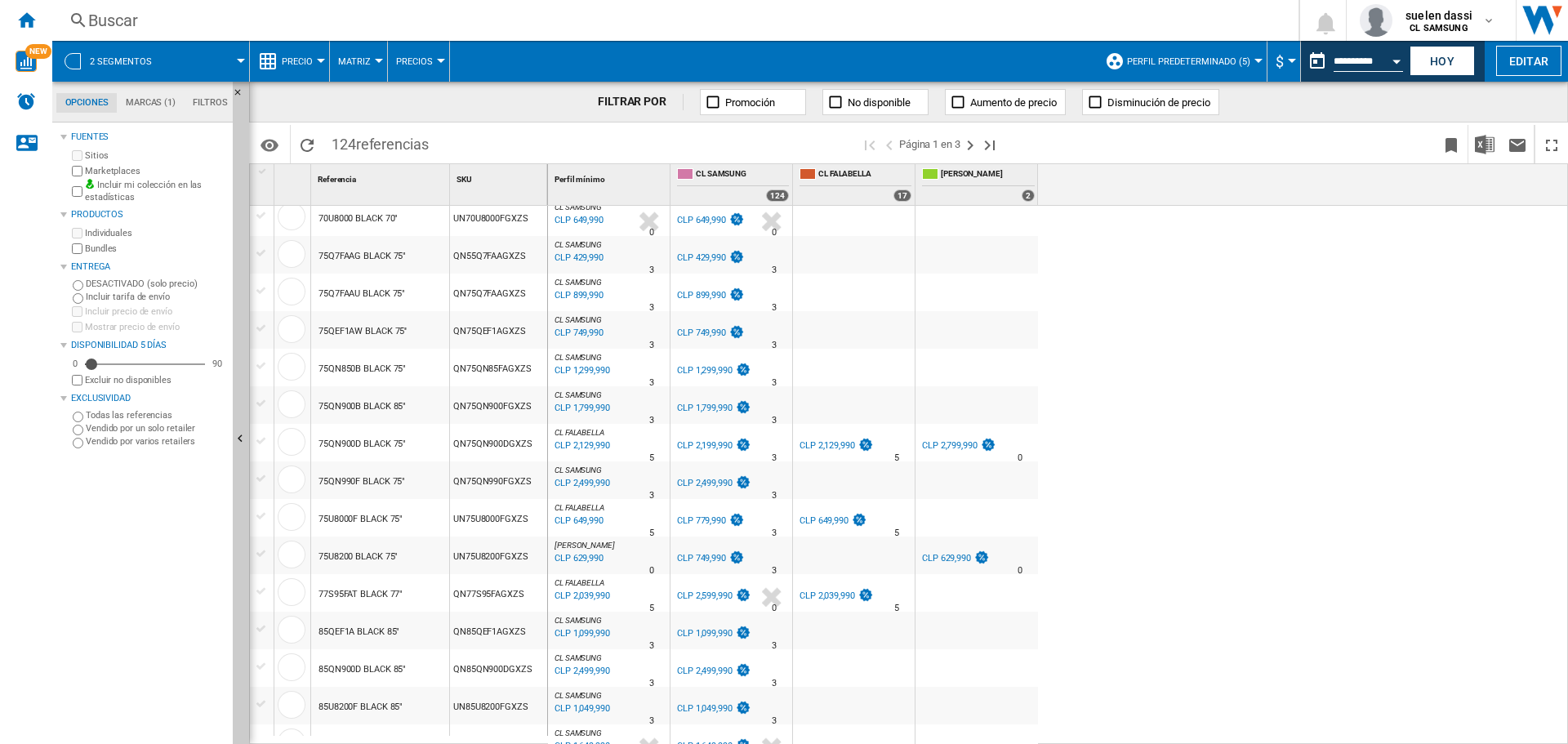
click at [584, 447] on div "CLP 2,129,990" at bounding box center [581, 446] width 58 height 16
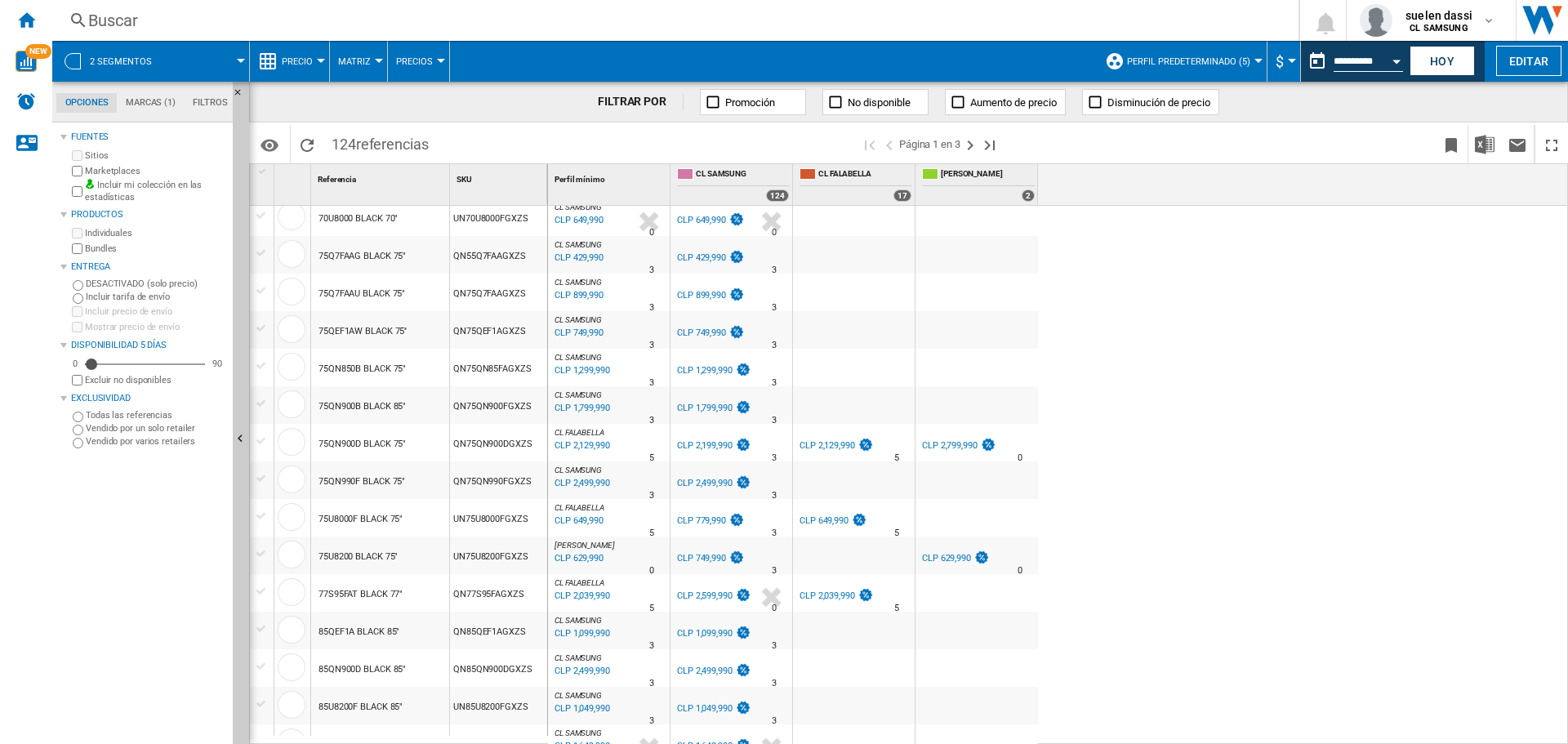
click at [1384, 306] on div "CL SAMSUNG : 0.0 % CLP 329,990 % N/A 3 CL SAMSUNG : 0.0 % CLP 329,990 % N/A" at bounding box center [1058, 475] width 1021 height 539
click at [976, 142] on ng-md-icon "Página siguiente" at bounding box center [971, 146] width 20 height 20
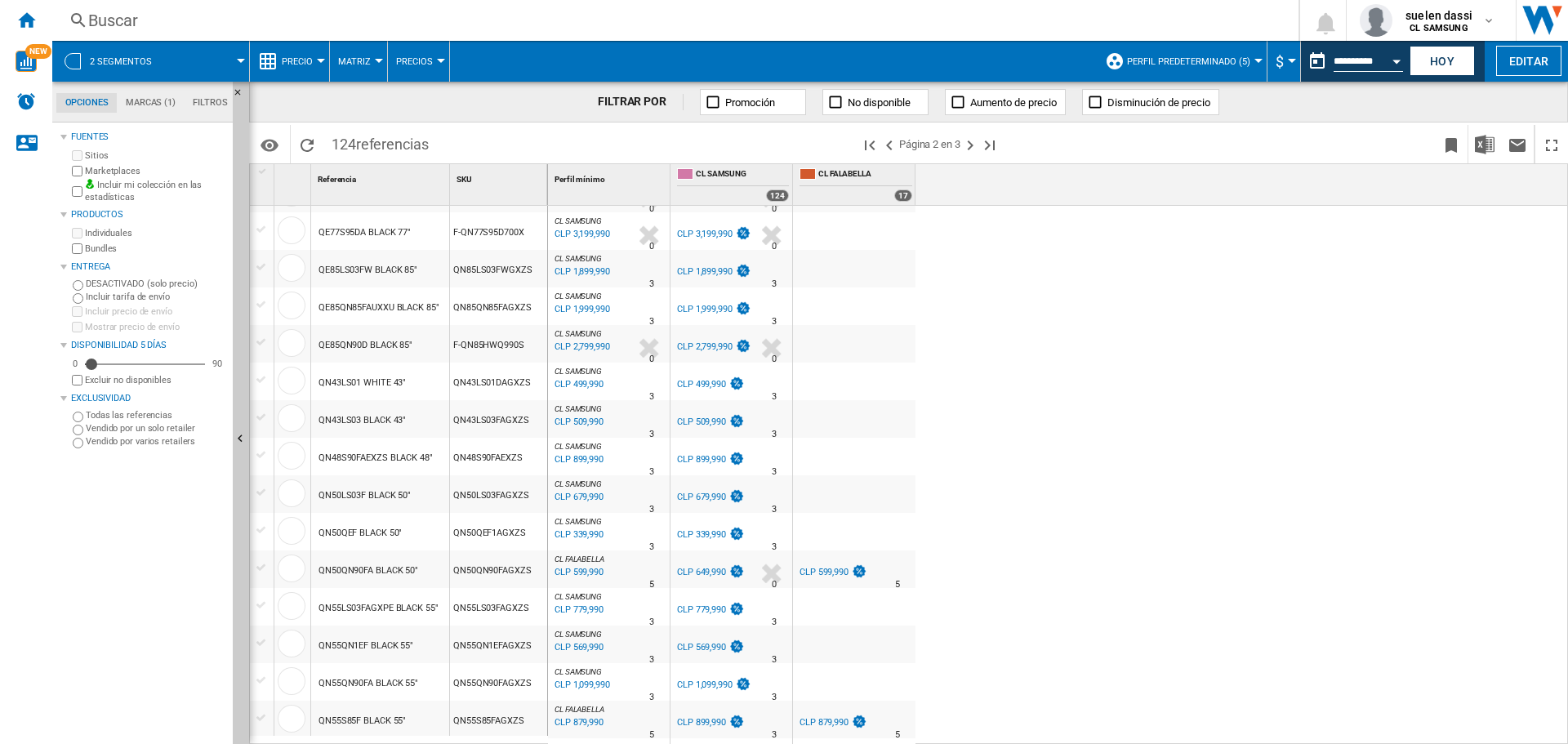
scroll to position [1360, 0]
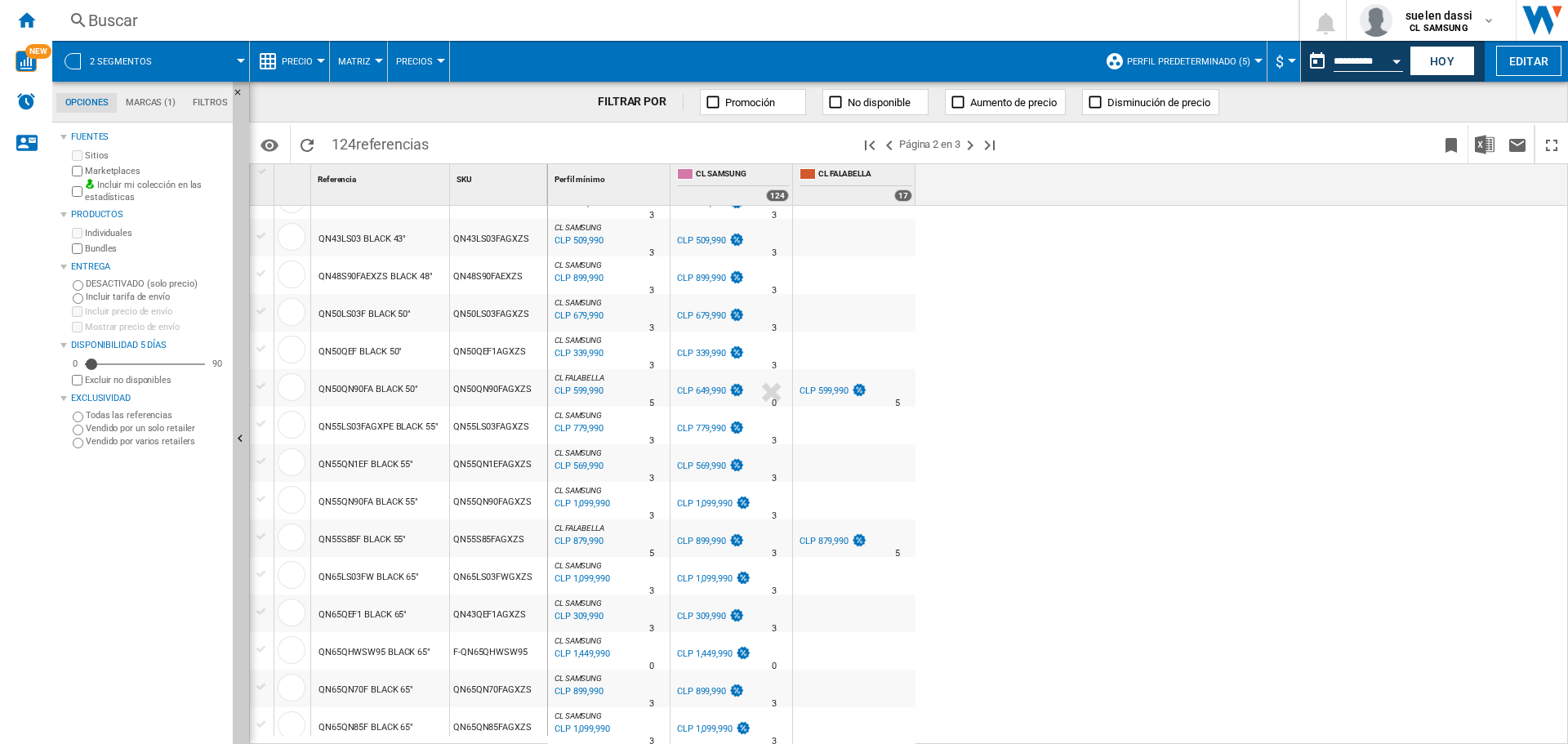
click at [561, 461] on div "CLP 569,990" at bounding box center [577, 466] width 51 height 16
click at [564, 461] on div "CLP 569,990" at bounding box center [577, 466] width 51 height 16
click at [568, 461] on div "CLP 569,990" at bounding box center [577, 466] width 51 height 16
click at [572, 471] on div "CLP 569,990" at bounding box center [577, 466] width 51 height 16
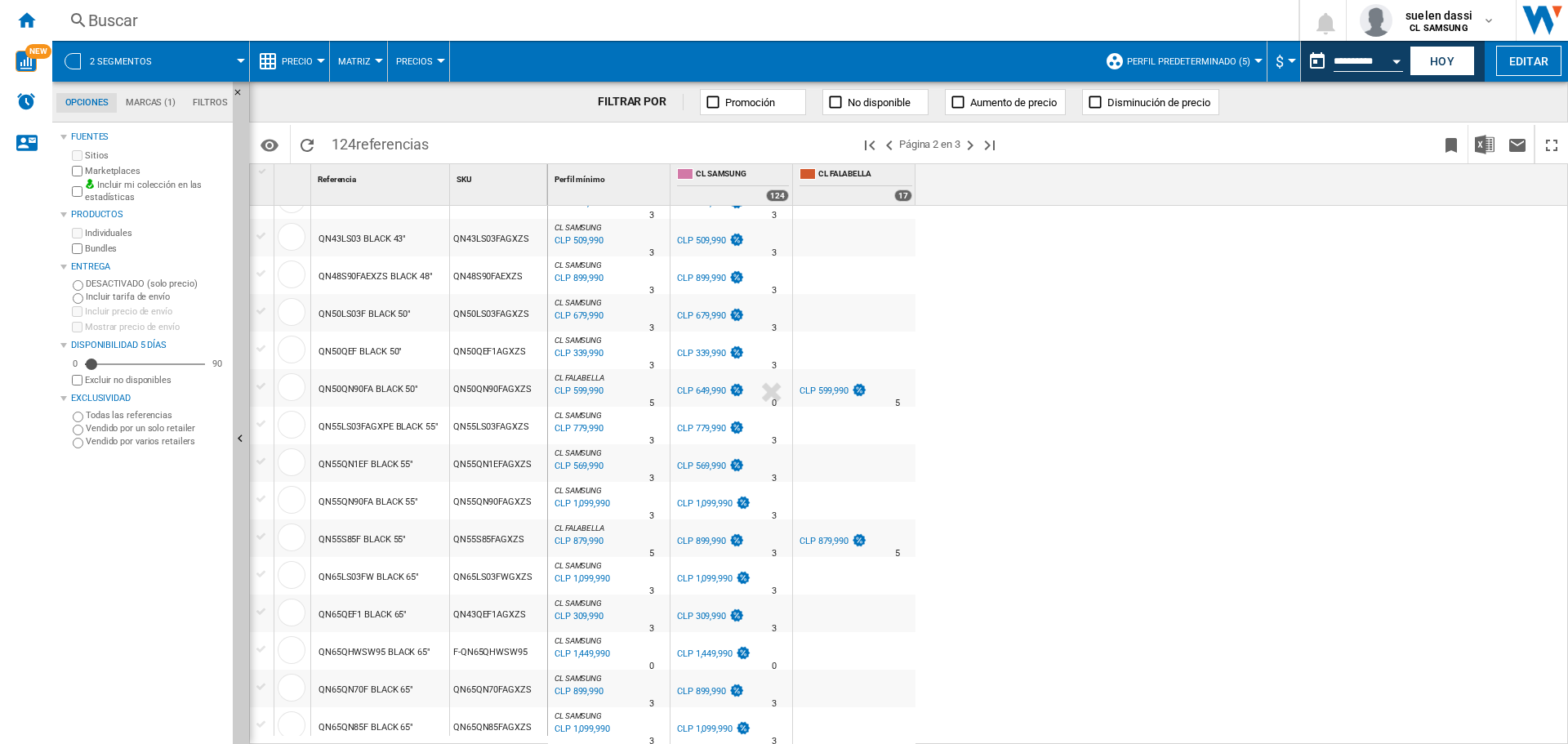
click at [572, 471] on div "CLP 569,990" at bounding box center [577, 466] width 51 height 16
click at [572, 470] on div "CLP 569,990" at bounding box center [577, 466] width 51 height 16
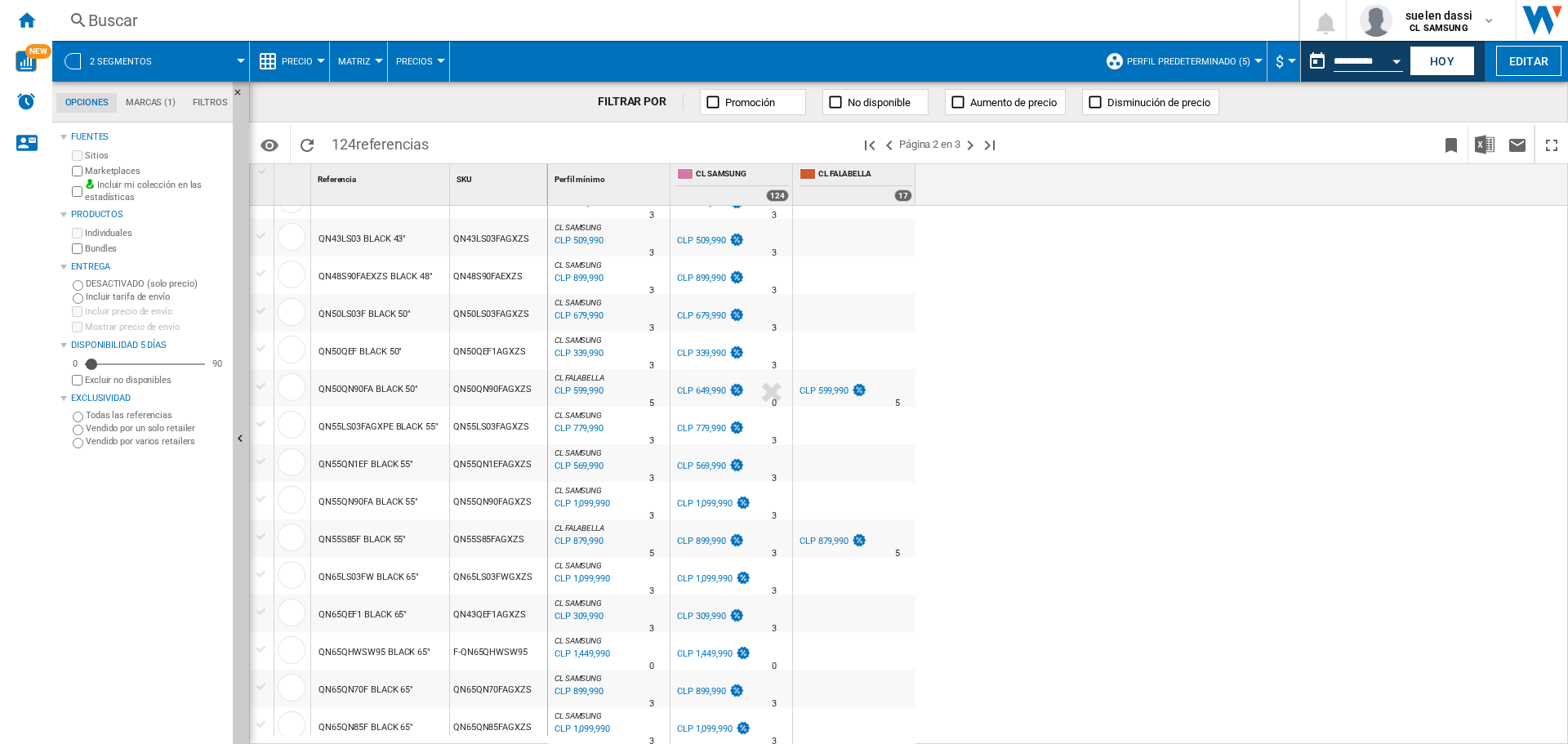
click at [572, 470] on div "CLP 569,990" at bounding box center [577, 466] width 51 height 16
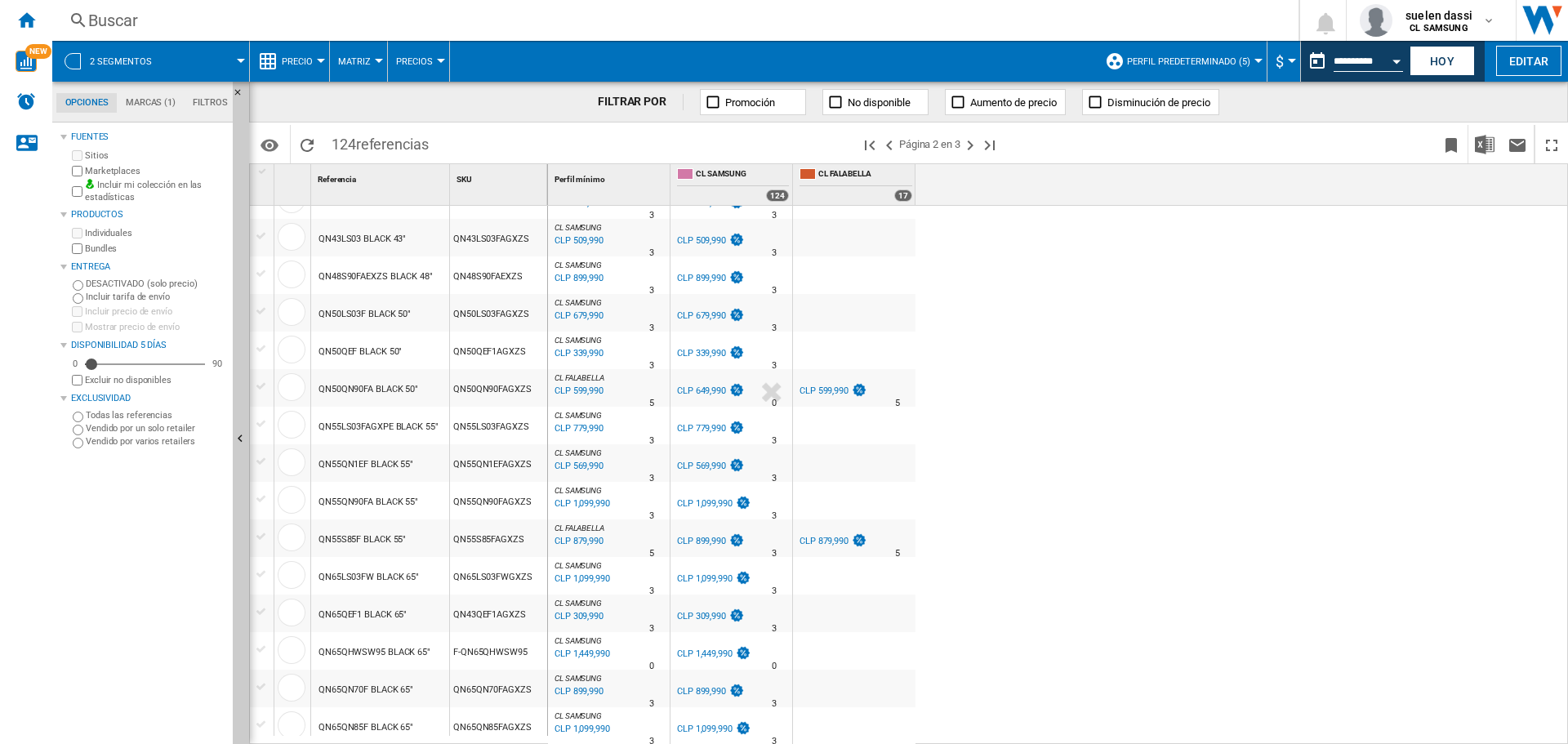
click at [572, 470] on div "CLP 569,990" at bounding box center [577, 466] width 51 height 16
click at [885, 141] on ng-md-icon ">Página anterior" at bounding box center [889, 146] width 20 height 20
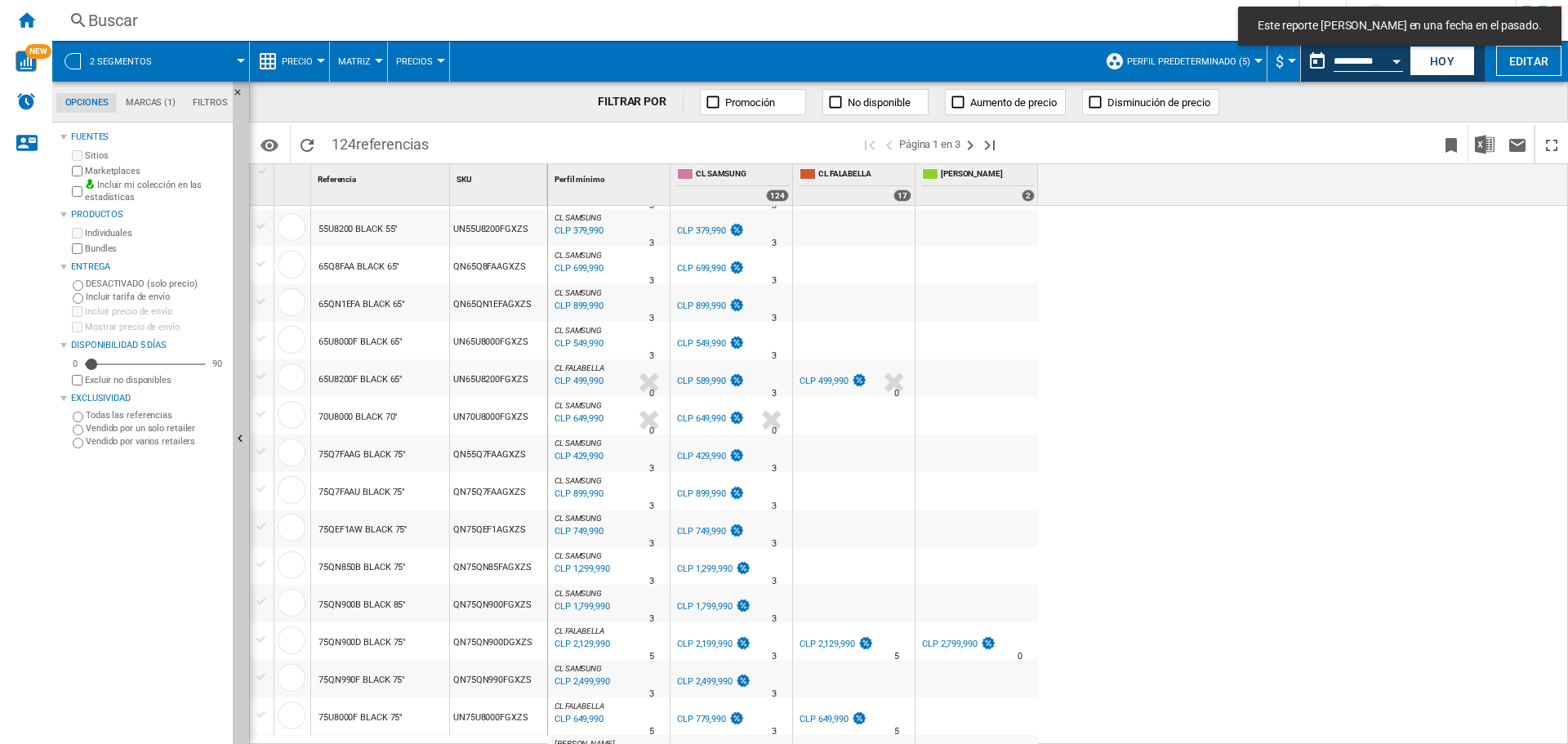
scroll to position [702, 0]
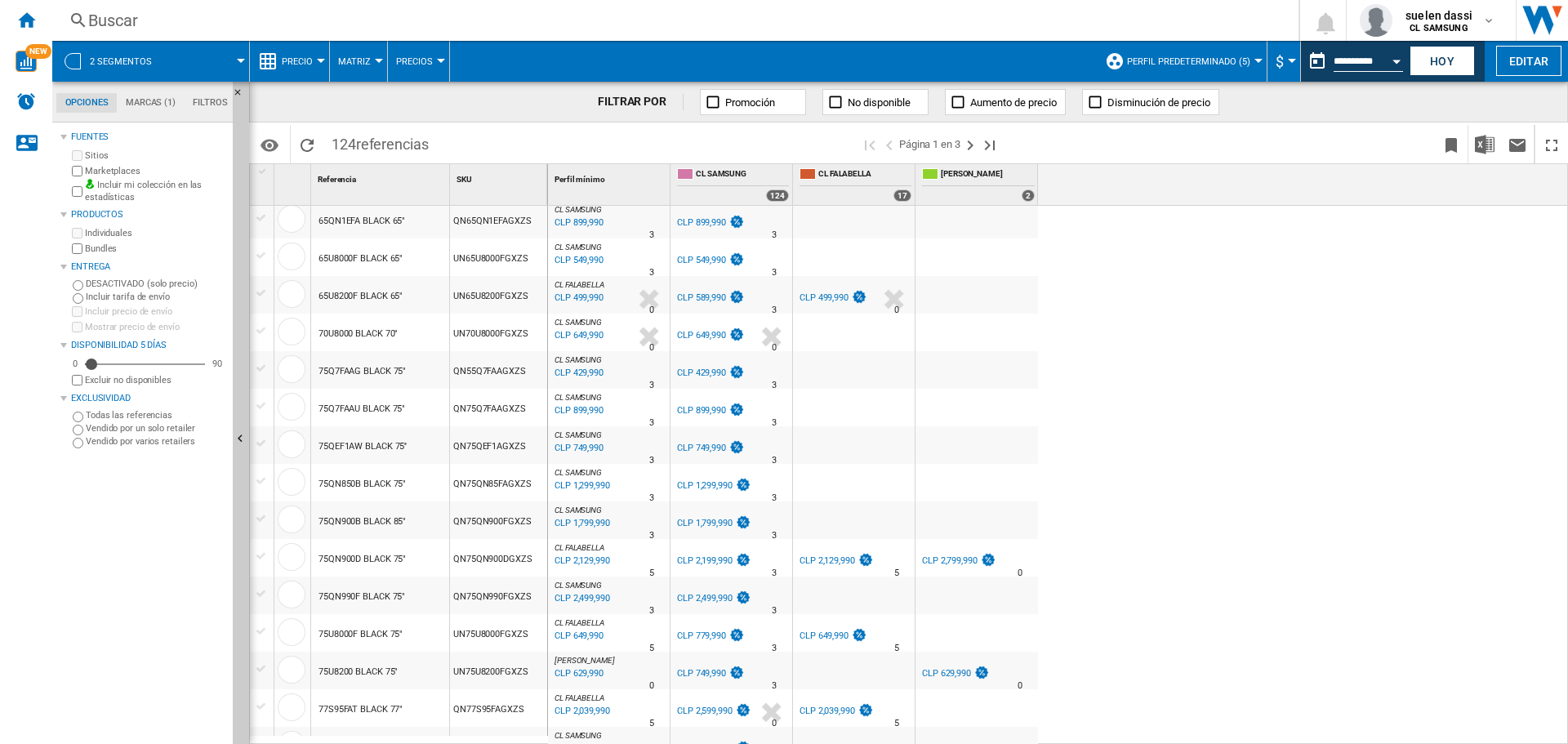
click at [586, 450] on div "CLP 749,990" at bounding box center [577, 448] width 51 height 16
click at [1000, 138] on ng-md-icon "Última página" at bounding box center [990, 146] width 20 height 20
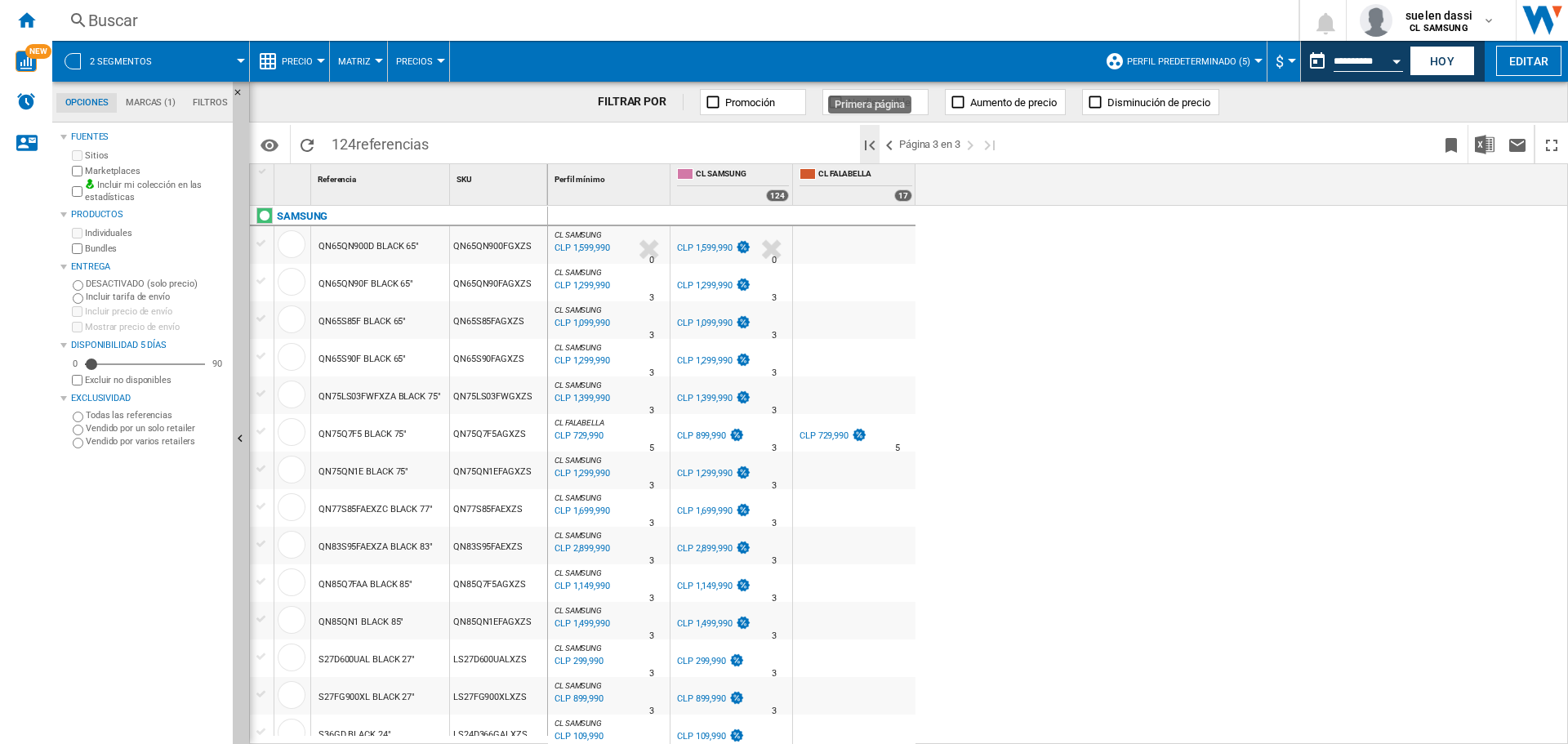
click at [877, 138] on ng-md-icon "Primera página" at bounding box center [870, 146] width 20 height 20
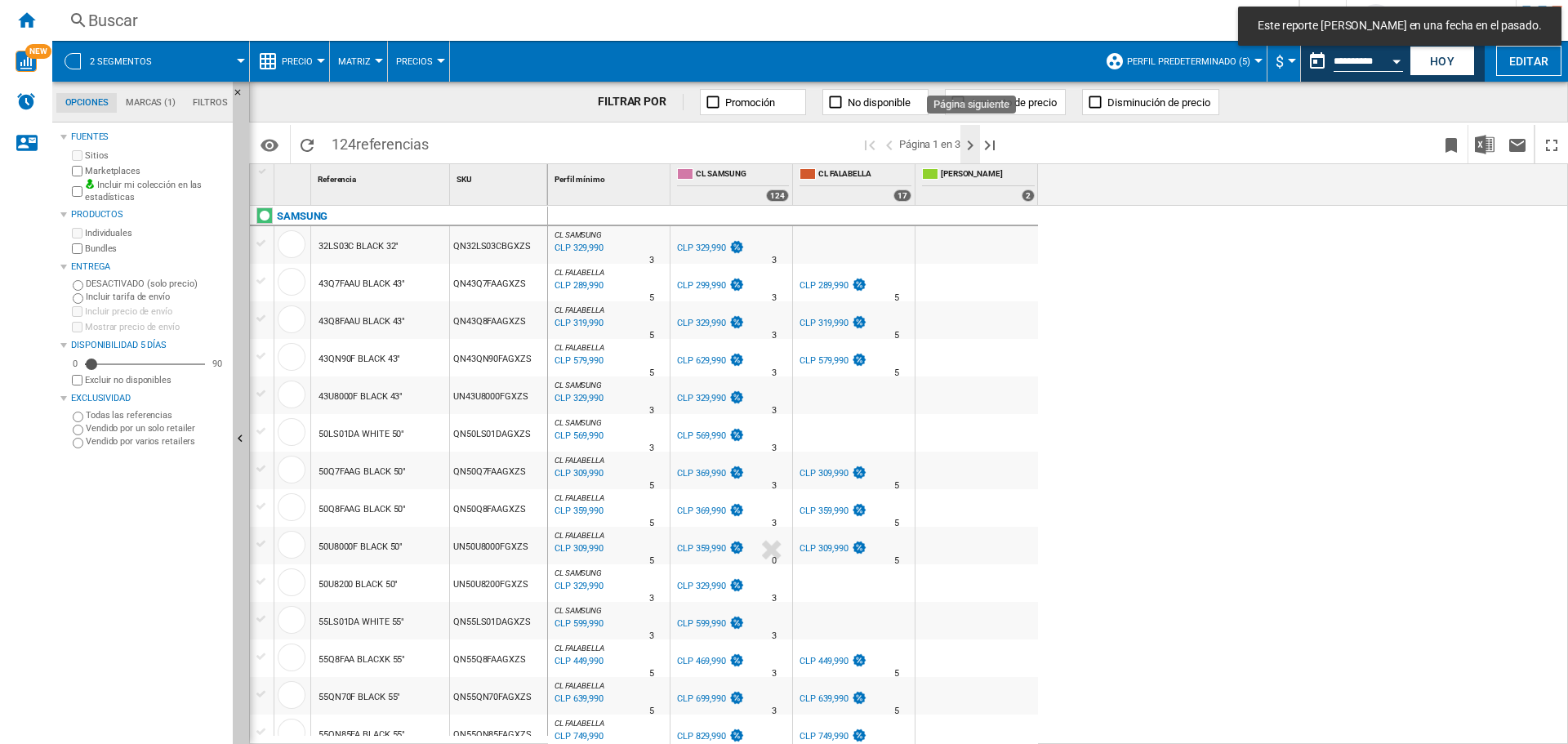
click at [967, 137] on ng-md-icon "Página siguiente" at bounding box center [971, 146] width 20 height 20
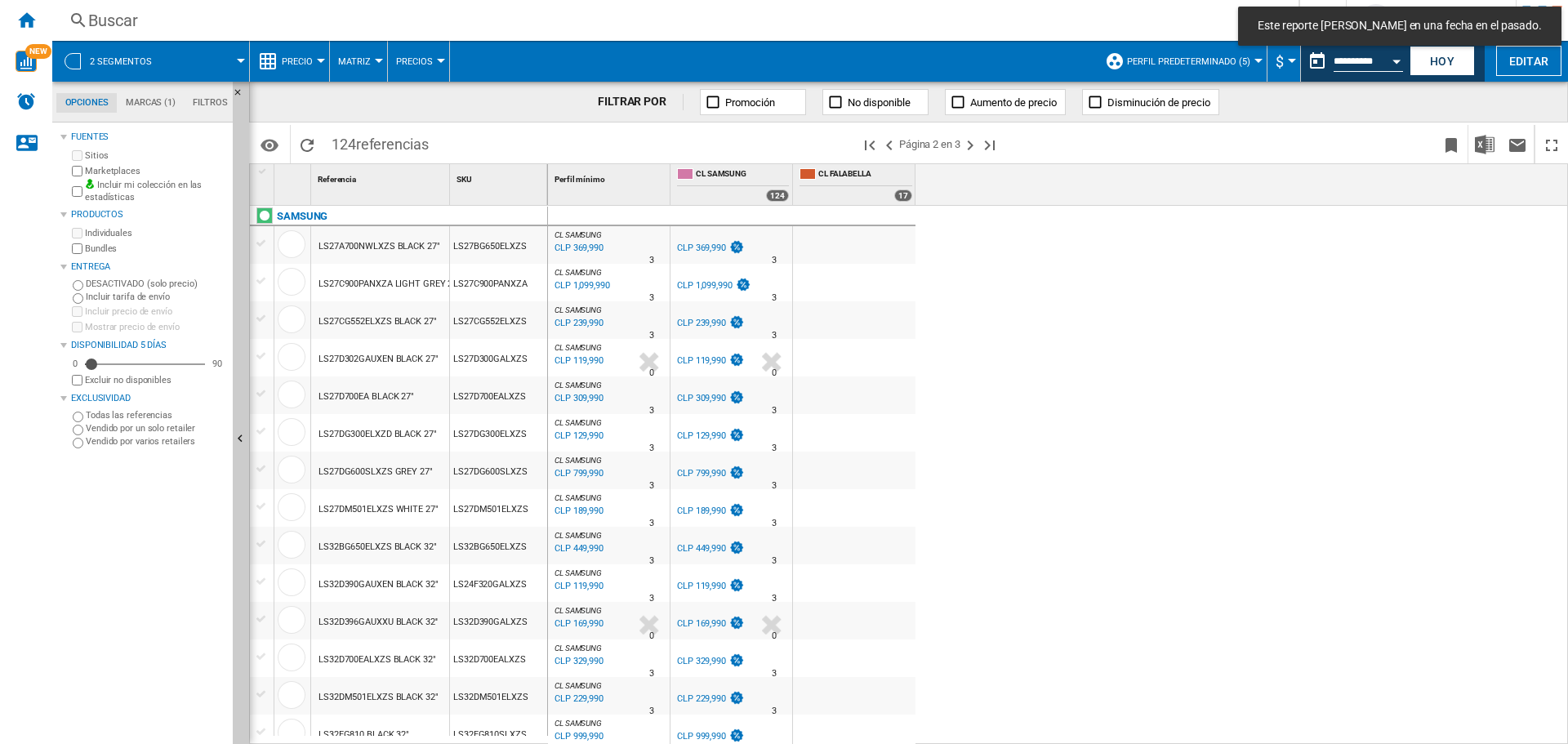
scroll to position [82, 0]
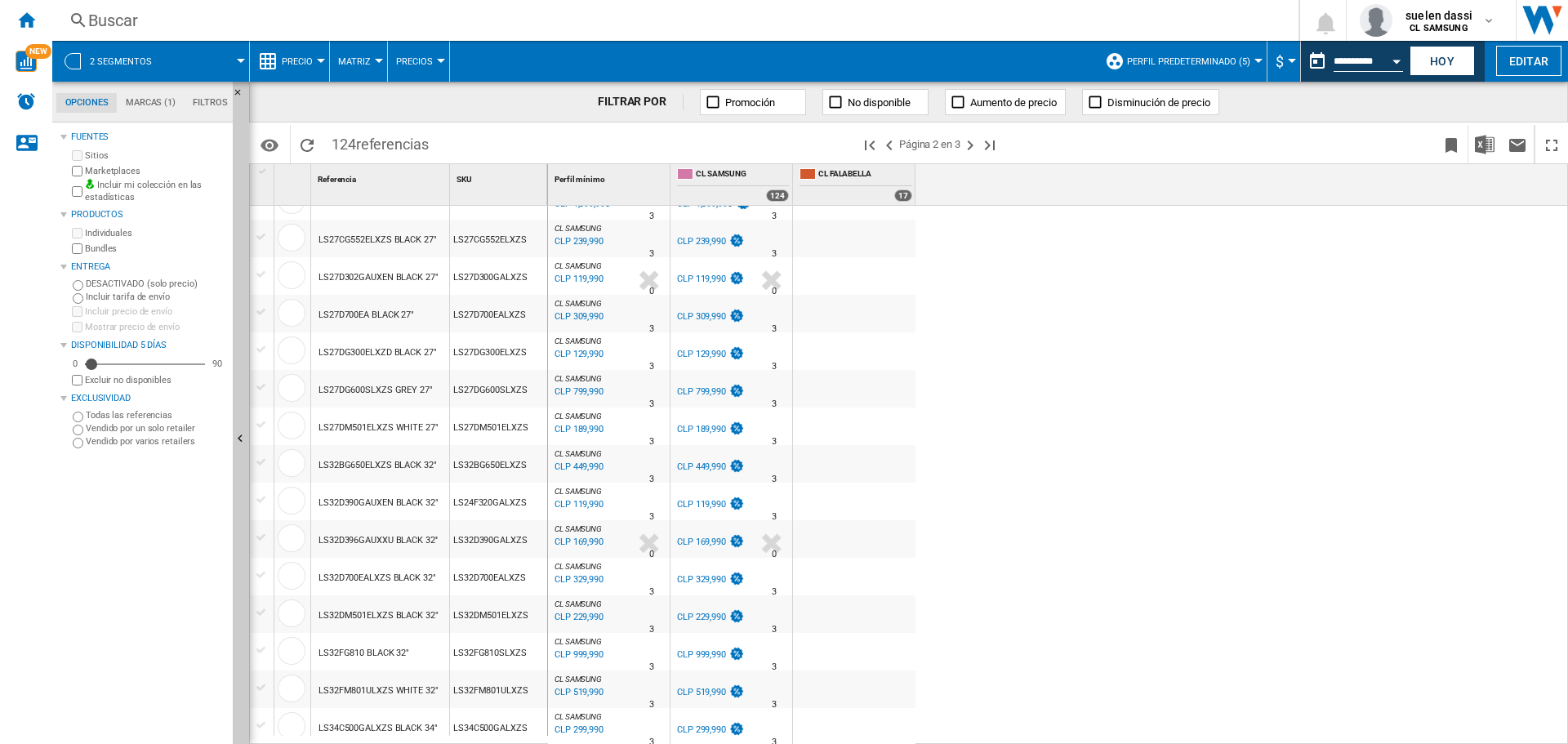
click at [494, 654] on div "LS32FG810SLXZS" at bounding box center [498, 652] width 97 height 38
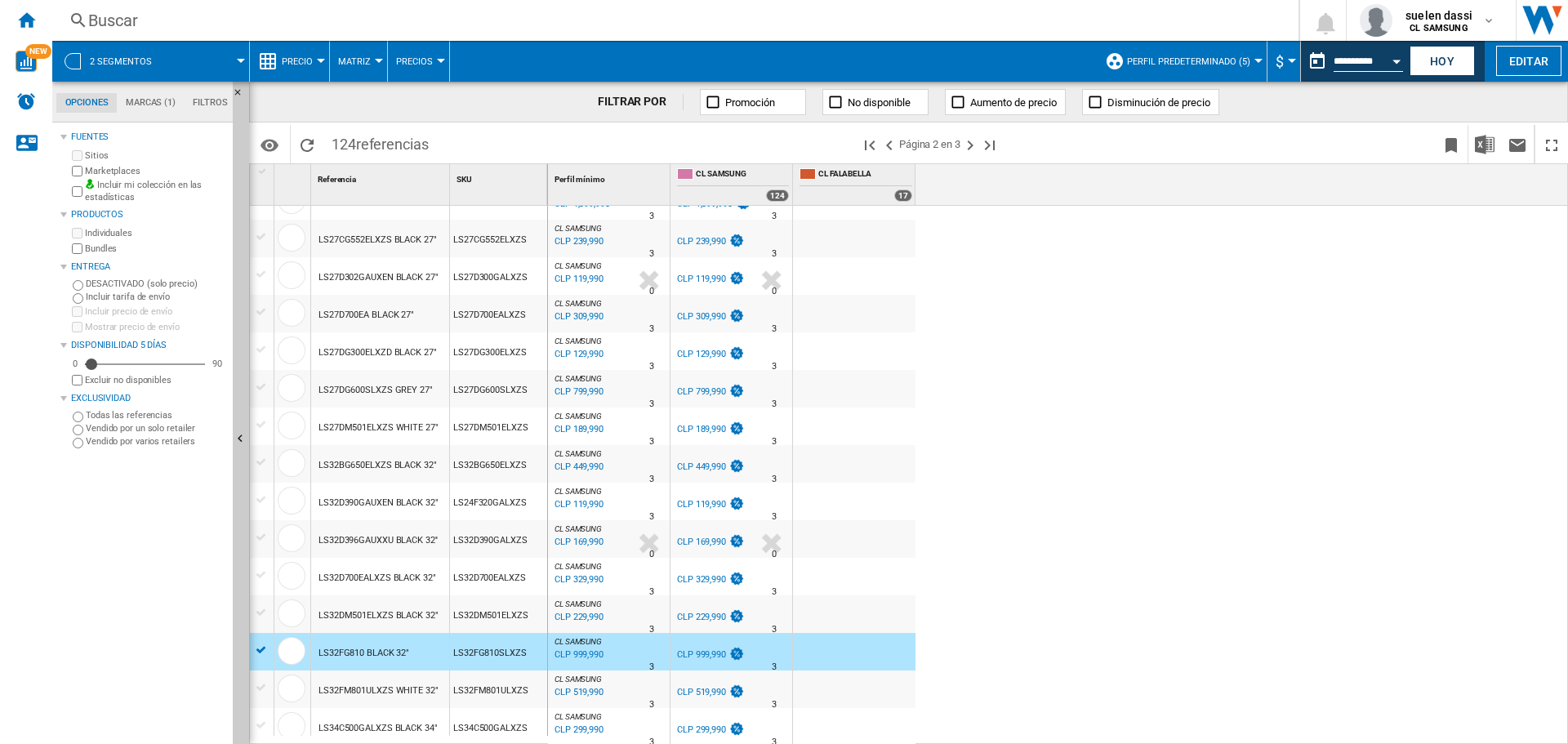
drag, startPoint x: 455, startPoint y: 654, endPoint x: 523, endPoint y: 654, distance: 68.0
click at [523, 654] on div "LS32FG810SLXZS" at bounding box center [498, 652] width 97 height 38
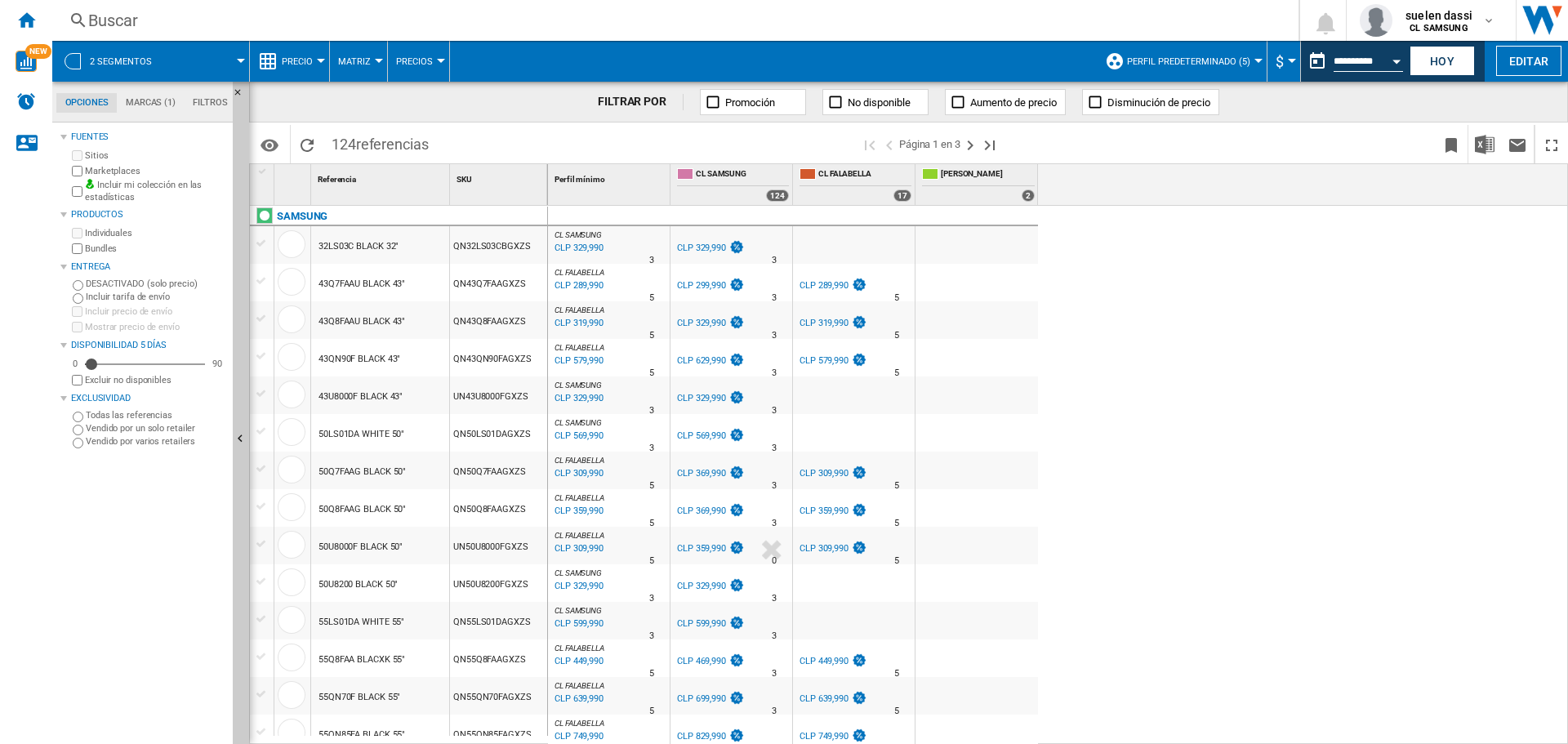
click at [1287, 368] on div "CL SAMSUNG : 0.0 % CLP 329,990 % N/A 3 CL SAMSUNG : 0.0 % CLP 329,990 % N/A" at bounding box center [1058, 475] width 1021 height 539
drag, startPoint x: 1122, startPoint y: 323, endPoint x: 1434, endPoint y: 227, distance: 326.4
click at [1138, 322] on div "CL SAMSUNG : 0.0 % CLP 329,990 % N/A 3 CL SAMSUNG : 0.0 % CLP 329,990 % N/A" at bounding box center [1058, 475] width 1021 height 539
click at [973, 147] on ng-md-icon "Página siguiente" at bounding box center [971, 146] width 20 height 20
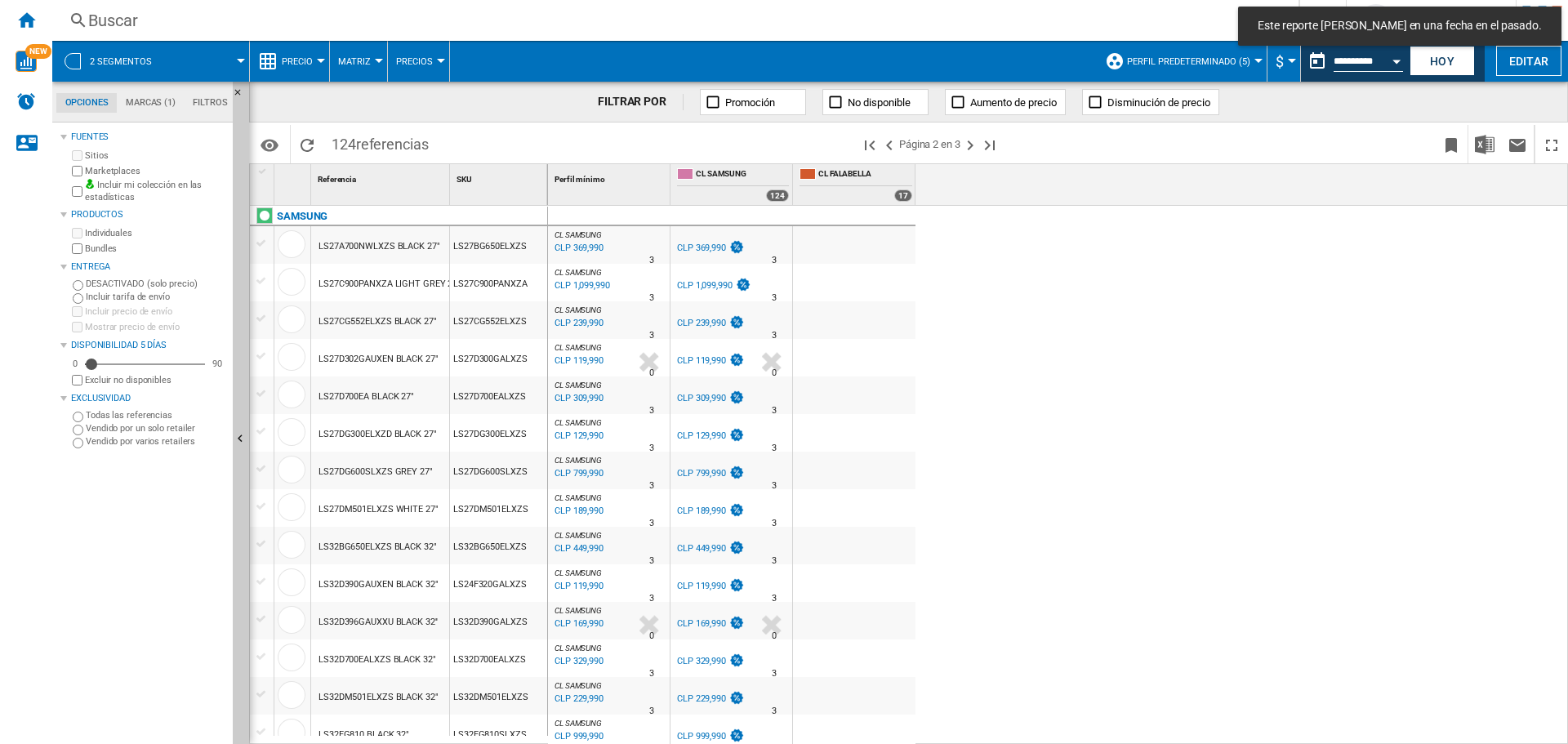
click at [1112, 527] on div "CL SAMSUNG : 0.0 % CLP 369,990 % N/A 3 CL SAMSUNG : 0.0 % CLP 369,990 % N/A" at bounding box center [1058, 475] width 1021 height 539
click at [1493, 251] on div "CL SAMSUNG : 0.0 % CLP 369,990 % N/A 3 CL SAMSUNG : 0.0 % CLP 369,990 % N/A" at bounding box center [1058, 475] width 1021 height 539
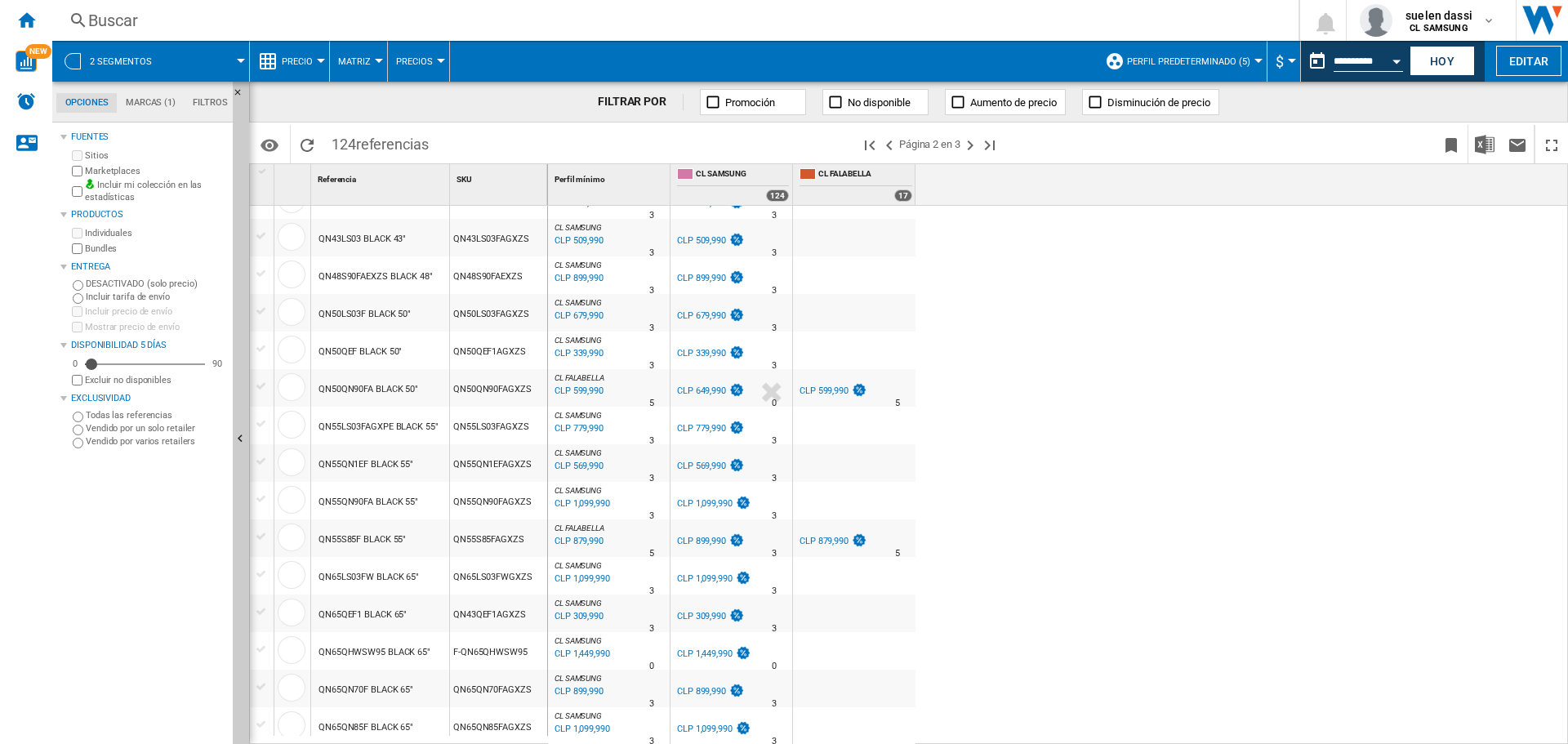
click at [477, 472] on div "QN55QN1EFAGXZS" at bounding box center [498, 464] width 97 height 38
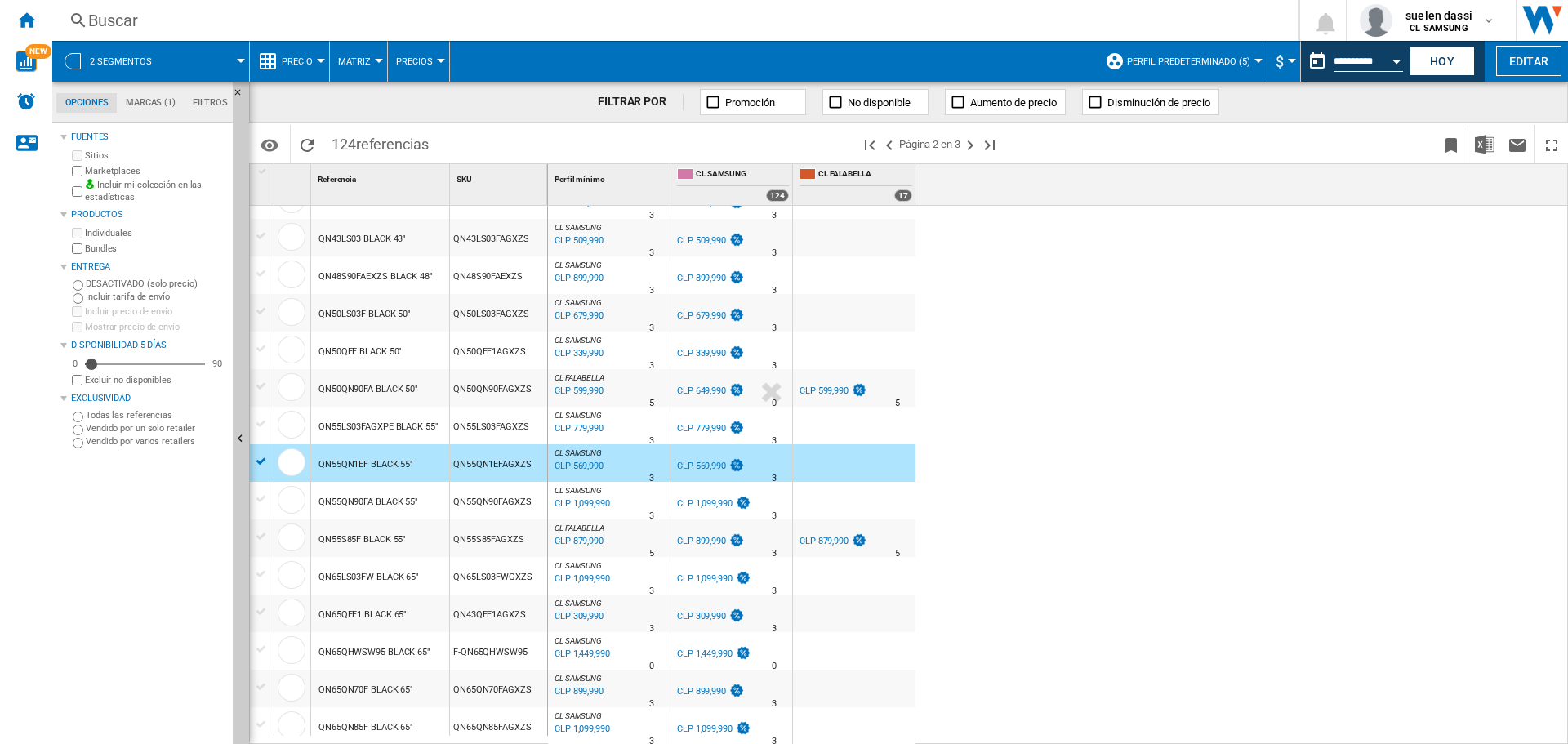
click at [475, 467] on div "QN55QN1EFAGXZS" at bounding box center [498, 464] width 97 height 38
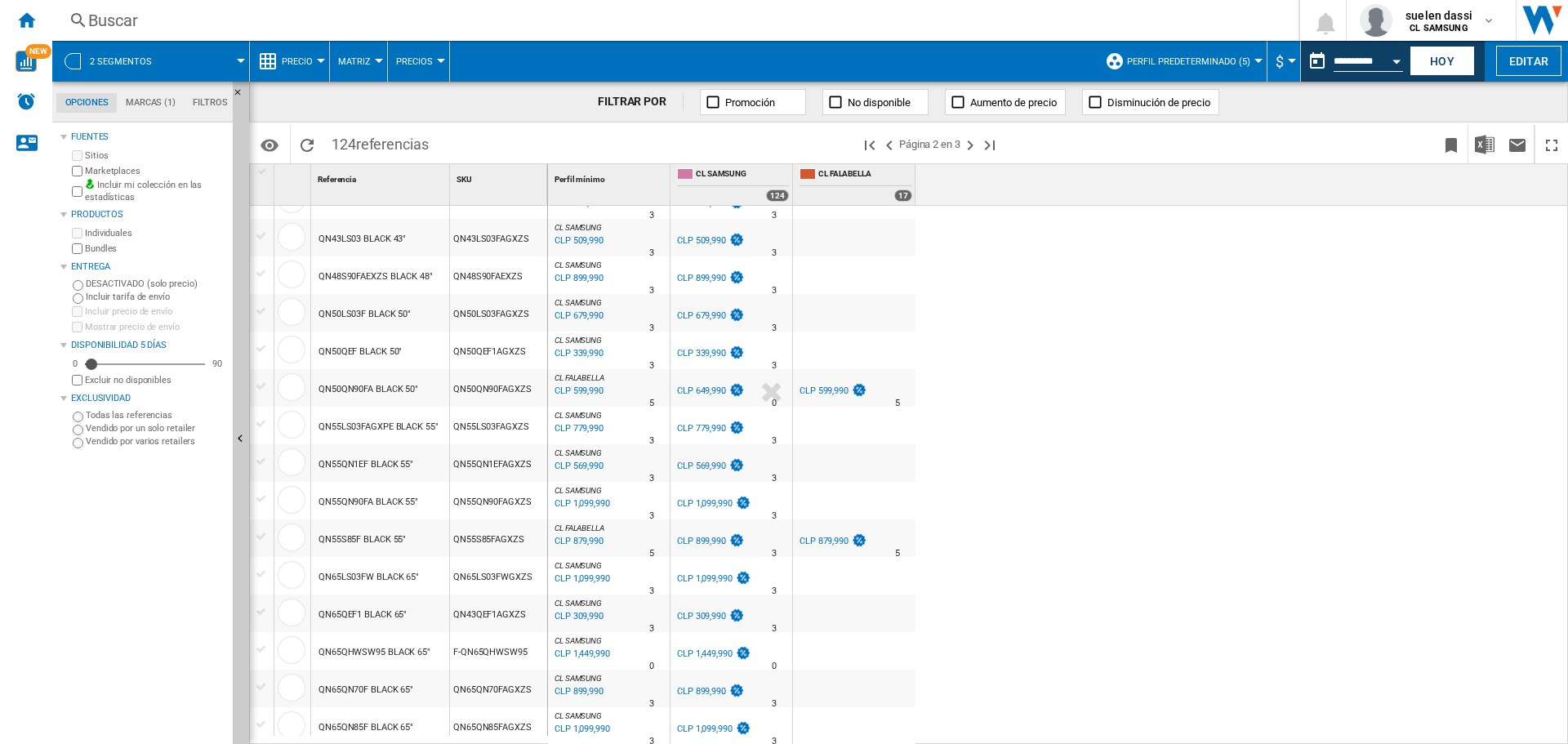
click at [576, 470] on div "CLP 569,990" at bounding box center [577, 466] width 51 height 16
click at [576, 468] on div "CLP 569,990" at bounding box center [577, 466] width 51 height 16
click at [577, 468] on div "CLP 569,990" at bounding box center [577, 466] width 51 height 16
click at [579, 468] on div "CLP 569,990" at bounding box center [577, 466] width 51 height 16
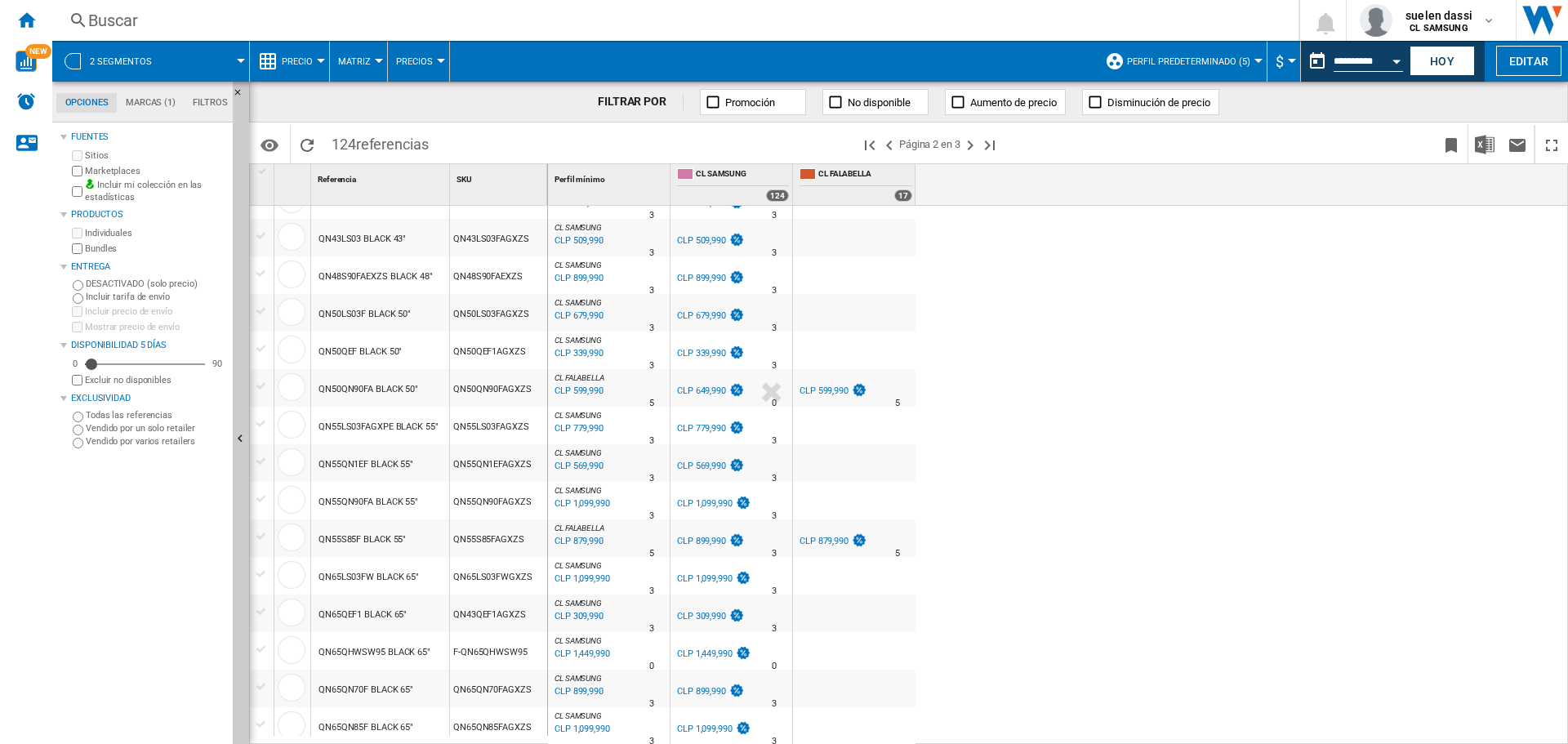
click at [579, 468] on div "CLP 569,990" at bounding box center [577, 466] width 51 height 16
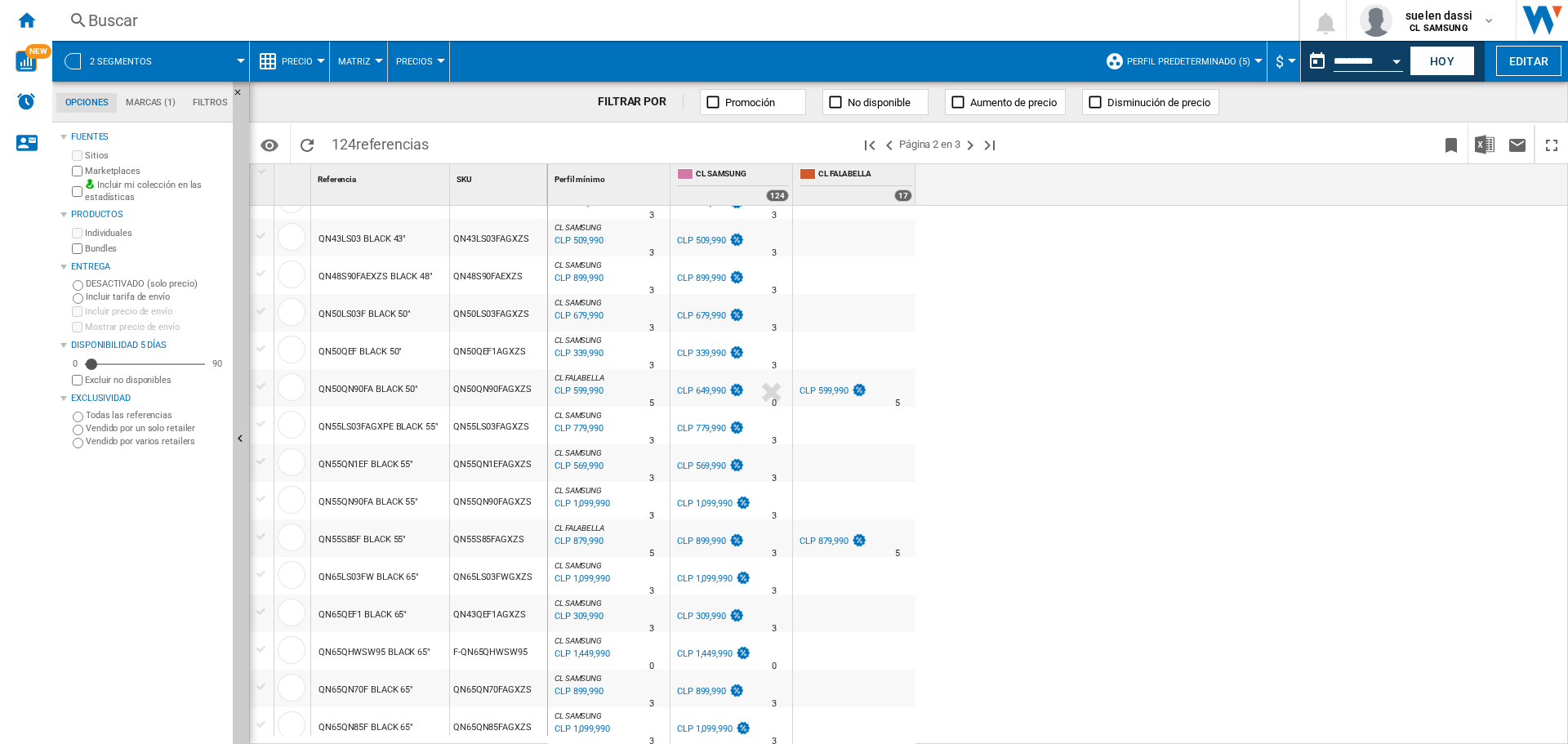
click at [579, 468] on div "CLP 569,990" at bounding box center [577, 466] width 51 height 16
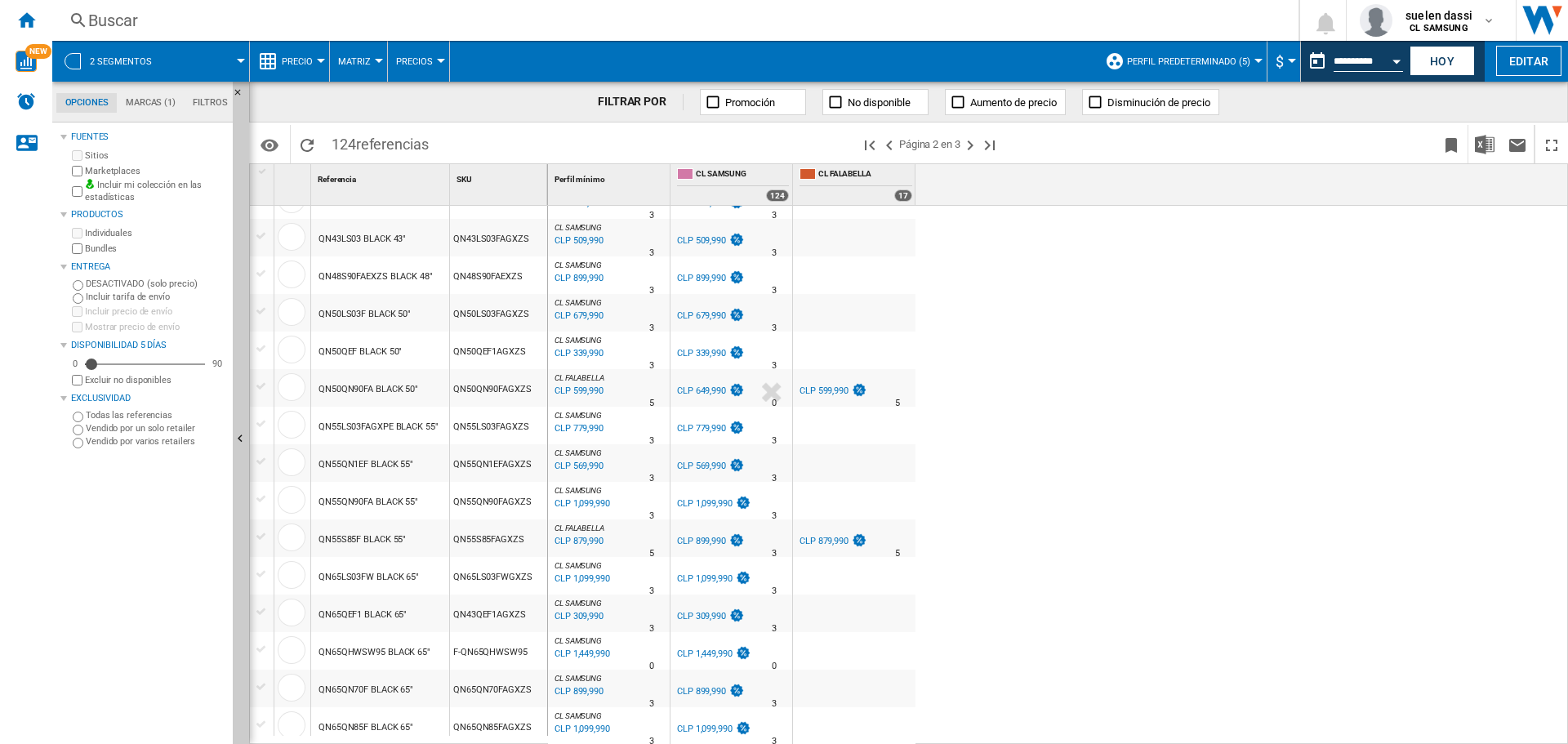
click at [579, 468] on div "CLP 569,990" at bounding box center [577, 466] width 51 height 16
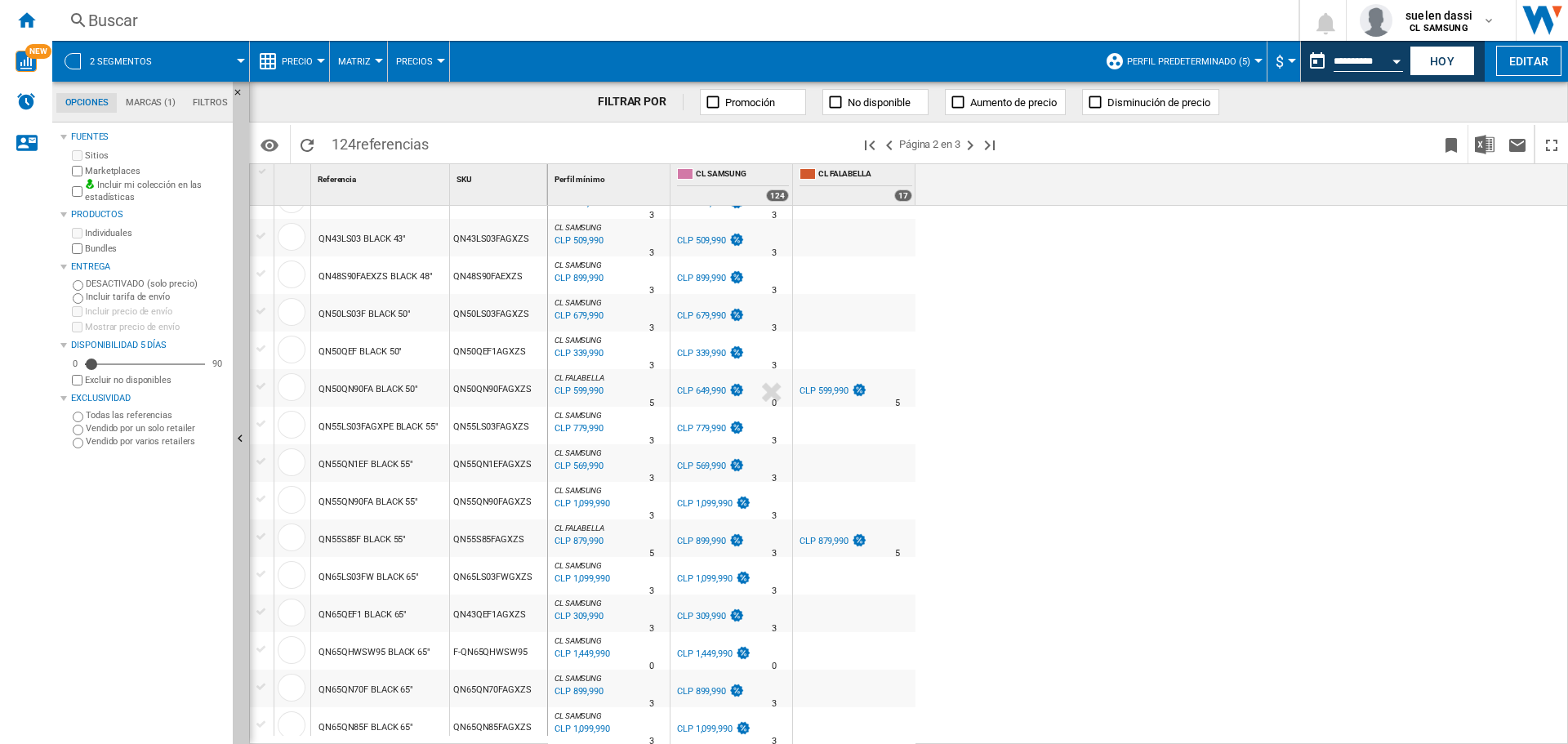
click at [722, 464] on div "CLP 569,990" at bounding box center [701, 466] width 49 height 11
click at [731, 465] on img at bounding box center [736, 465] width 16 height 13
click at [708, 464] on div "CLP 569,990" at bounding box center [701, 466] width 49 height 11
click at [1303, 420] on div "CL SAMSUNG : 0.0 % CLP 369,990 % N/A 3 CL SAMSUNG : 0.0 % CLP 369,990 % N/A" at bounding box center [1058, 475] width 1021 height 539
click at [979, 150] on ng-md-icon "Página siguiente" at bounding box center [971, 146] width 20 height 20
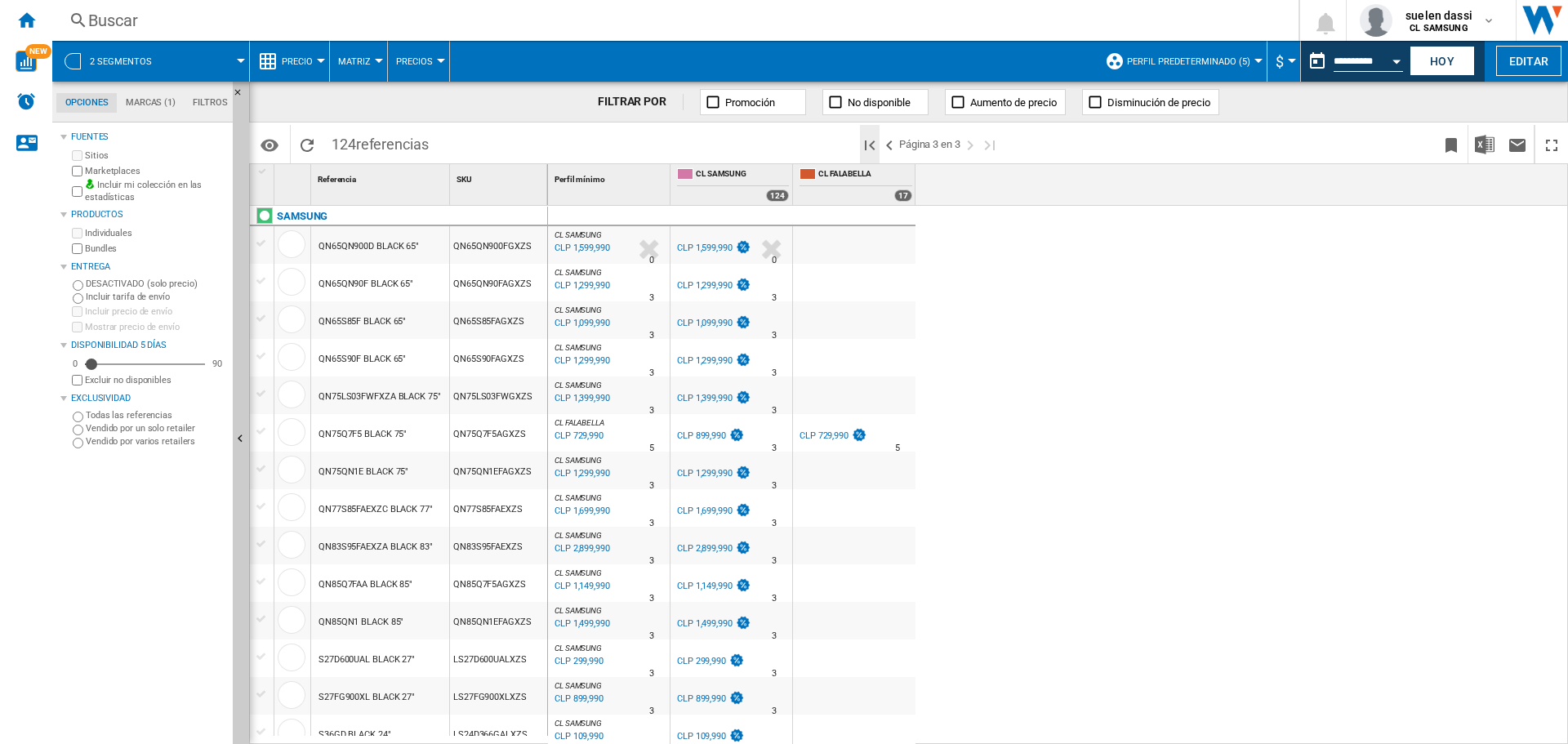
click at [860, 147] on ng-md-icon "Primera página" at bounding box center [870, 146] width 20 height 20
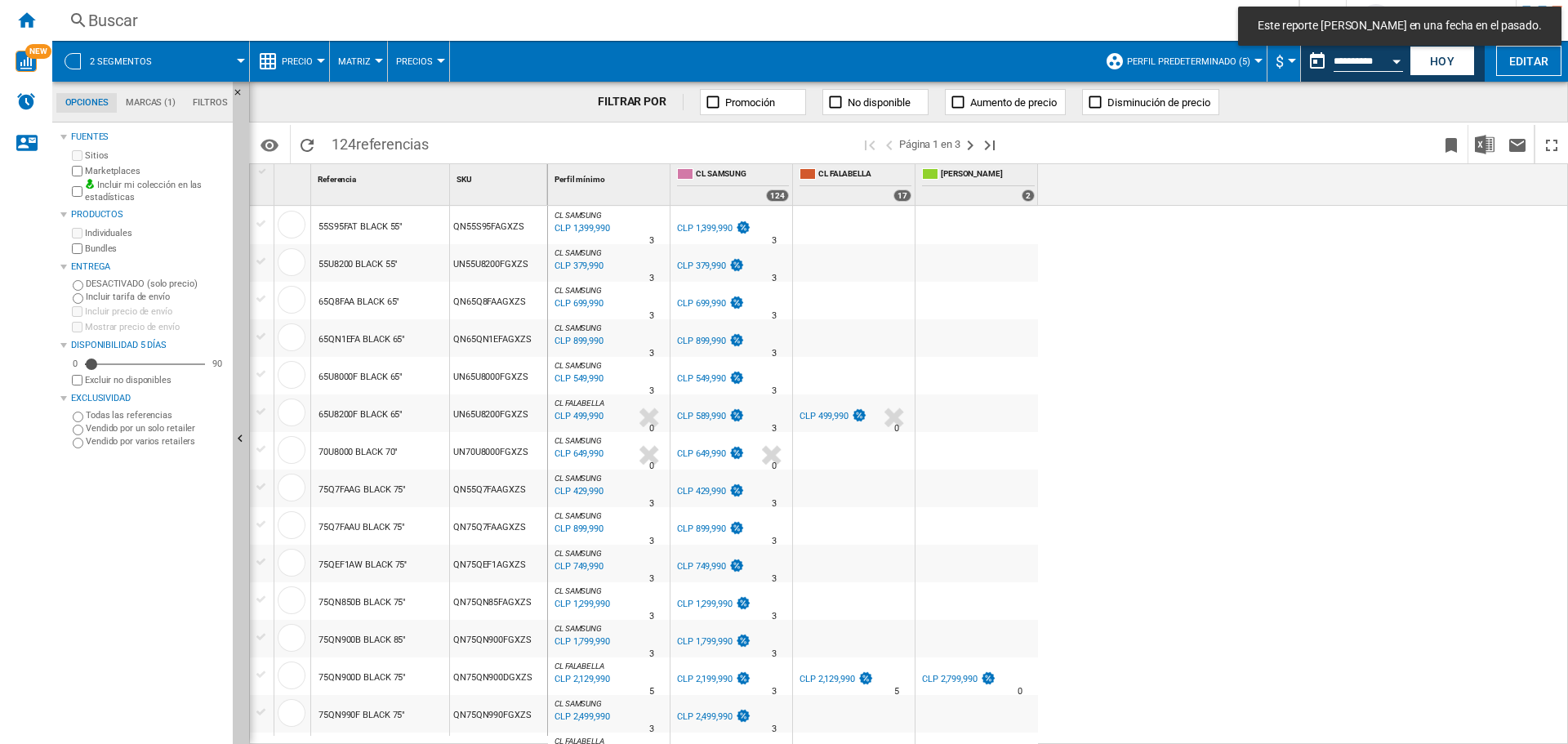
scroll to position [656, 0]
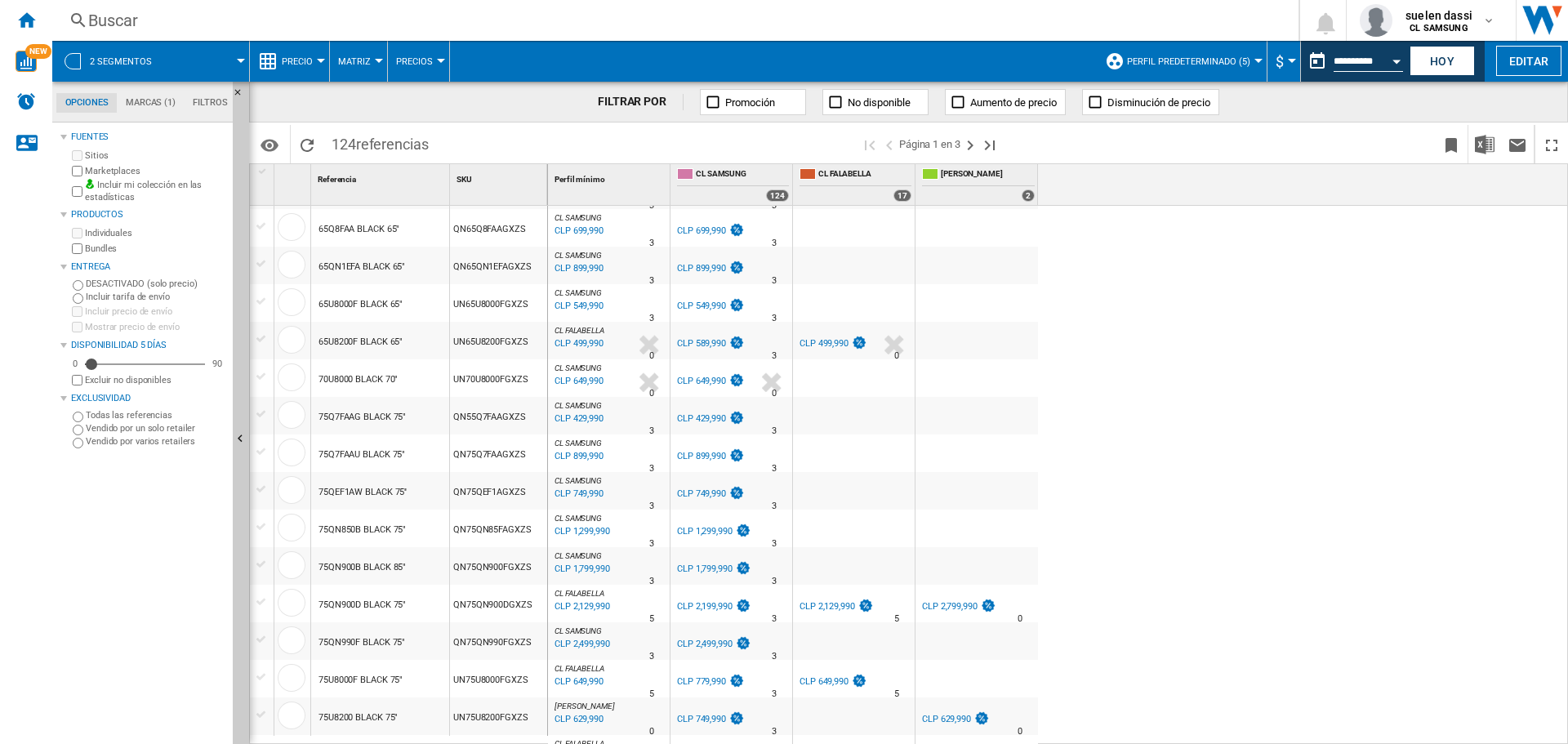
click at [594, 492] on div "CLP 749,990" at bounding box center [577, 494] width 51 height 16
click at [585, 491] on div "CLP 749,990" at bounding box center [577, 494] width 51 height 16
click at [574, 491] on div "CLP 749,990" at bounding box center [577, 494] width 51 height 16
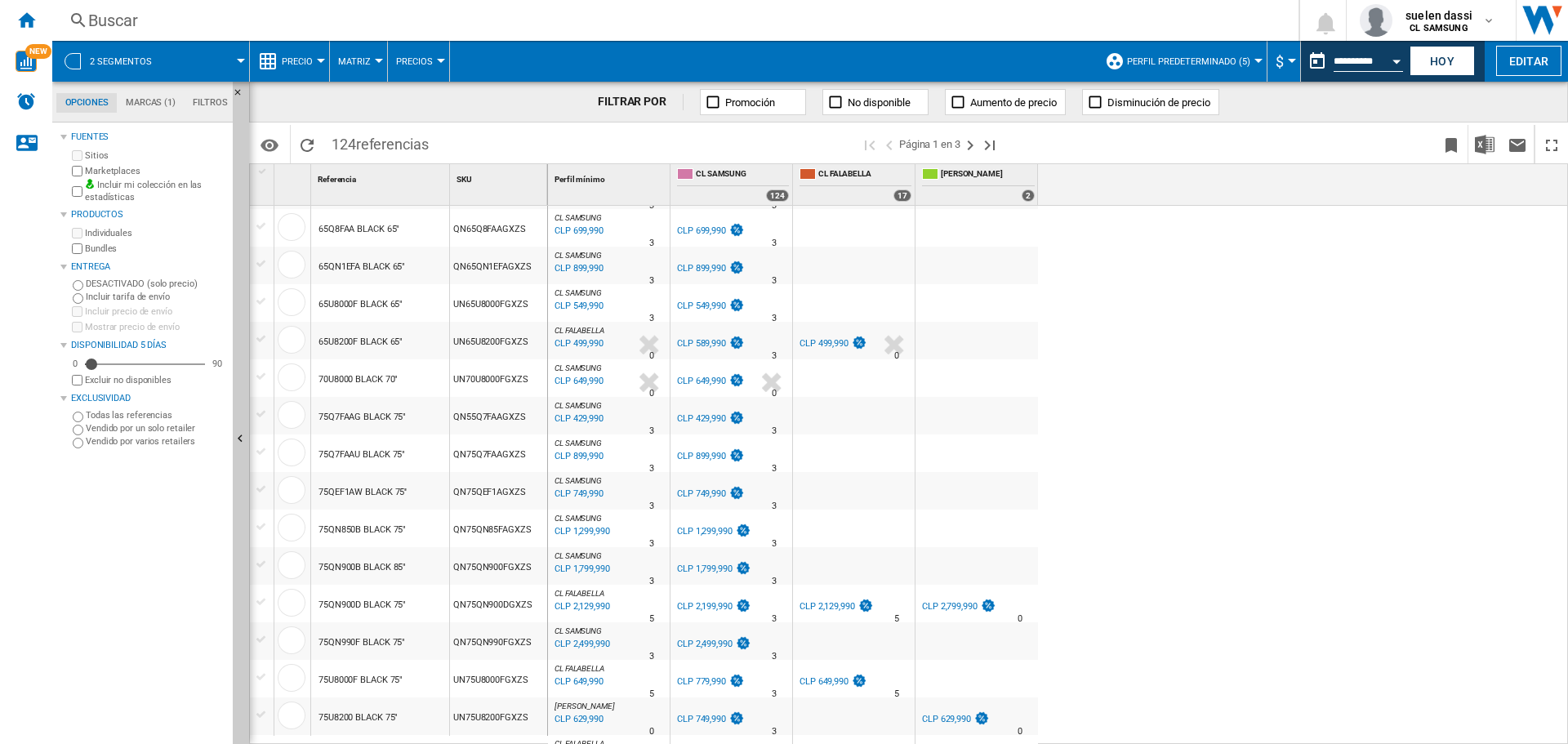
click at [686, 490] on div "CLP 749,990" at bounding box center [701, 494] width 49 height 11
click at [24, 24] on ng-md-icon "Inicio" at bounding box center [26, 20] width 20 height 20
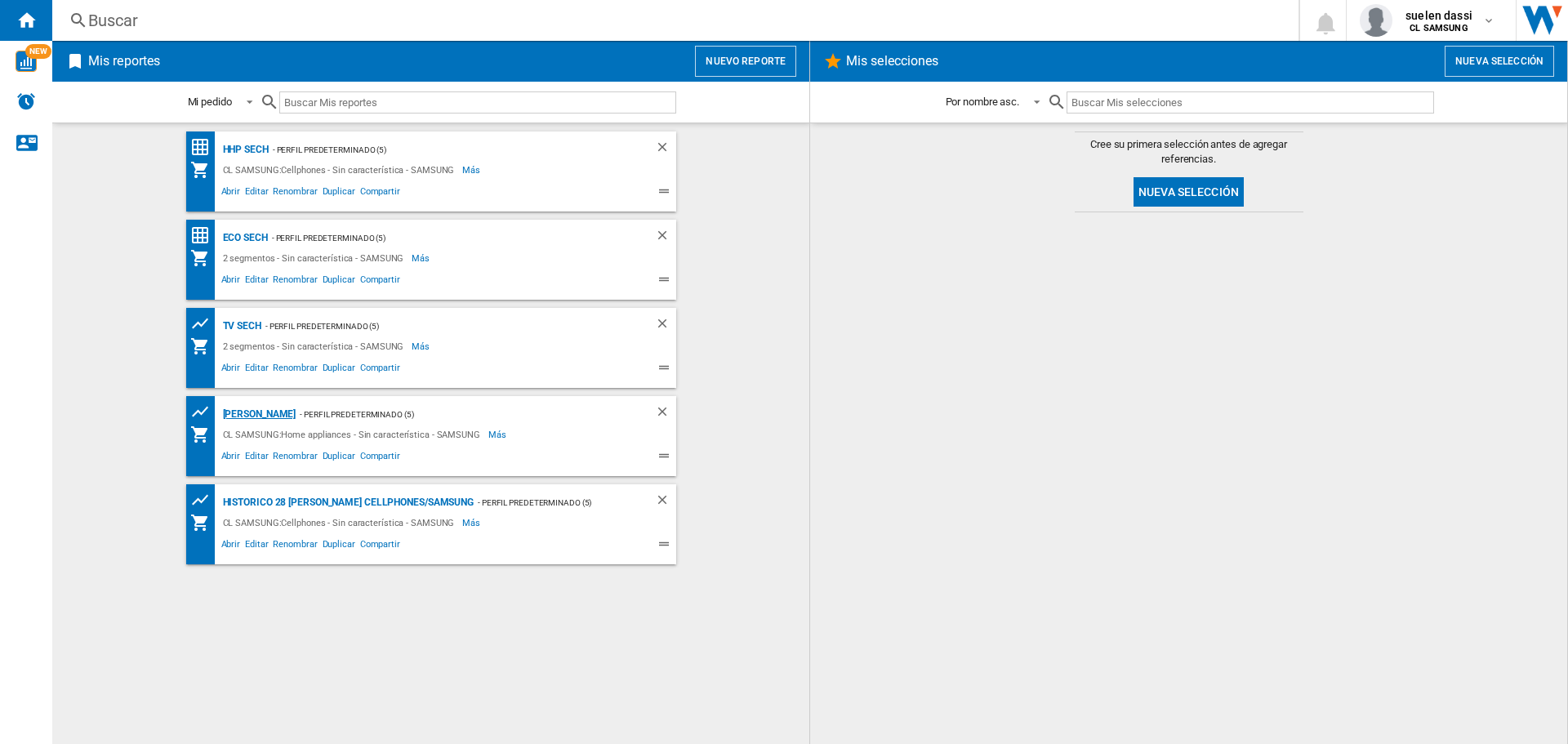
click at [252, 412] on div "[PERSON_NAME]" at bounding box center [258, 414] width 77 height 21
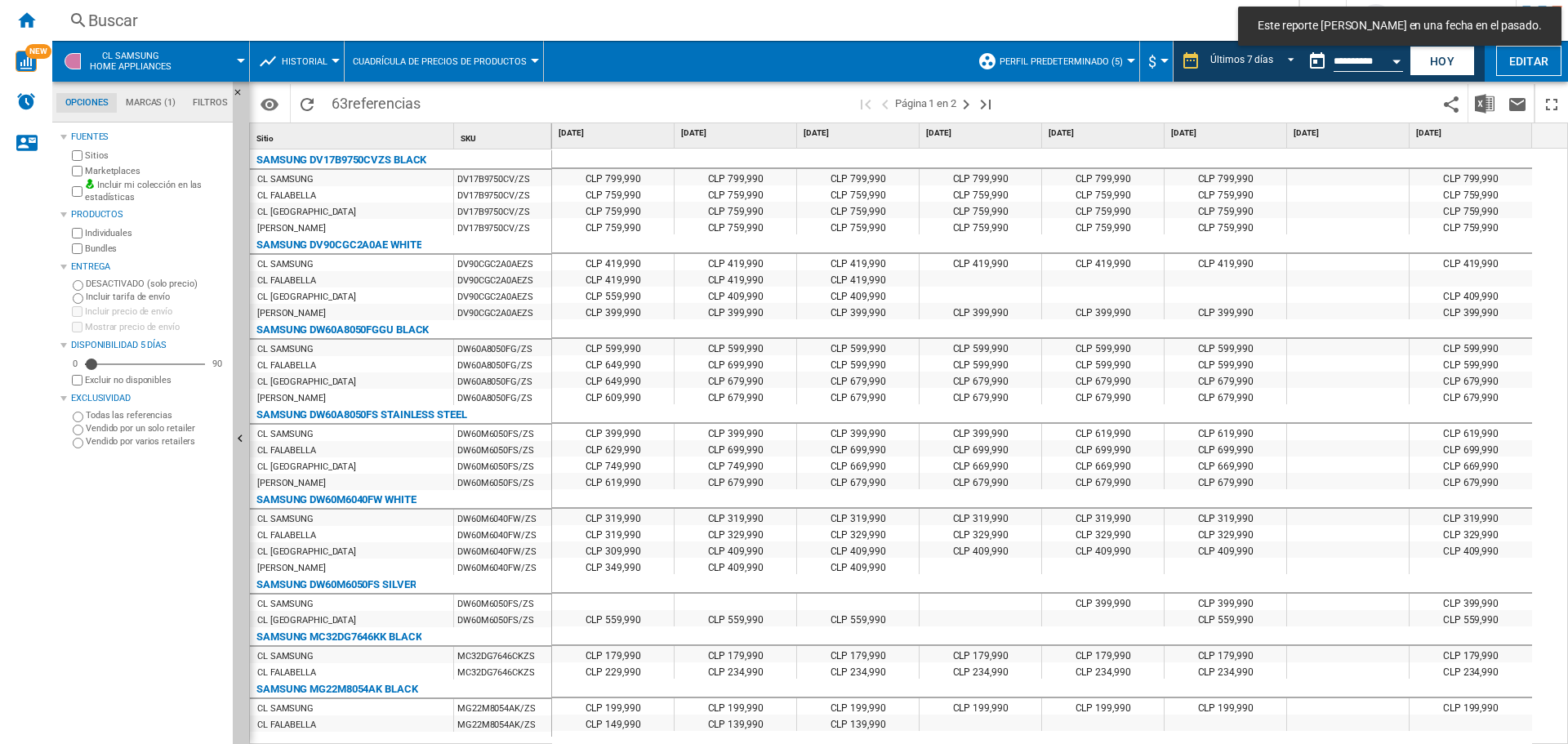
click at [302, 62] on span "Historial" at bounding box center [304, 62] width 46 height 11
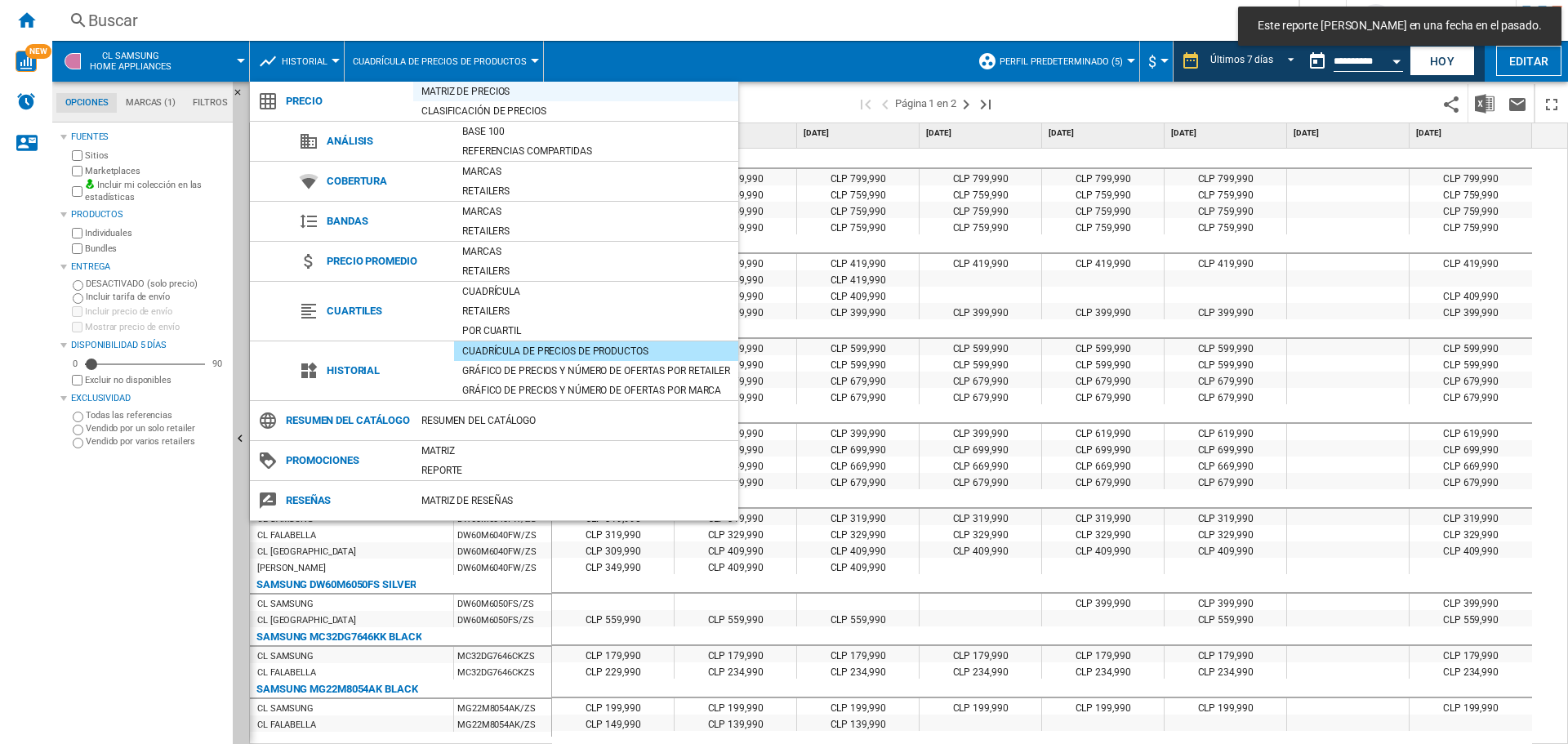
click at [464, 89] on div "Matriz de precios" at bounding box center [576, 92] width 325 height 16
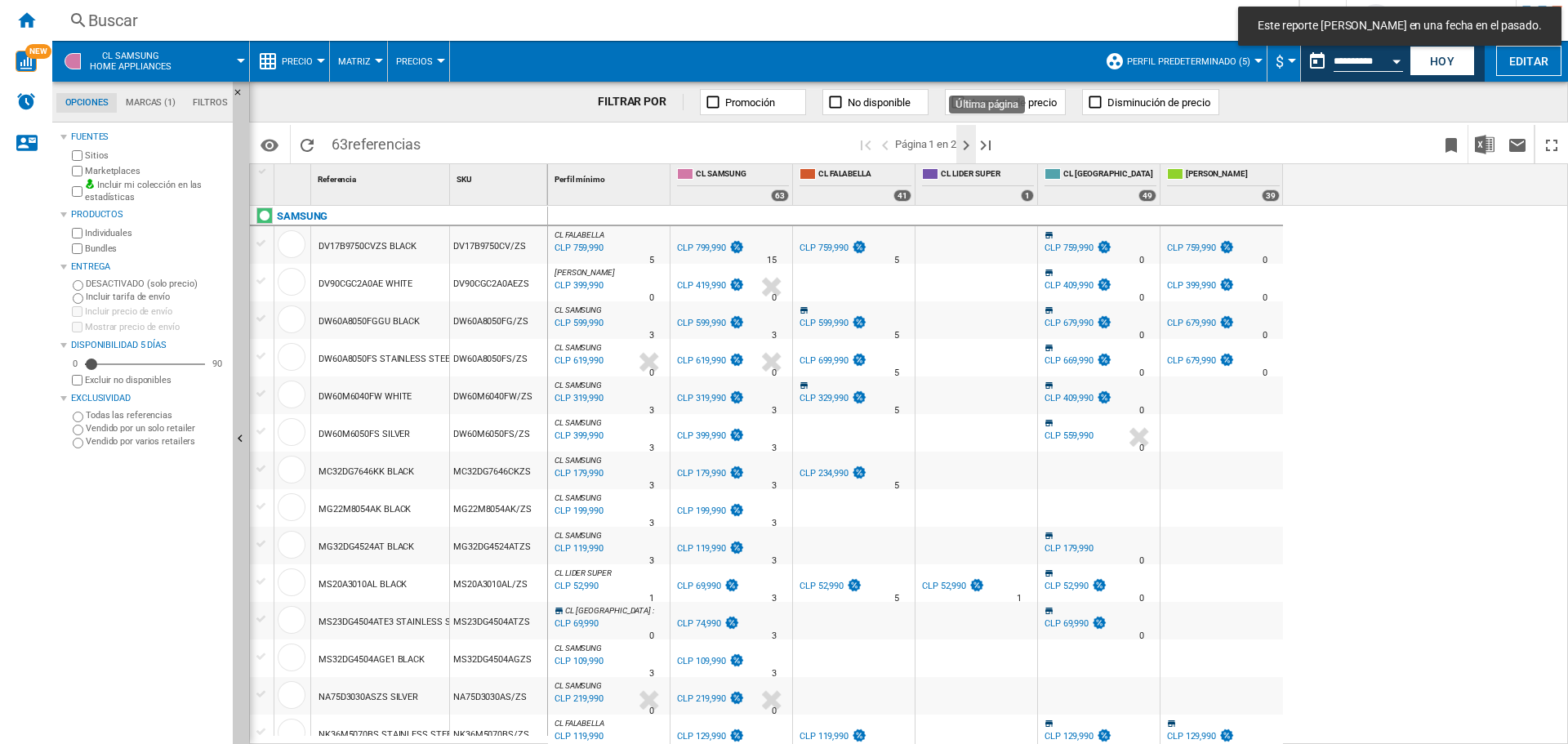
click at [969, 146] on ng-md-icon "Página siguiente" at bounding box center [966, 146] width 20 height 20
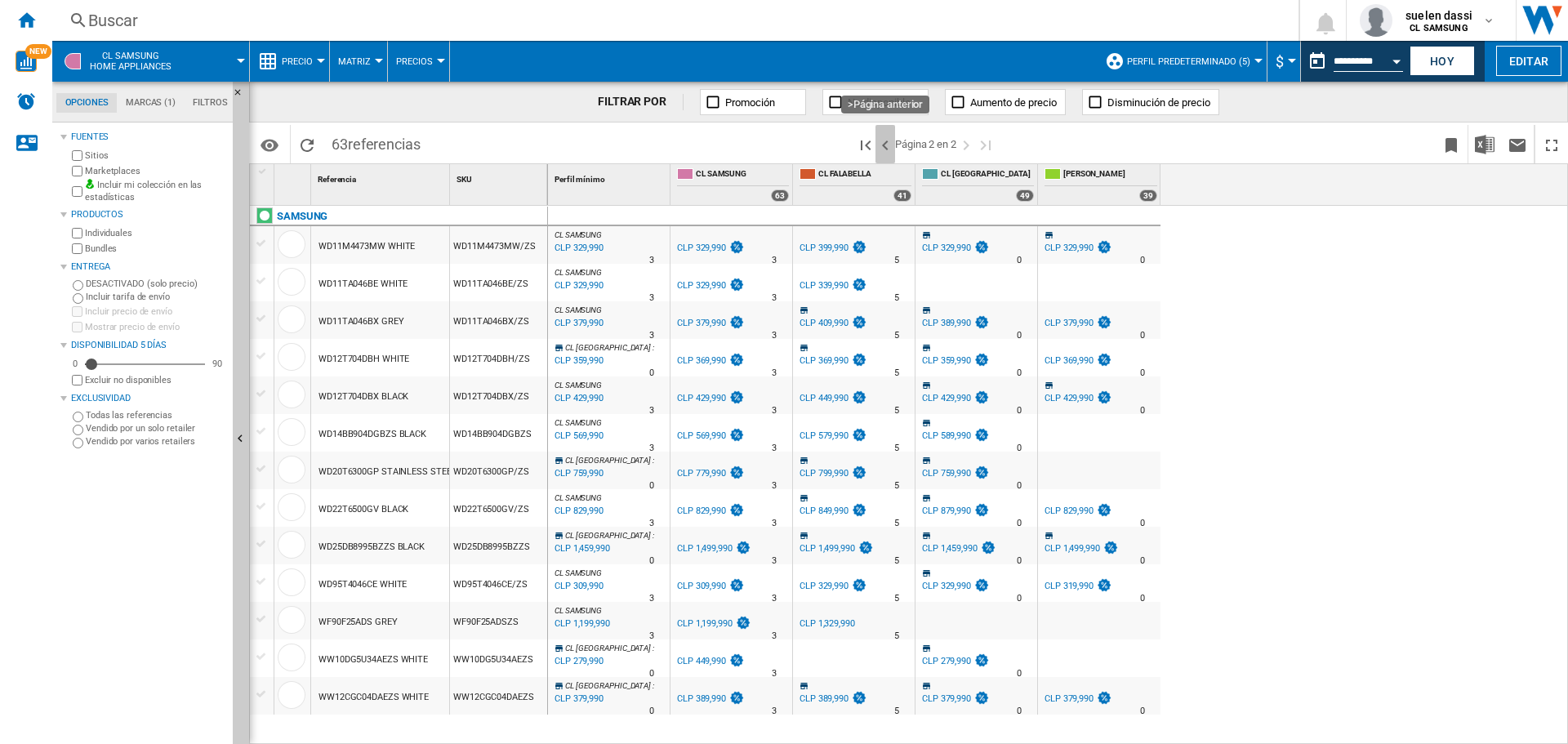
click at [885, 149] on ng-md-icon ">Página anterior" at bounding box center [885, 146] width 20 height 20
